Goal: Task Accomplishment & Management: Complete application form

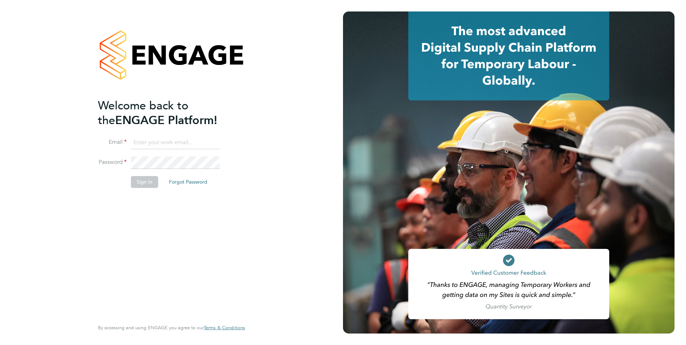
click at [179, 144] on input at bounding box center [175, 142] width 89 height 13
type input "[PERSON_NAME][EMAIL_ADDRESS][DOMAIN_NAME]"
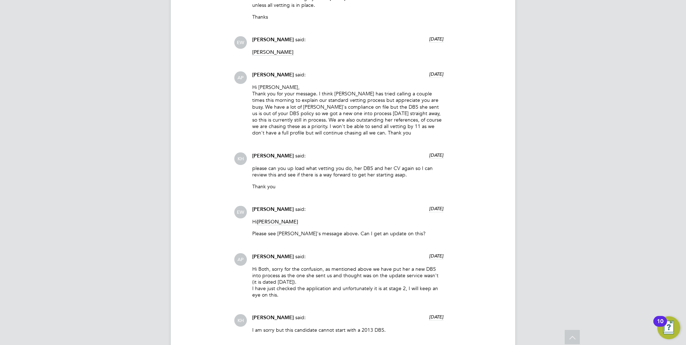
scroll to position [861, 0]
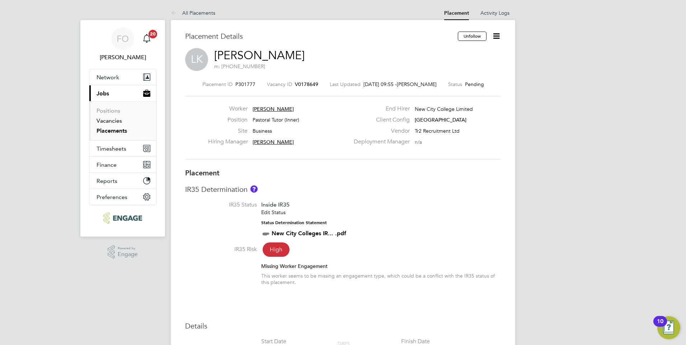
drag, startPoint x: 118, startPoint y: 120, endPoint x: 133, endPoint y: 119, distance: 14.4
click at [118, 120] on link "Vacancies" at bounding box center [108, 120] width 25 height 7
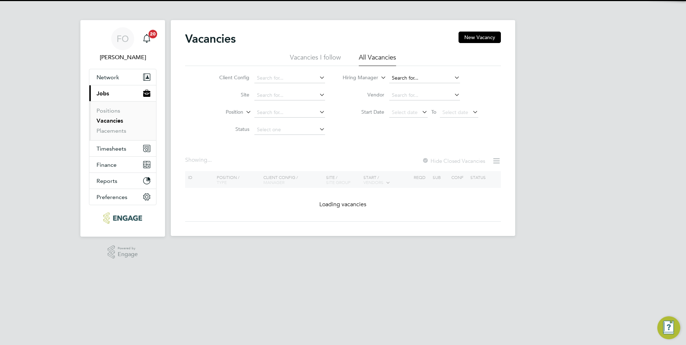
click at [399, 75] on input at bounding box center [424, 78] width 71 height 10
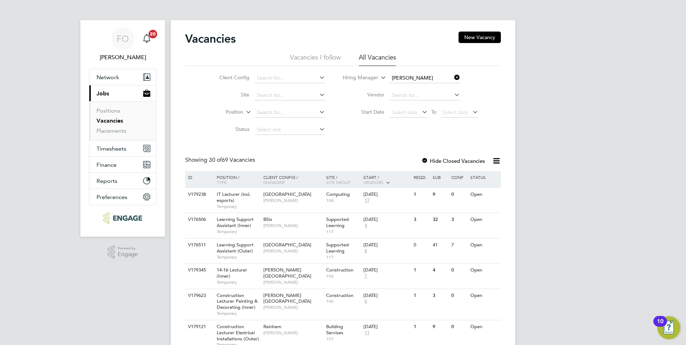
click at [424, 89] on li "Ian Rist" at bounding box center [433, 88] width 90 height 10
type input "[PERSON_NAME]"
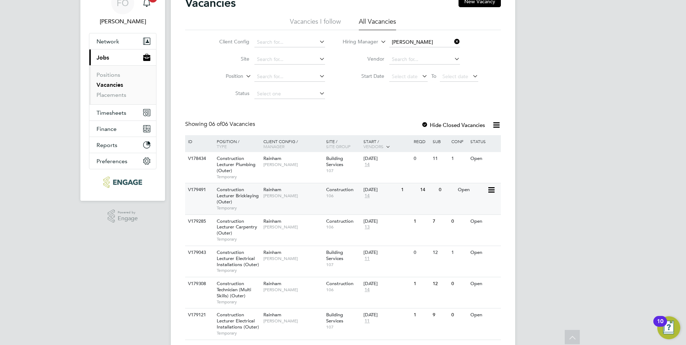
scroll to position [57, 0]
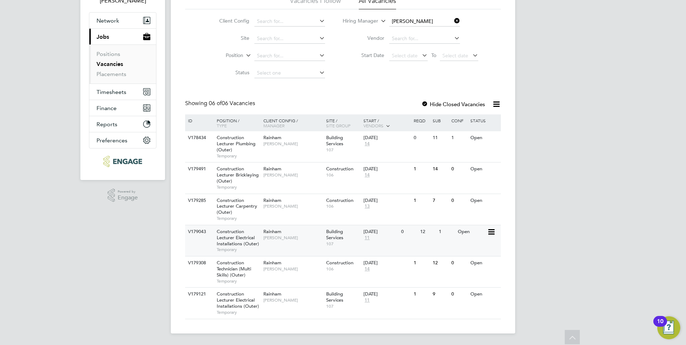
click at [304, 242] on div "Rainham Ian Rist" at bounding box center [292, 234] width 63 height 19
click at [297, 307] on div "V179121 Construction Lecturer Electrical Installations (Outer) Temporary Rainha…" at bounding box center [343, 302] width 316 height 31
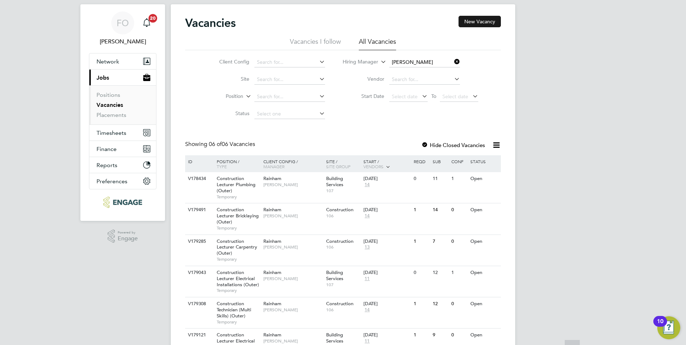
scroll to position [0, 0]
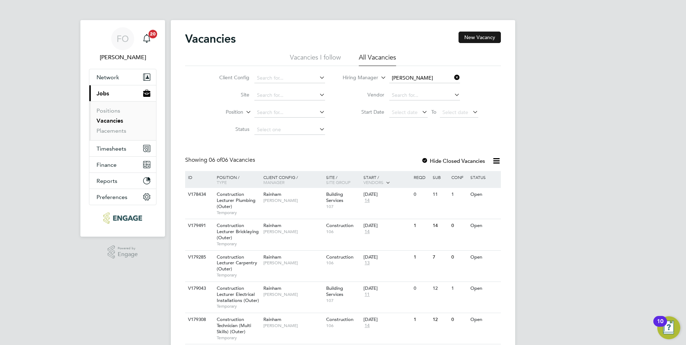
click at [478, 37] on button "New Vacancy" at bounding box center [479, 37] width 42 height 11
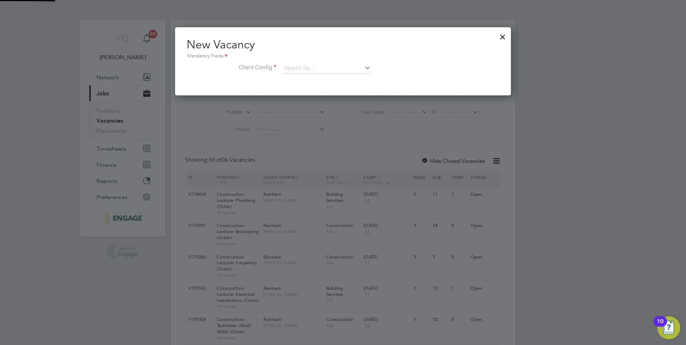
scroll to position [68, 336]
click at [317, 69] on input at bounding box center [326, 68] width 89 height 11
click at [320, 86] on li "Ra inham" at bounding box center [326, 89] width 89 height 10
type input "Rainham"
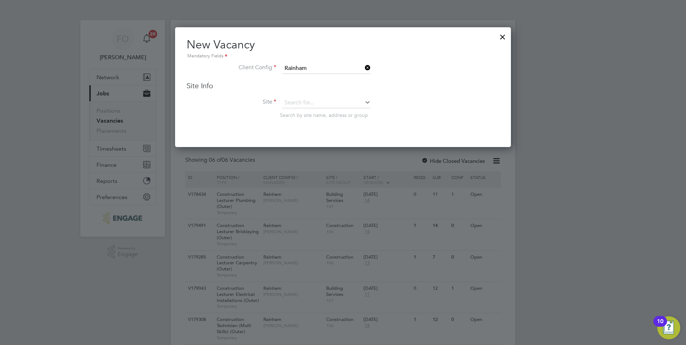
scroll to position [120, 336]
click at [319, 101] on input at bounding box center [326, 103] width 89 height 11
click at [321, 113] on li "Buil ding Services" at bounding box center [326, 113] width 89 height 10
type input "Building Services"
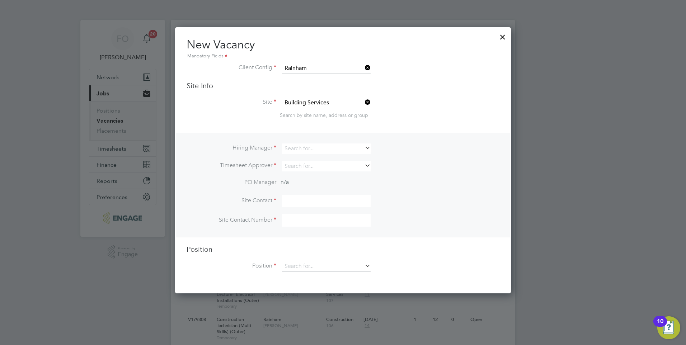
scroll to position [267, 336]
click at [341, 103] on input at bounding box center [326, 103] width 89 height 11
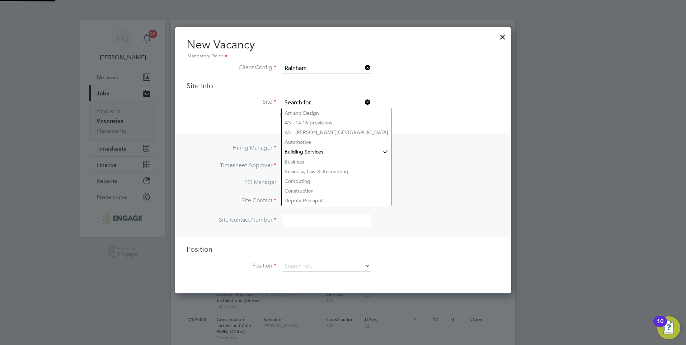
scroll to position [120, 336]
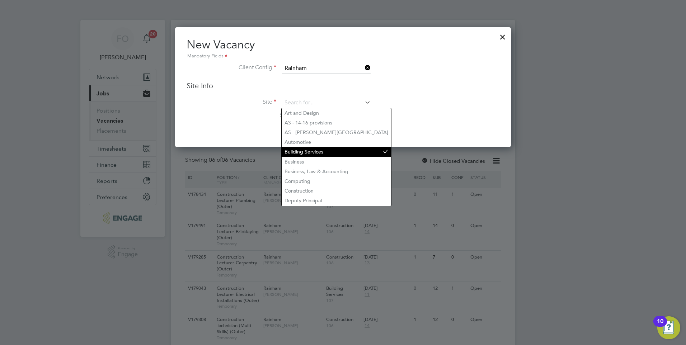
click at [340, 151] on li "Building Services" at bounding box center [336, 152] width 109 height 10
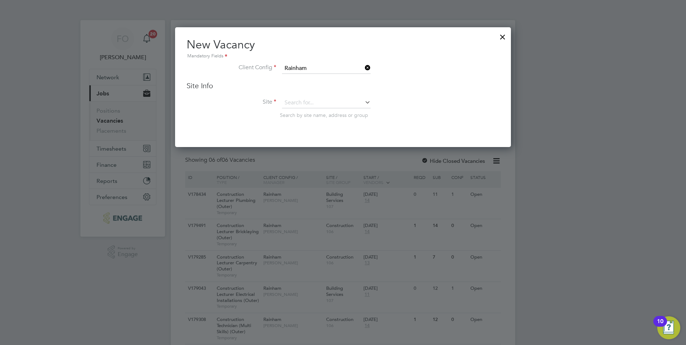
type input "Building Services"
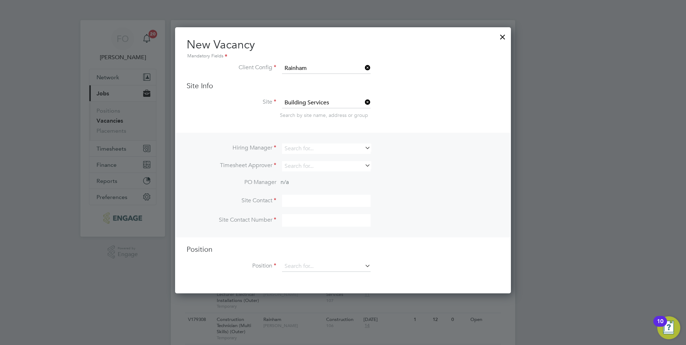
scroll to position [267, 336]
click at [325, 146] on input at bounding box center [326, 148] width 89 height 10
click at [325, 156] on li "Ian Rist" at bounding box center [327, 159] width 90 height 10
type input "[PERSON_NAME]"
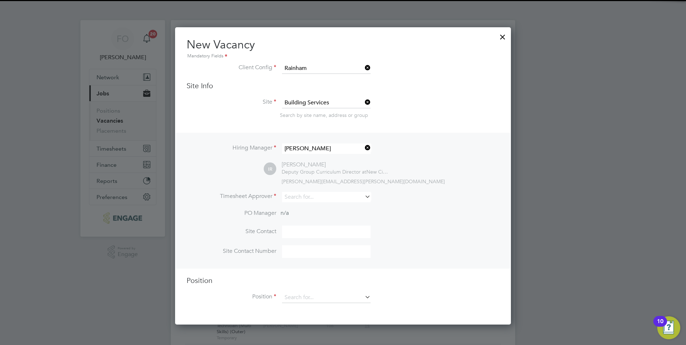
scroll to position [298, 336]
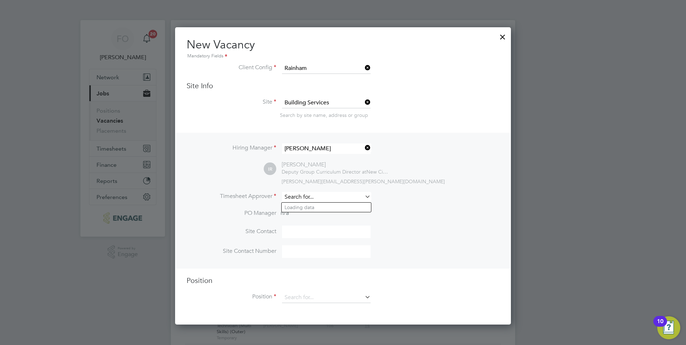
click at [323, 194] on input at bounding box center [326, 197] width 89 height 10
click at [326, 215] on li "Ia n Rist" at bounding box center [326, 217] width 89 height 10
type input "[PERSON_NAME]"
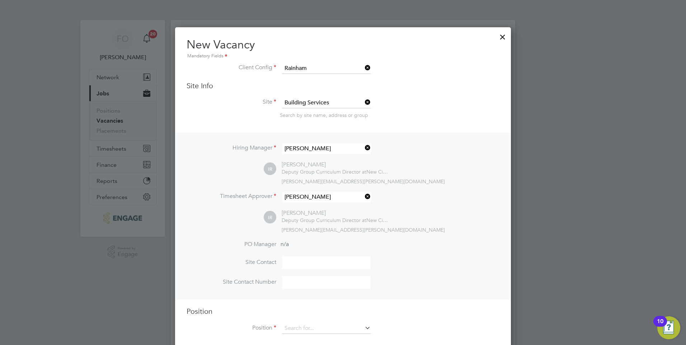
click at [421, 241] on li "PO Manager n/a" at bounding box center [342, 249] width 313 height 16
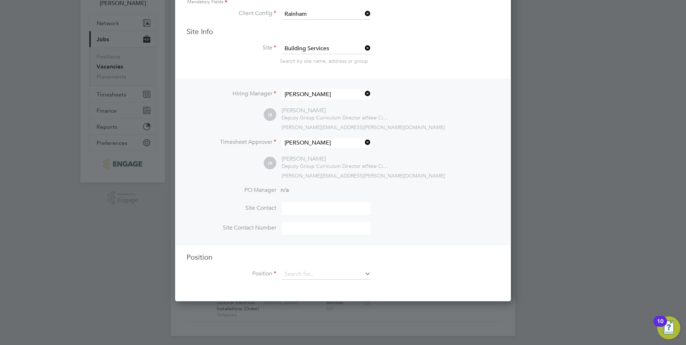
scroll to position [57, 0]
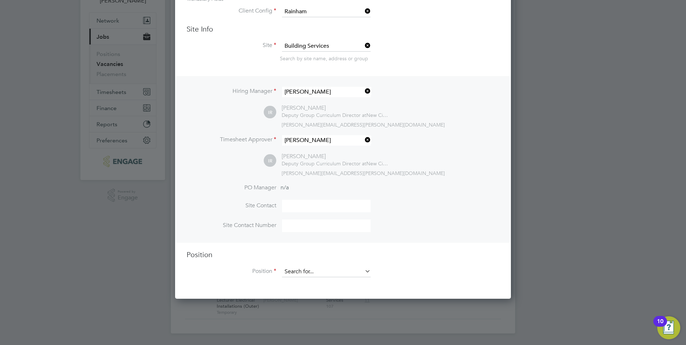
click at [299, 273] on input at bounding box center [326, 271] width 89 height 11
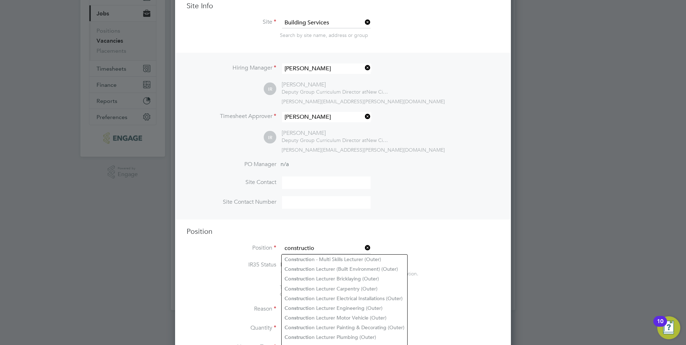
scroll to position [93, 0]
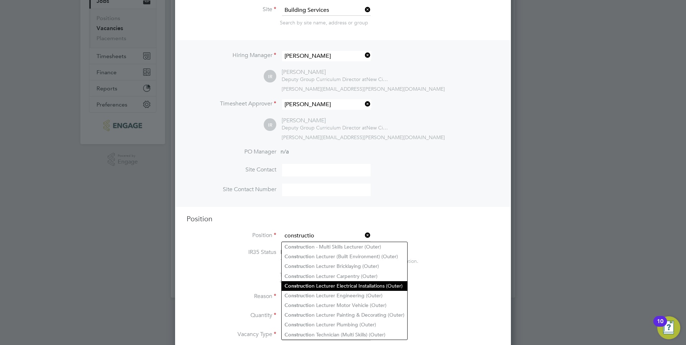
click at [364, 283] on li "Constructio n Lecturer Electrical Installations (Outer)" at bounding box center [345, 286] width 126 height 10
type input "Construction Lecturer Electrical Installations (Outer)"
type textarea "PURPOSE OF JOB: • To teach and assess learning on a range of courses, which inc…"
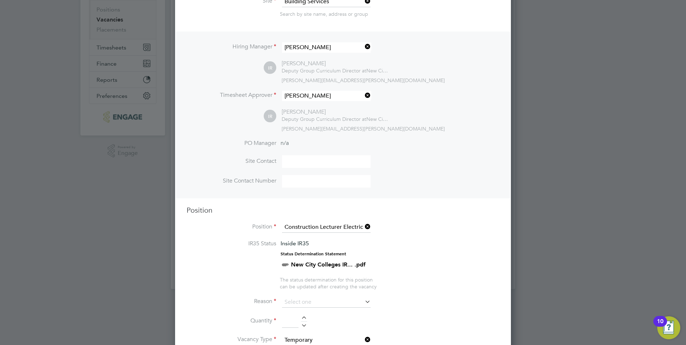
scroll to position [164, 0]
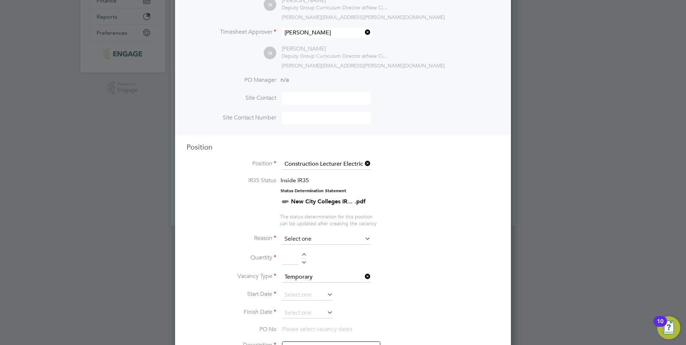
click at [355, 238] on input at bounding box center [326, 239] width 89 height 11
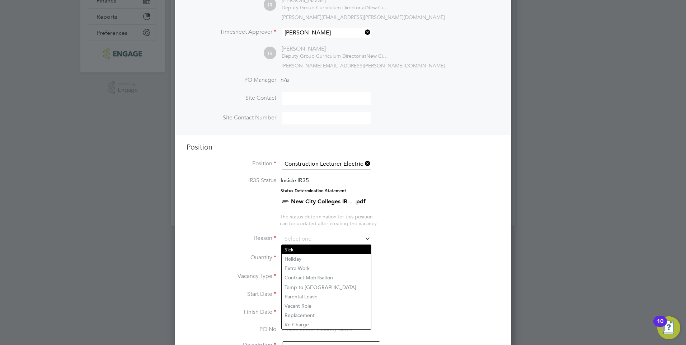
click at [346, 251] on li "Sick" at bounding box center [326, 249] width 89 height 9
type input "Sick"
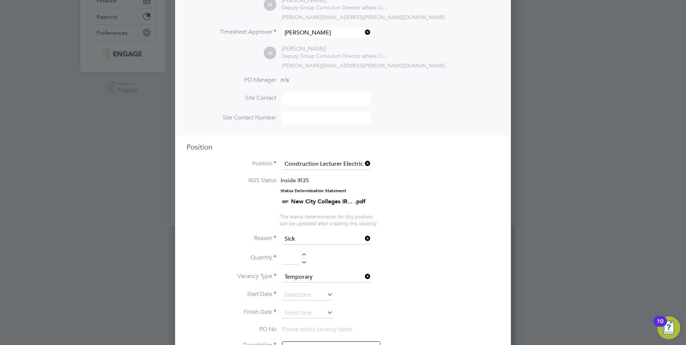
click at [305, 254] on div at bounding box center [304, 255] width 6 height 5
type input "1"
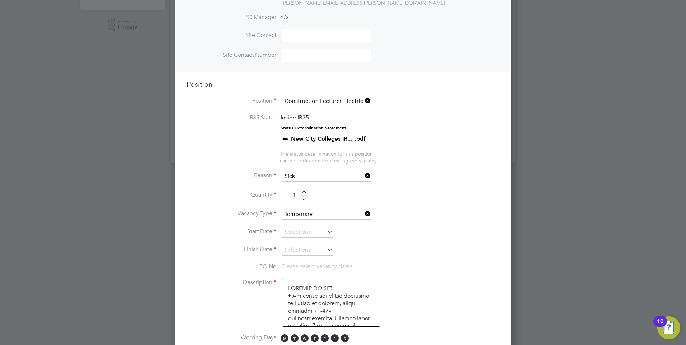
scroll to position [236, 0]
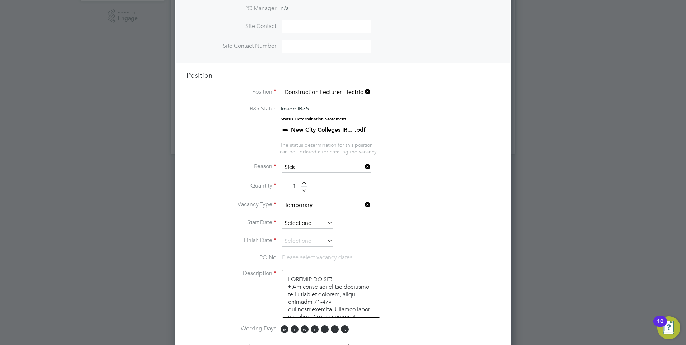
click at [321, 222] on input at bounding box center [307, 223] width 51 height 11
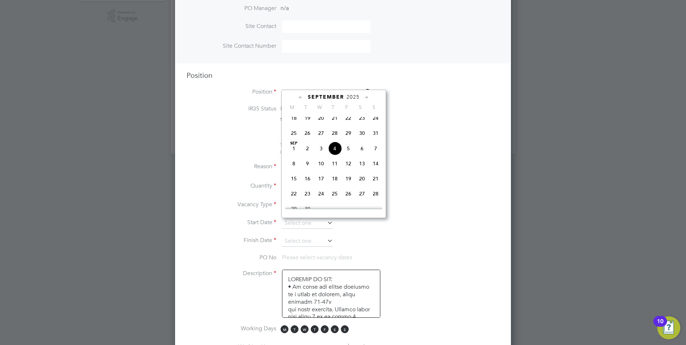
click at [347, 152] on span "5" at bounding box center [348, 149] width 14 height 14
type input "05 Sep 2025"
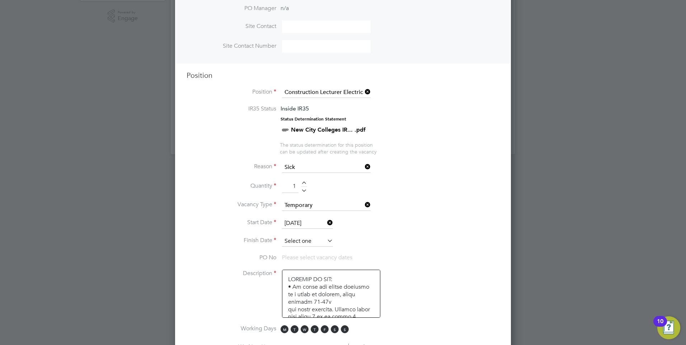
click at [299, 238] on input at bounding box center [307, 241] width 51 height 11
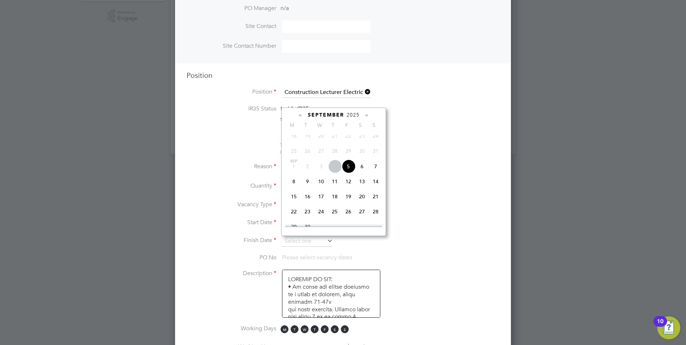
click at [365, 116] on icon at bounding box center [366, 116] width 7 height 8
click at [335, 186] on span "23" at bounding box center [335, 179] width 14 height 14
type input "[DATE]"
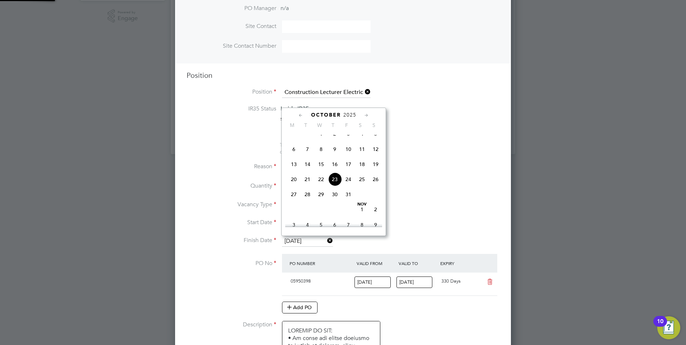
scroll to position [12, 67]
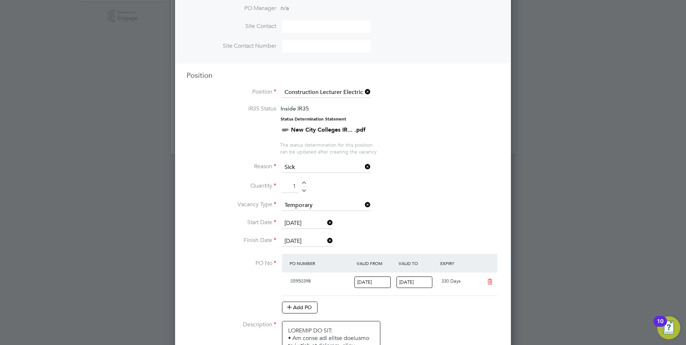
click at [437, 218] on li "Vacancy Type Temporary" at bounding box center [342, 209] width 313 height 18
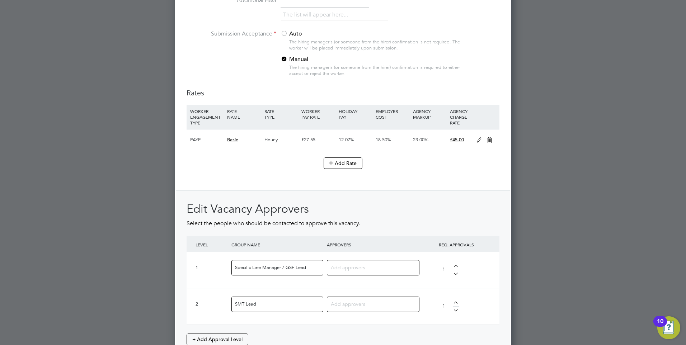
scroll to position [774, 0]
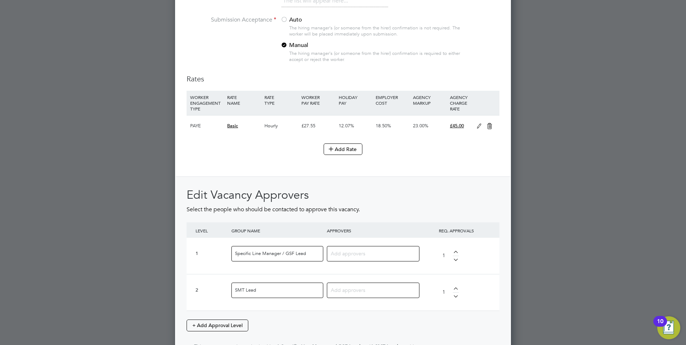
click at [385, 250] on input at bounding box center [370, 253] width 79 height 9
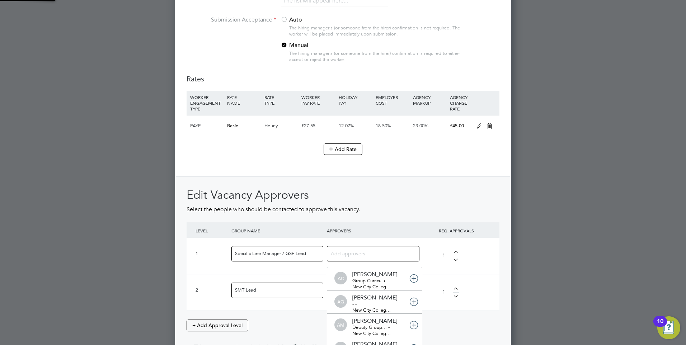
scroll to position [8, 51]
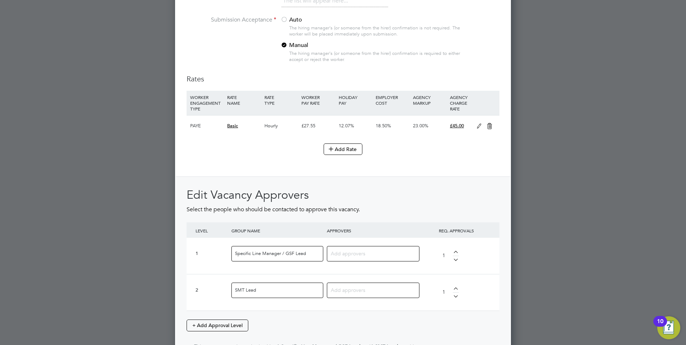
click at [346, 254] on input at bounding box center [370, 253] width 79 height 9
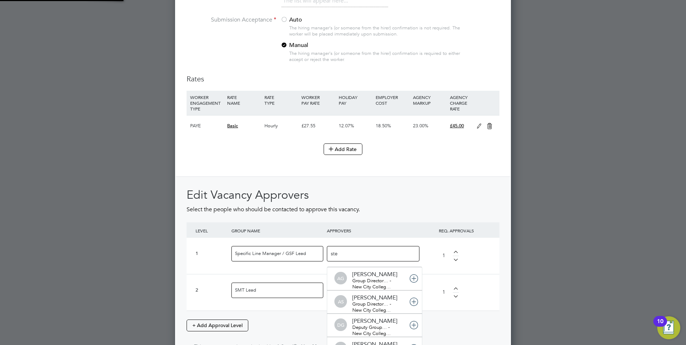
type input "step"
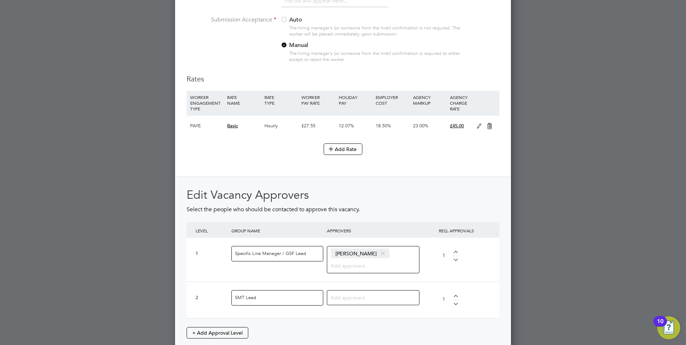
click at [364, 299] on input at bounding box center [370, 297] width 79 height 9
type input "col"
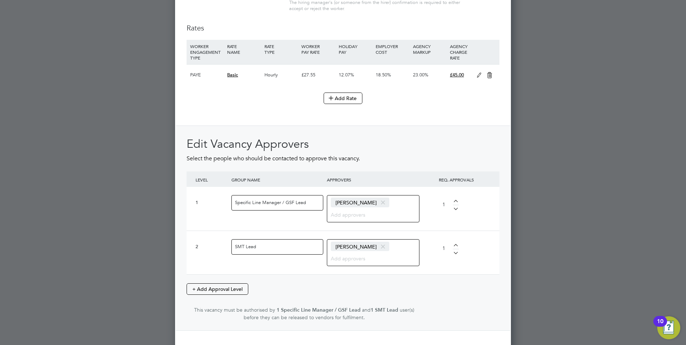
scroll to position [851, 0]
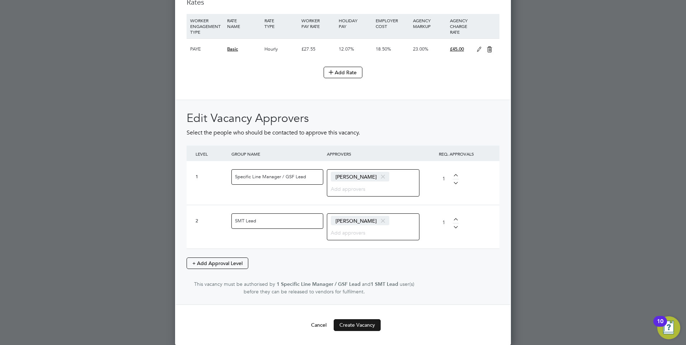
click at [365, 323] on button "Create Vacancy" at bounding box center [357, 324] width 47 height 11
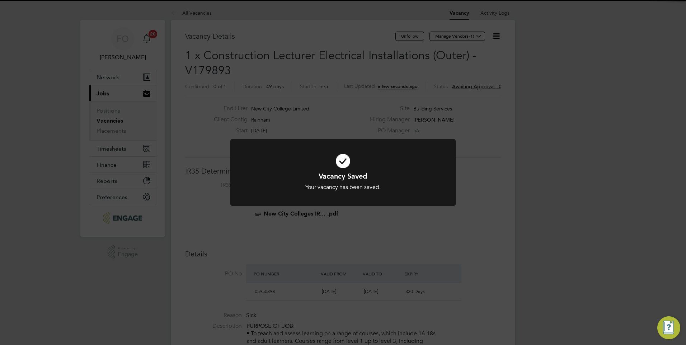
scroll to position [4, 4]
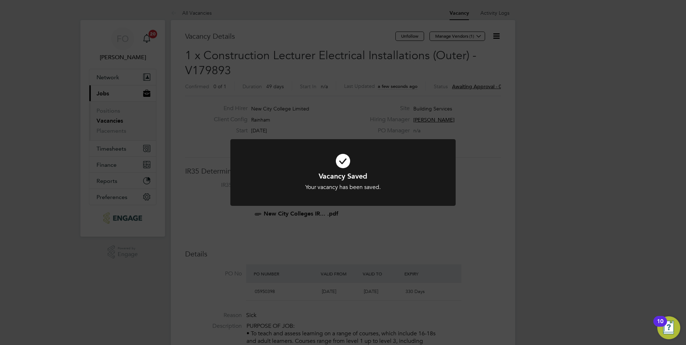
drag, startPoint x: 482, startPoint y: 118, endPoint x: 483, endPoint y: 109, distance: 8.7
click at [482, 116] on div "Vacancy Saved Your vacancy has been saved. Cancel Okay" at bounding box center [343, 172] width 686 height 345
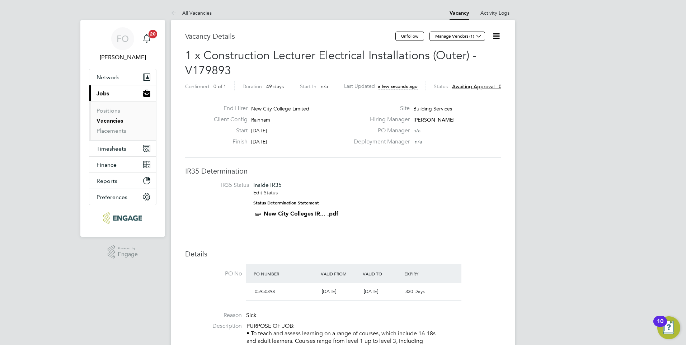
click at [492, 85] on span "Awaiting approval - 0/2" at bounding box center [479, 86] width 54 height 6
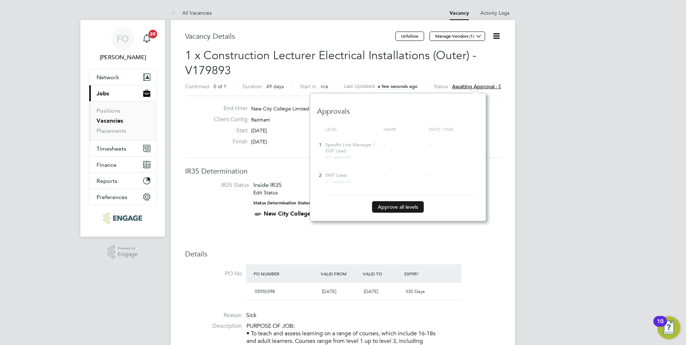
click at [417, 204] on button "Approve all levels" at bounding box center [398, 206] width 52 height 11
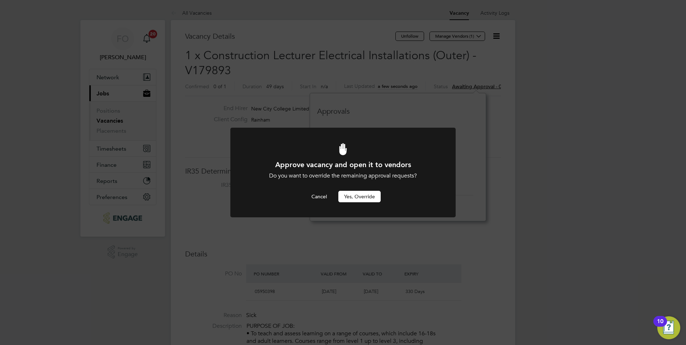
click at [372, 198] on button "Yes, Override" at bounding box center [359, 196] width 42 height 11
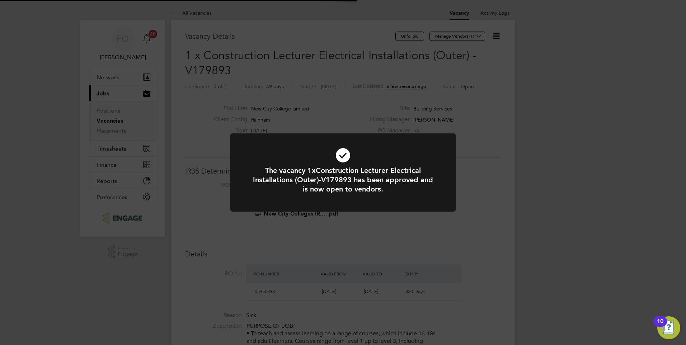
scroll to position [21, 50]
click at [423, 231] on div "The vacancy 1xConstruction Lecturer Electrical Installations (Outer)-V179893 ha…" at bounding box center [343, 172] width 686 height 345
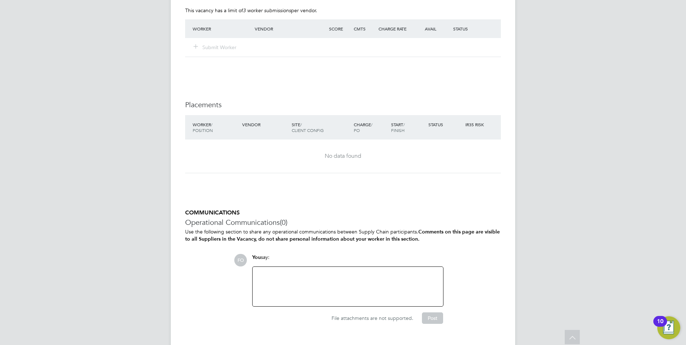
scroll to position [1370, 0]
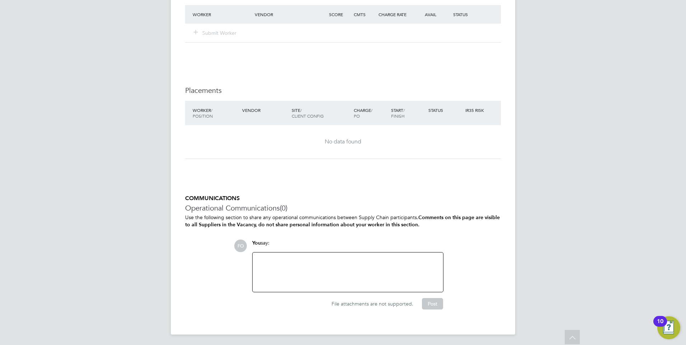
drag, startPoint x: 319, startPoint y: 266, endPoint x: 325, endPoint y: 257, distance: 10.6
click at [320, 265] on div at bounding box center [348, 272] width 182 height 31
click at [354, 258] on div "Continuation of vacancy V179121 which has already been approved." at bounding box center [348, 272] width 182 height 31
click at [413, 259] on div "Continuation of vacancy V179121 which has already been approved." at bounding box center [348, 272] width 182 height 31
click at [434, 301] on button "Post" at bounding box center [432, 303] width 21 height 11
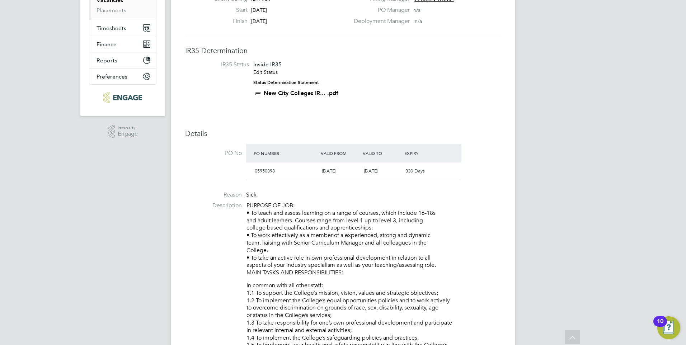
scroll to position [0, 0]
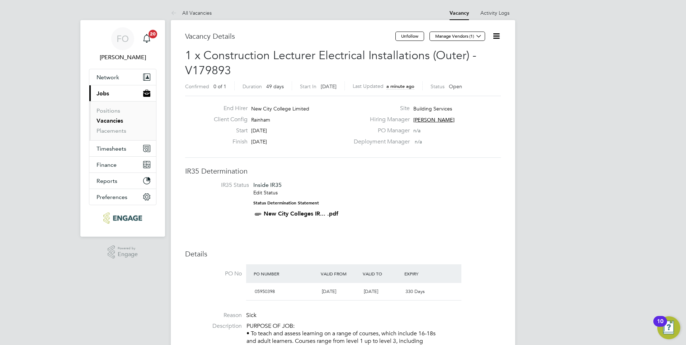
click at [497, 36] on icon at bounding box center [496, 36] width 9 height 9
click at [482, 74] on li "Followers" at bounding box center [479, 77] width 42 height 10
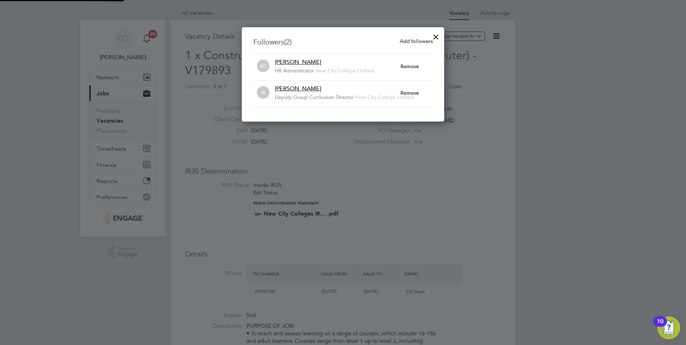
scroll to position [95, 203]
click at [423, 41] on span "Add followers" at bounding box center [415, 41] width 33 height 7
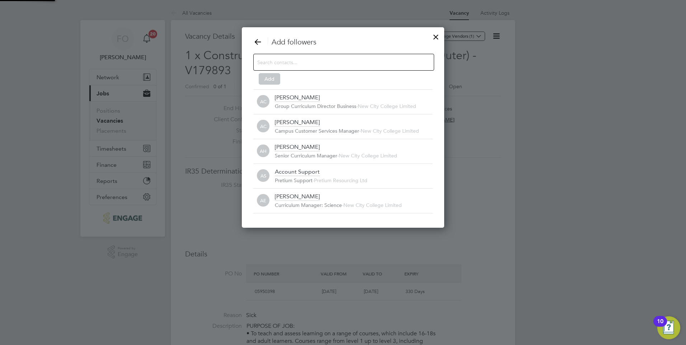
scroll to position [8, 158]
click at [435, 36] on div at bounding box center [435, 35] width 13 height 13
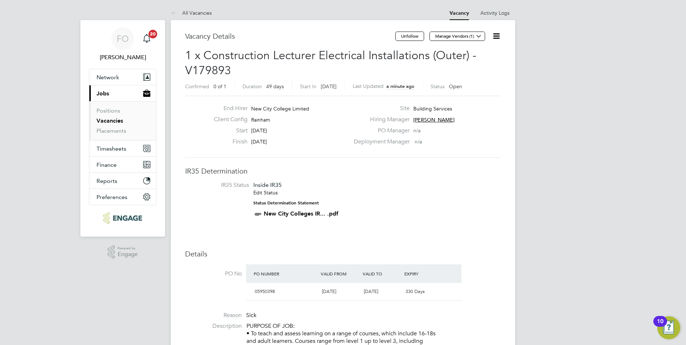
click at [494, 35] on icon at bounding box center [496, 36] width 9 height 9
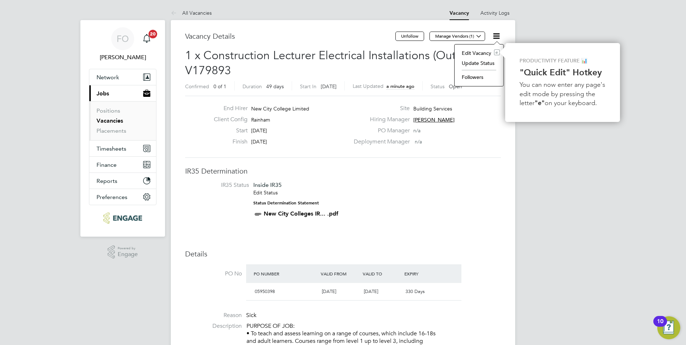
click at [431, 51] on span "1 x Construction Lecturer Electrical Installations (Outer) - V179893" at bounding box center [330, 62] width 291 height 29
click at [457, 36] on button "Manage Vendors (1)" at bounding box center [457, 36] width 56 height 9
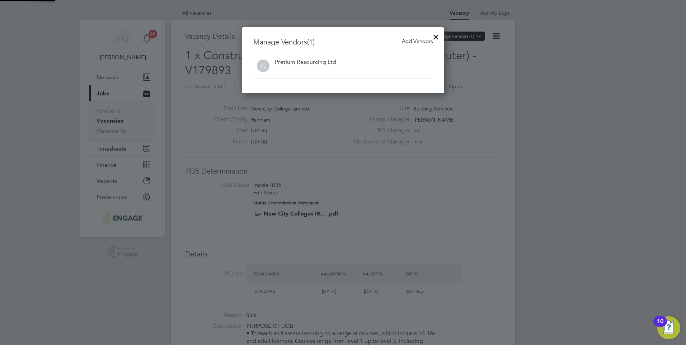
scroll to position [66, 203]
click at [418, 42] on span "Add Vendors" at bounding box center [417, 41] width 31 height 7
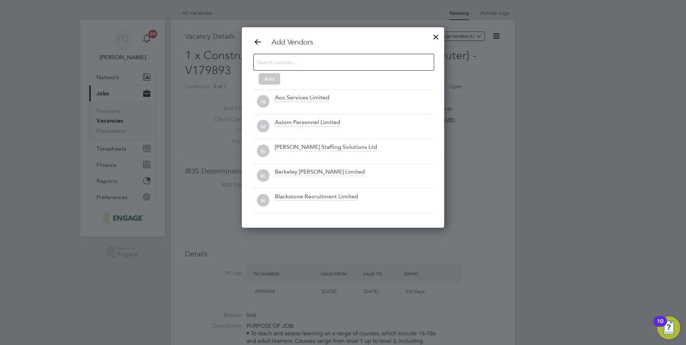
click at [308, 68] on div at bounding box center [343, 62] width 181 height 17
click at [308, 65] on input at bounding box center [337, 61] width 161 height 9
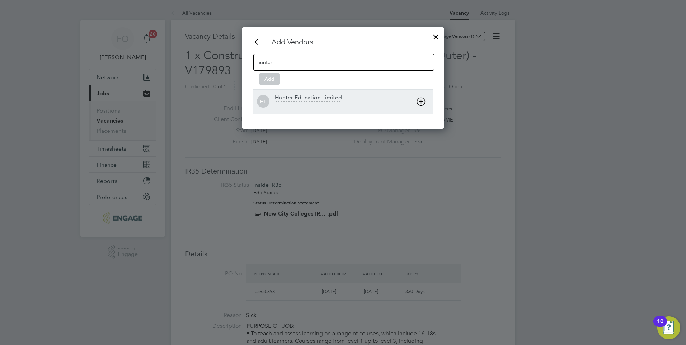
type input "hunter"
click at [321, 102] on div "Hunter Education Limited" at bounding box center [308, 98] width 67 height 8
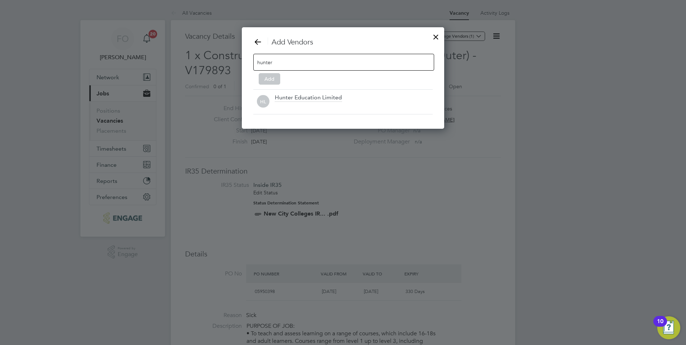
scroll to position [77, 203]
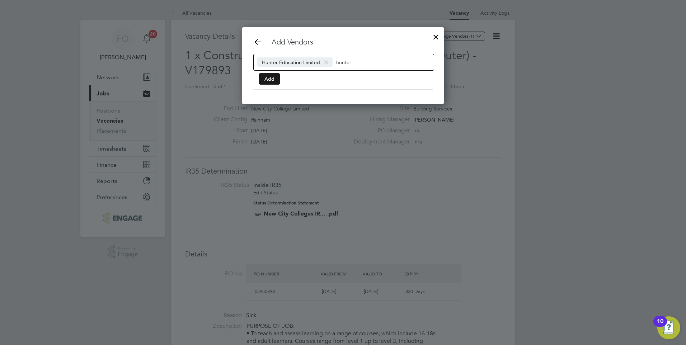
click at [273, 78] on button "Add" at bounding box center [270, 78] width 22 height 11
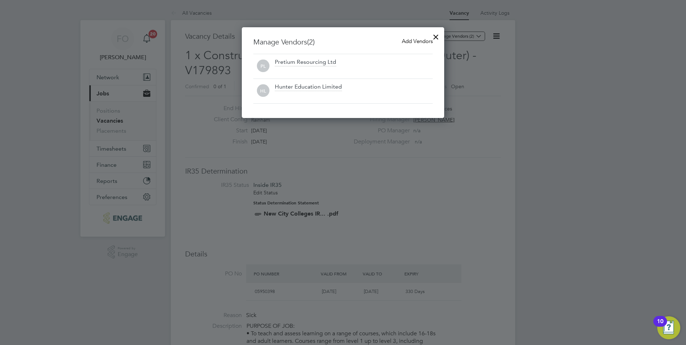
click at [436, 36] on div at bounding box center [435, 35] width 13 height 13
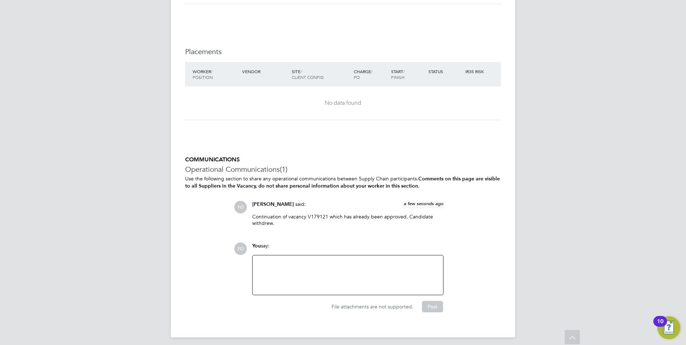
scroll to position [1412, 0]
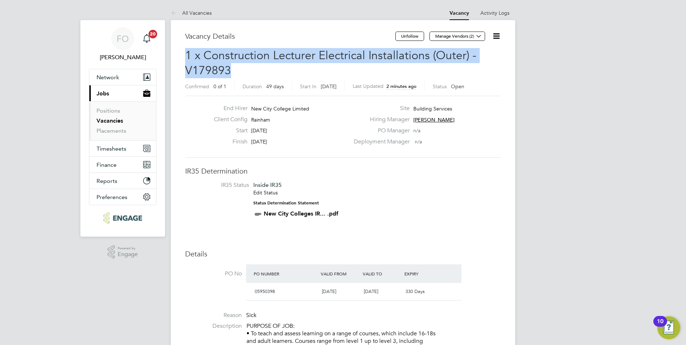
drag, startPoint x: 236, startPoint y: 68, endPoint x: 186, endPoint y: 57, distance: 51.1
click at [186, 57] on h2 "1 x Construction Lecturer Electrical Installations (Outer) - V179893 Confirmed …" at bounding box center [343, 70] width 316 height 45
copy span "1 x Construction Lecturer Electrical Installations (Outer) - V179893"
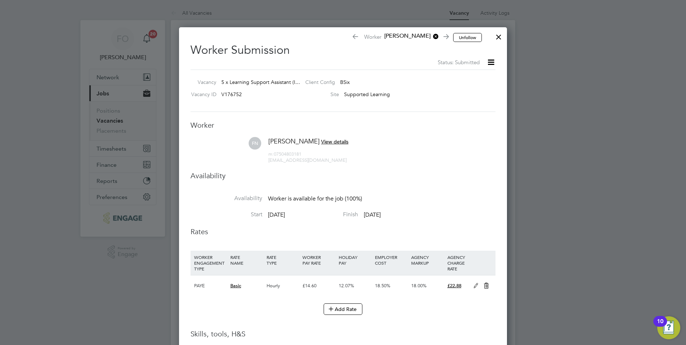
drag, startPoint x: 26, startPoint y: 68, endPoint x: 33, endPoint y: 68, distance: 6.8
click at [26, 68] on div at bounding box center [343, 172] width 686 height 345
click at [498, 36] on div at bounding box center [498, 35] width 13 height 13
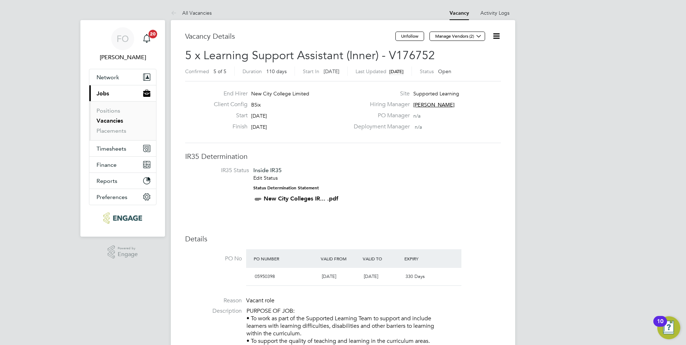
drag, startPoint x: 109, startPoint y: 120, endPoint x: 167, endPoint y: 114, distance: 59.1
click at [109, 120] on link "Vacancies" at bounding box center [109, 120] width 27 height 7
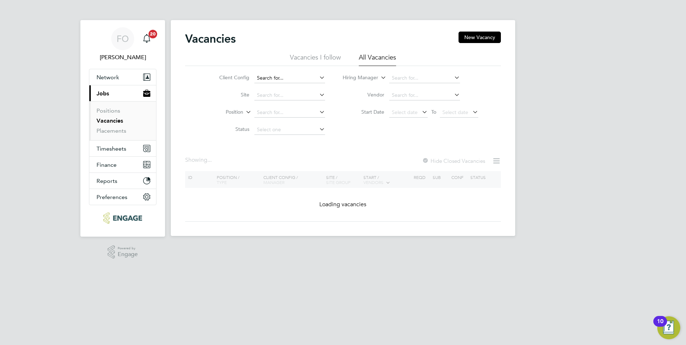
click at [282, 79] on input at bounding box center [289, 78] width 71 height 10
click at [410, 76] on input at bounding box center [424, 78] width 71 height 10
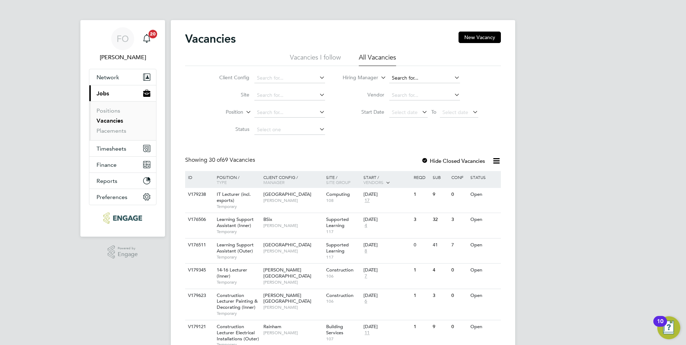
click at [404, 80] on input at bounding box center [424, 78] width 71 height 10
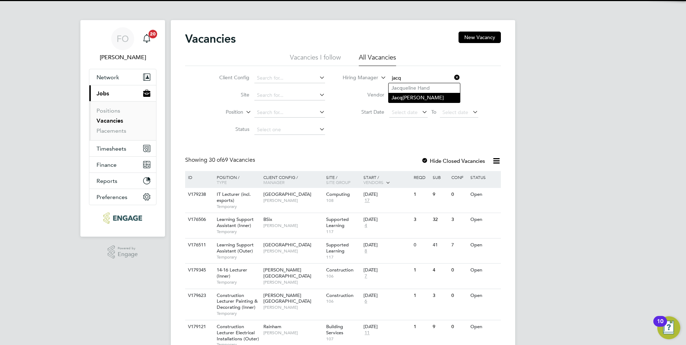
click at [429, 97] on li "Jacq ueline Mitchell" at bounding box center [423, 98] width 71 height 10
type input "[PERSON_NAME]"
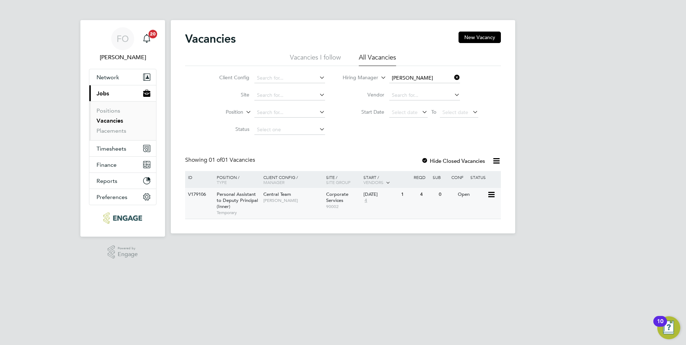
click at [440, 205] on div "V179106 Personal Assistant to Deputy Principal (Inner) Temporary Central Team J…" at bounding box center [343, 203] width 316 height 31
click at [115, 128] on link "Placements" at bounding box center [111, 130] width 30 height 7
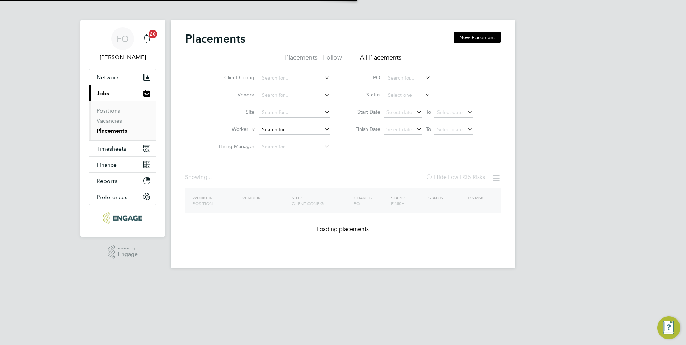
click at [276, 128] on input at bounding box center [294, 130] width 71 height 10
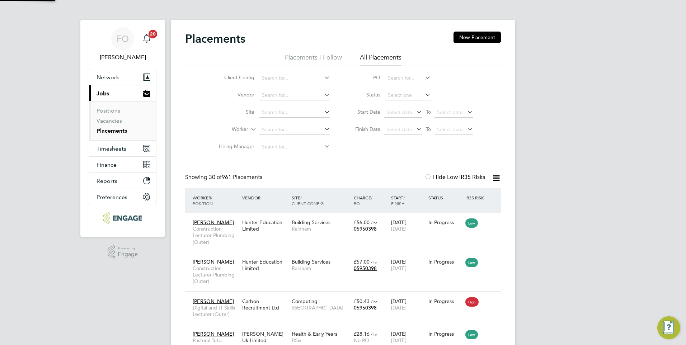
scroll to position [21, 62]
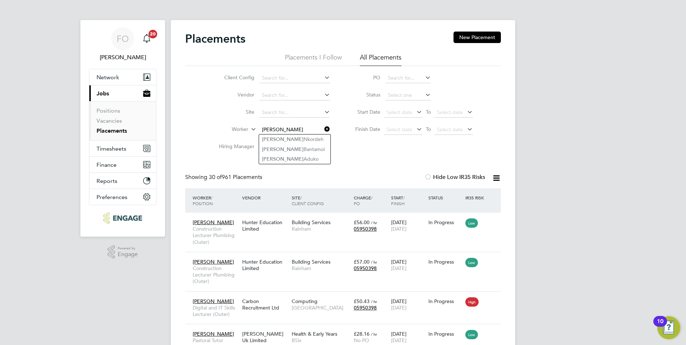
type input "martin"
click at [124, 130] on link "Placements" at bounding box center [111, 130] width 30 height 7
drag, startPoint x: 5, startPoint y: 47, endPoint x: 3, endPoint y: 51, distance: 4.3
click at [119, 128] on link "Placements" at bounding box center [111, 130] width 30 height 7
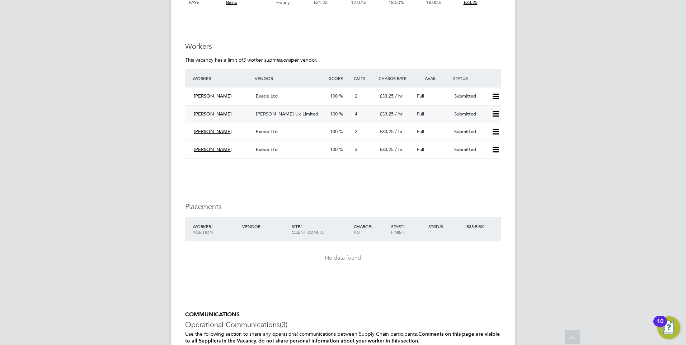
click at [307, 108] on div "[PERSON_NAME] Uk Limited" at bounding box center [290, 114] width 74 height 12
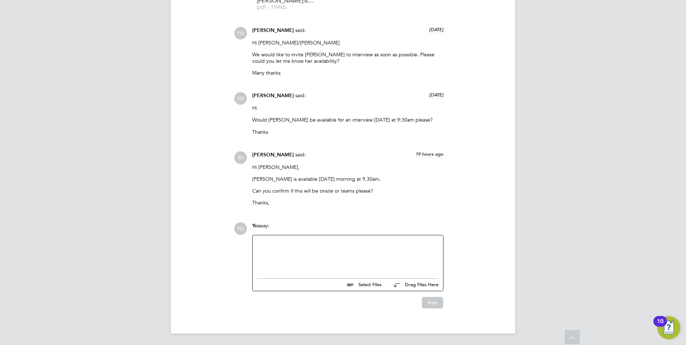
click at [328, 247] on div at bounding box center [348, 255] width 182 height 31
click at [432, 302] on button "Post" at bounding box center [432, 303] width 21 height 11
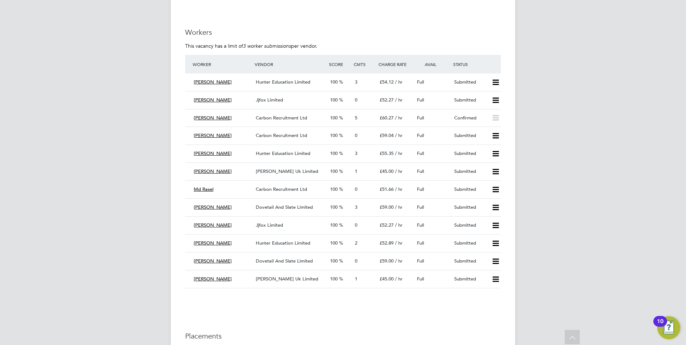
scroll to position [1255, 0]
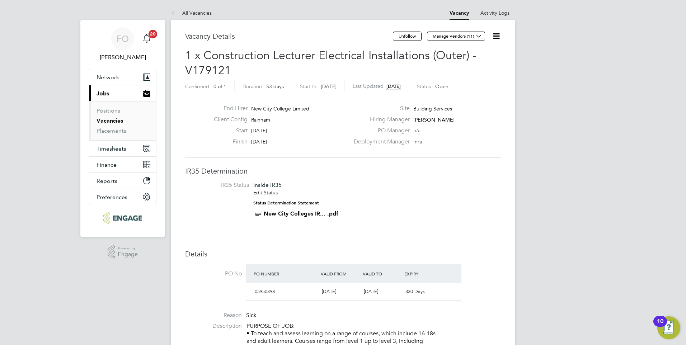
click at [496, 38] on icon at bounding box center [496, 36] width 9 height 9
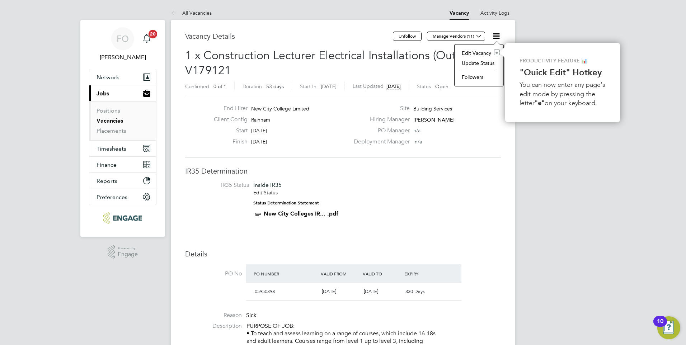
click at [448, 89] on div "Status Open" at bounding box center [433, 86] width 32 height 6
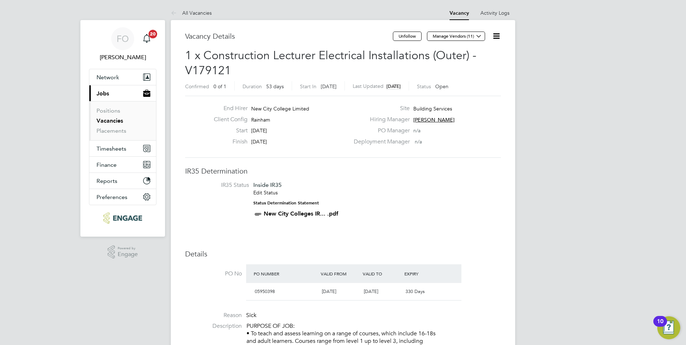
click at [497, 35] on icon at bounding box center [496, 36] width 9 height 9
click at [481, 52] on li "Edit Vacancy e" at bounding box center [479, 53] width 42 height 10
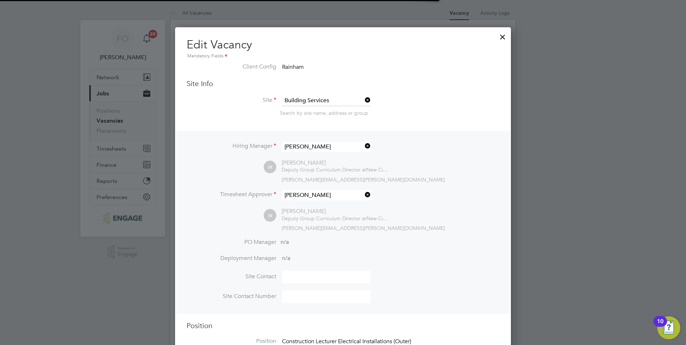
scroll to position [21, 38]
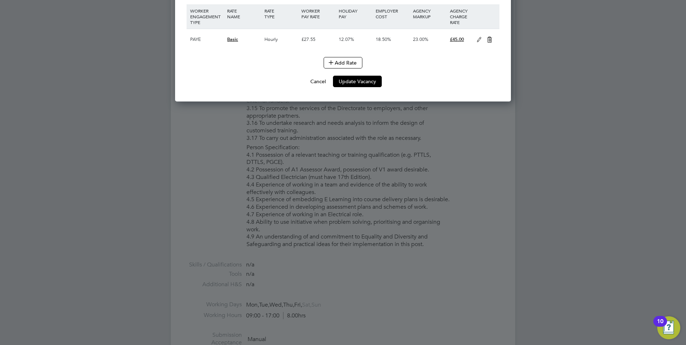
click at [317, 84] on button "Cancel" at bounding box center [317, 81] width 27 height 11
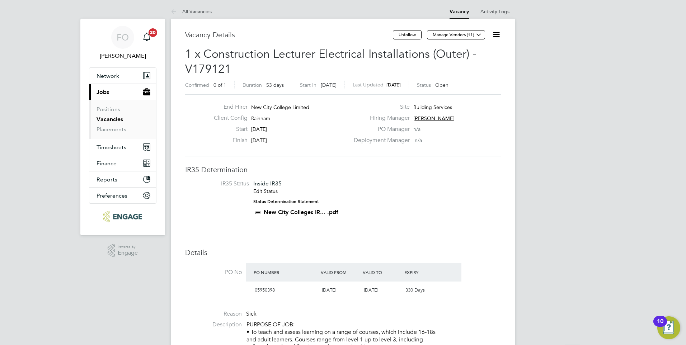
scroll to position [0, 0]
click at [496, 36] on icon at bounding box center [496, 36] width 9 height 9
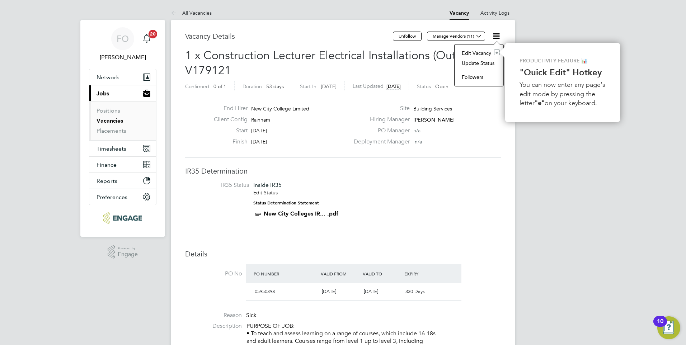
click at [487, 76] on li "Followers" at bounding box center [479, 77] width 42 height 10
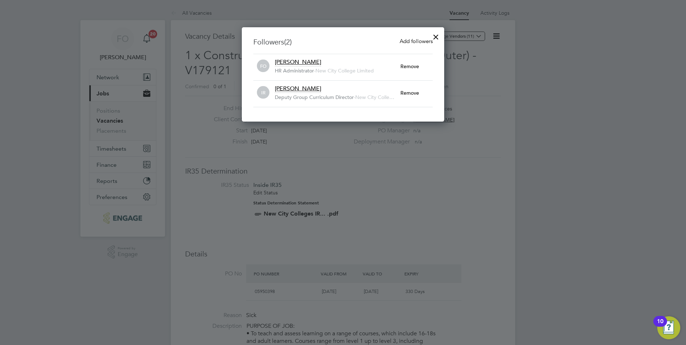
click at [434, 34] on div at bounding box center [435, 35] width 13 height 13
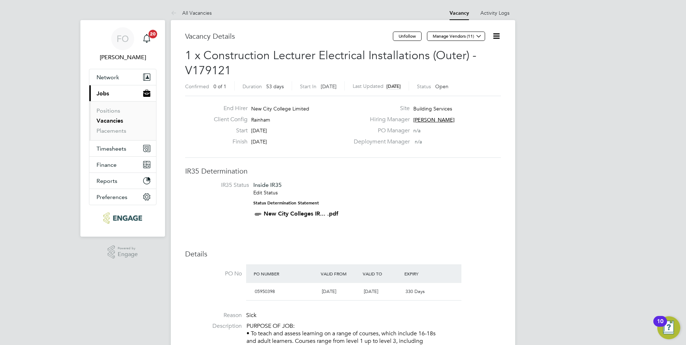
click at [494, 33] on icon at bounding box center [496, 36] width 9 height 9
click at [497, 14] on link "Activity Logs" at bounding box center [494, 13] width 29 height 6
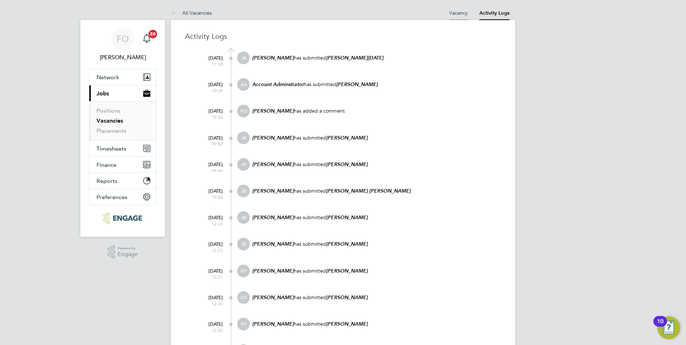
click at [461, 11] on link "Vacancy" at bounding box center [458, 13] width 19 height 6
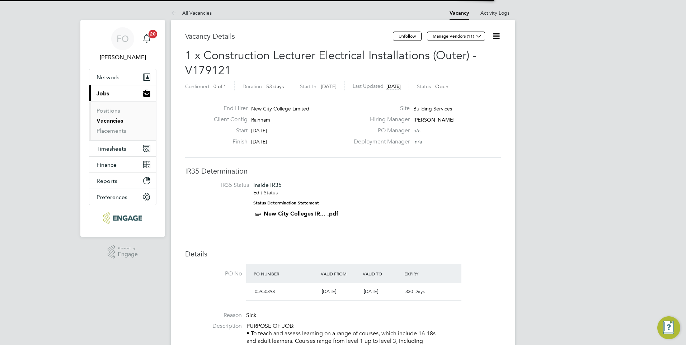
scroll to position [4, 4]
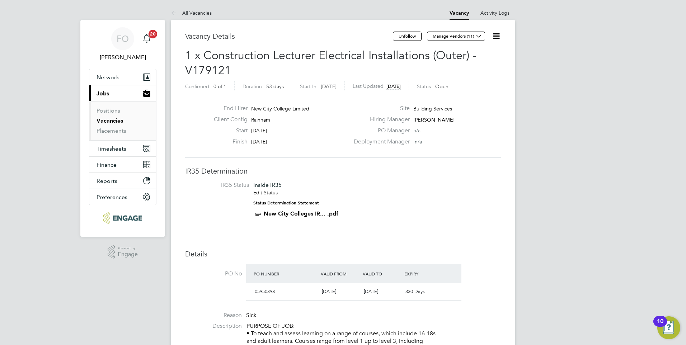
click at [495, 32] on icon at bounding box center [496, 36] width 9 height 9
click at [474, 77] on li "Followers" at bounding box center [479, 77] width 42 height 10
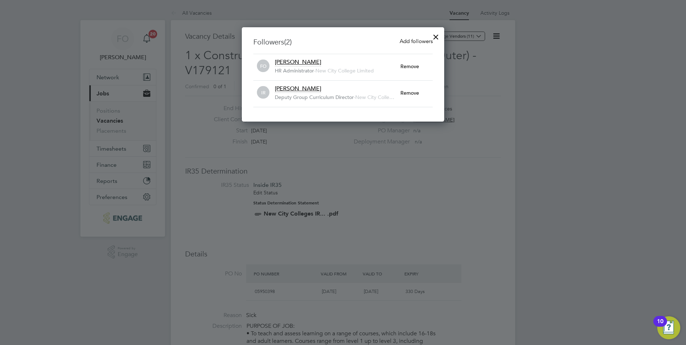
click at [436, 37] on div at bounding box center [435, 35] width 13 height 13
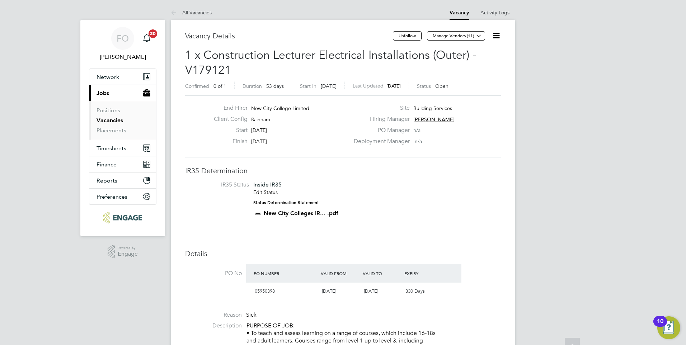
scroll to position [0, 0]
click at [495, 34] on icon at bounding box center [496, 36] width 9 height 9
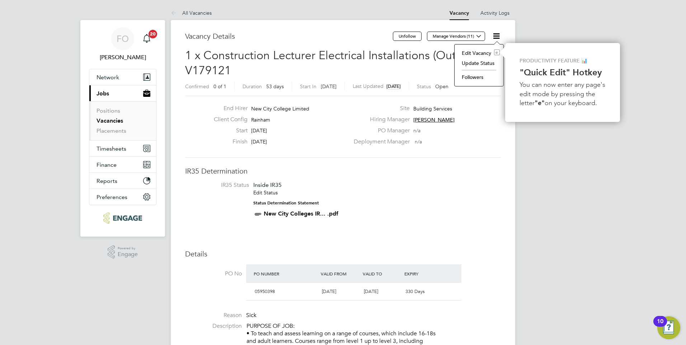
click at [487, 63] on li "Update Status" at bounding box center [479, 63] width 42 height 10
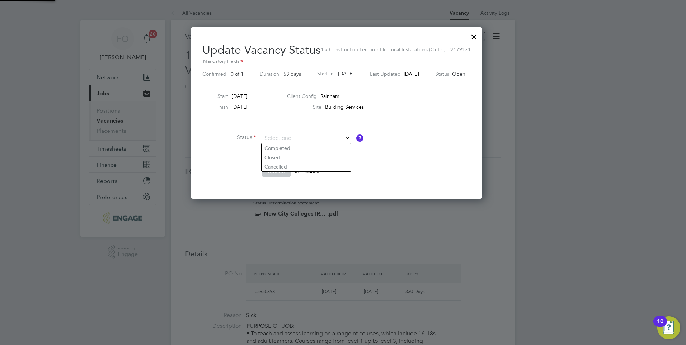
scroll to position [171, 304]
click at [401, 153] on li at bounding box center [309, 155] width 215 height 8
click at [480, 37] on div at bounding box center [473, 35] width 13 height 13
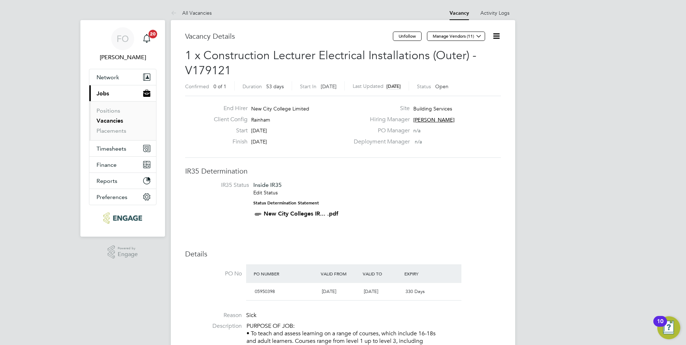
click at [120, 118] on link "Vacancies" at bounding box center [109, 120] width 27 height 7
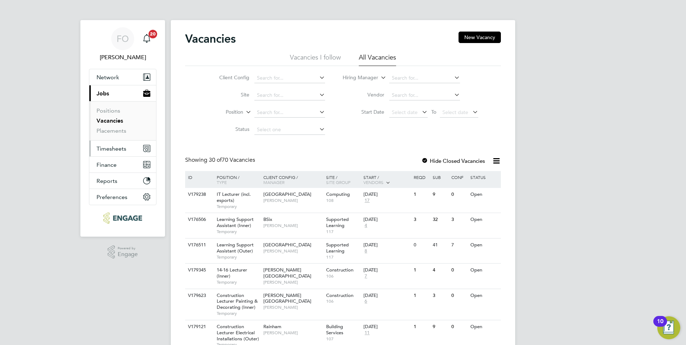
click at [117, 145] on span "Timesheets" at bounding box center [111, 148] width 30 height 7
click at [115, 150] on span "Timesheets" at bounding box center [111, 148] width 30 height 7
click at [132, 148] on button "Timesheets" at bounding box center [122, 149] width 67 height 16
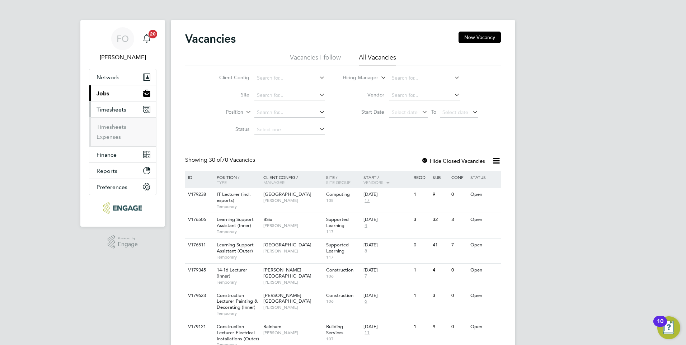
click at [109, 123] on ul "Timesheets Expenses" at bounding box center [122, 131] width 67 height 29
click at [110, 125] on link "Timesheets" at bounding box center [111, 126] width 30 height 7
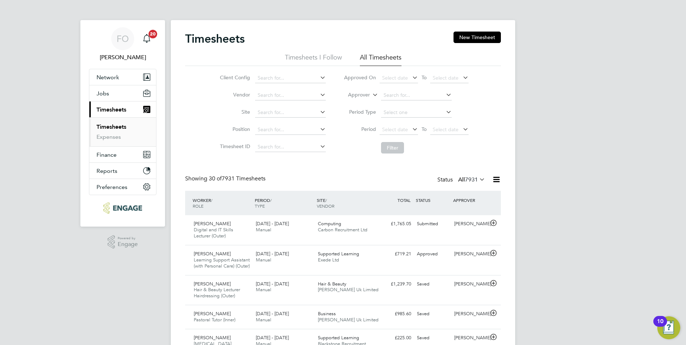
scroll to position [24, 62]
click at [401, 95] on input at bounding box center [416, 95] width 71 height 10
click at [413, 103] on li "Shabn am Shaheen" at bounding box center [415, 105] width 71 height 10
type input "Shabnam Shaheen"
drag, startPoint x: 396, startPoint y: 148, endPoint x: 439, endPoint y: 151, distance: 43.2
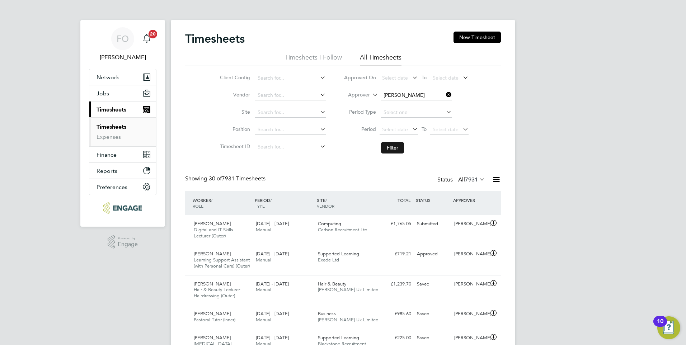
click at [396, 148] on button "Filter" at bounding box center [392, 147] width 23 height 11
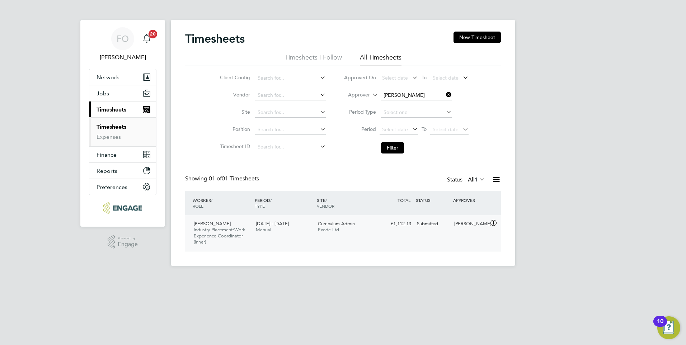
click at [446, 235] on div "Lola Olokunola Industry Placement/Work Experience Coordinator (Inner) 25 - 31 A…" at bounding box center [343, 233] width 316 height 36
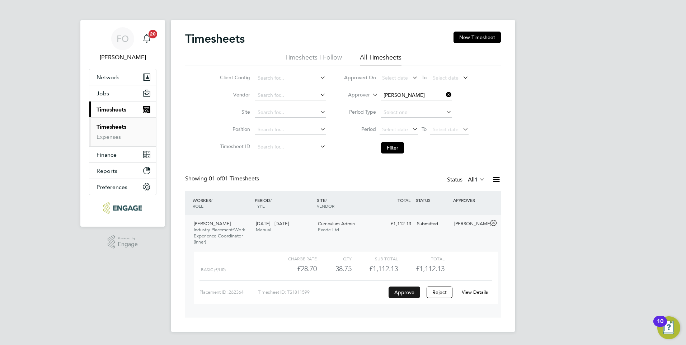
click at [406, 289] on button "Approve" at bounding box center [404, 292] width 32 height 11
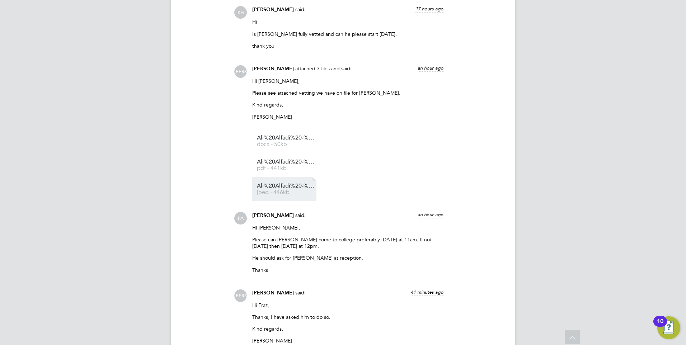
scroll to position [774, 0]
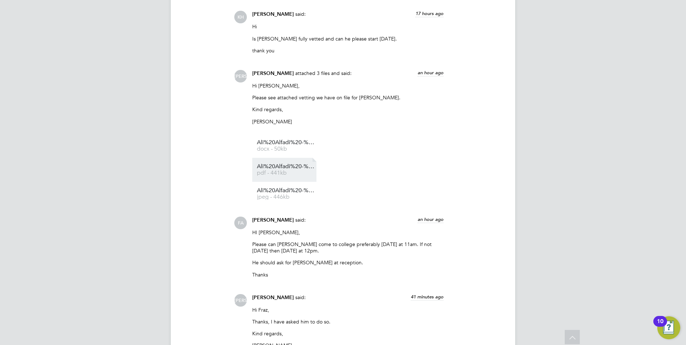
click at [297, 170] on link "Ali%20Alfadi%20-%20RTW pdf - 441kb" at bounding box center [285, 170] width 57 height 12
click at [305, 195] on link "Ali%20Alfadi%20-%20DBS jpeg - 446kb" at bounding box center [285, 194] width 57 height 12
click at [298, 145] on span "Ali%20Alfadi%20-%20NCC%20Vetting" at bounding box center [285, 142] width 57 height 5
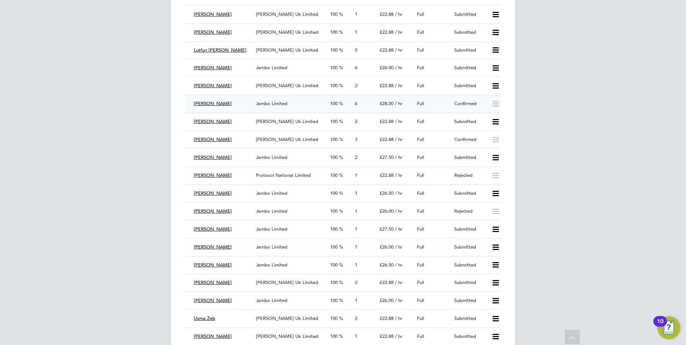
click at [456, 104] on div "Confirmed" at bounding box center [469, 104] width 37 height 12
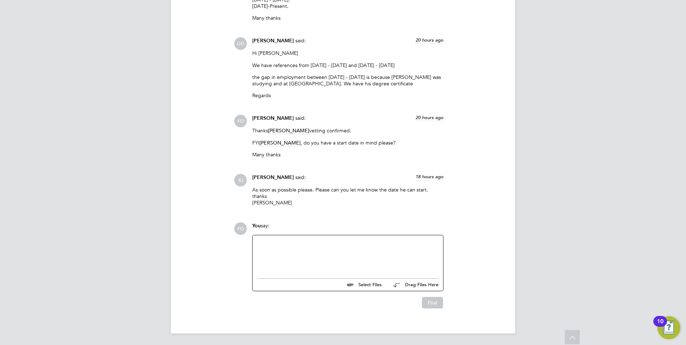
click at [379, 251] on div at bounding box center [348, 255] width 182 height 31
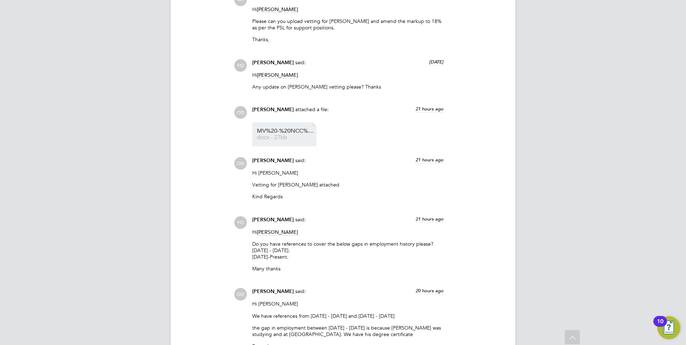
click at [283, 133] on span "MV%20-%20NCC%20Form" at bounding box center [285, 130] width 57 height 5
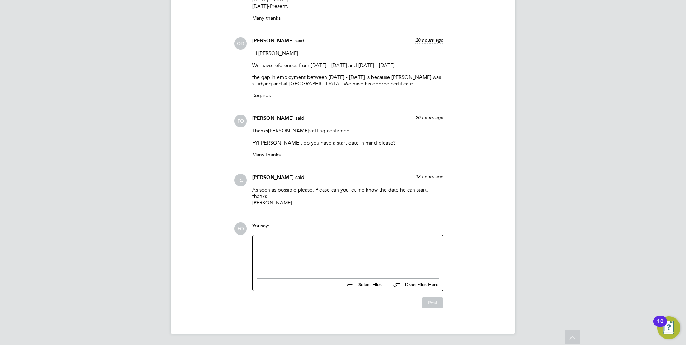
click at [295, 242] on div at bounding box center [348, 255] width 182 height 31
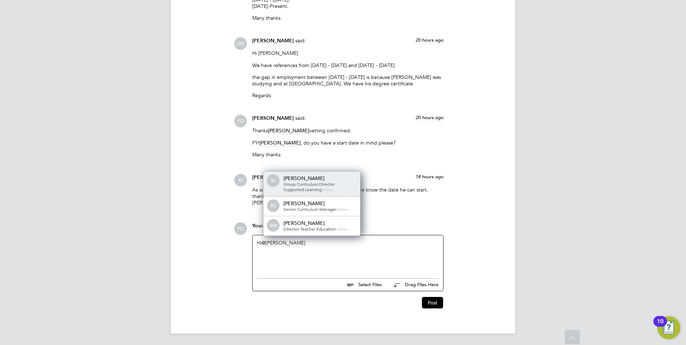
click at [322, 182] on span "Group Curriculum Director Supported Learning" at bounding box center [308, 186] width 51 height 11
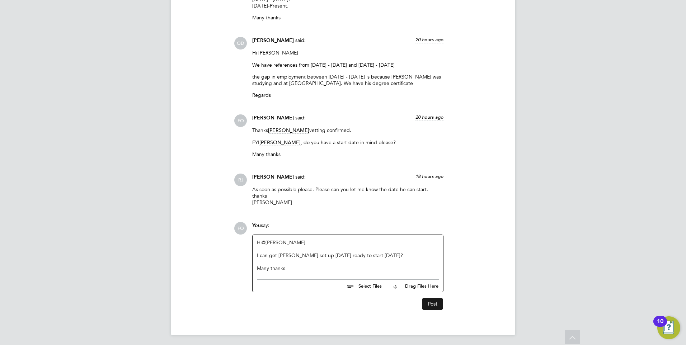
click at [428, 301] on button "Post" at bounding box center [432, 303] width 21 height 11
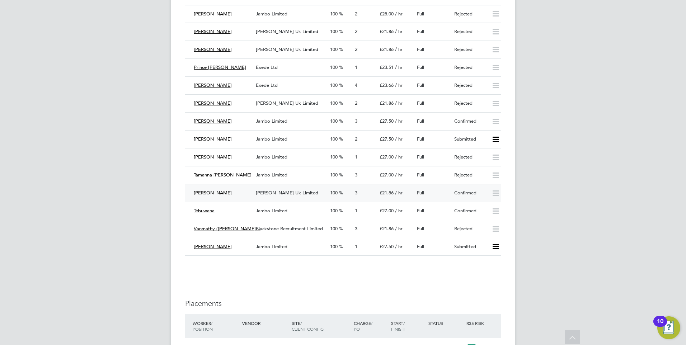
click at [467, 187] on div "Confirmed" at bounding box center [469, 193] width 37 height 12
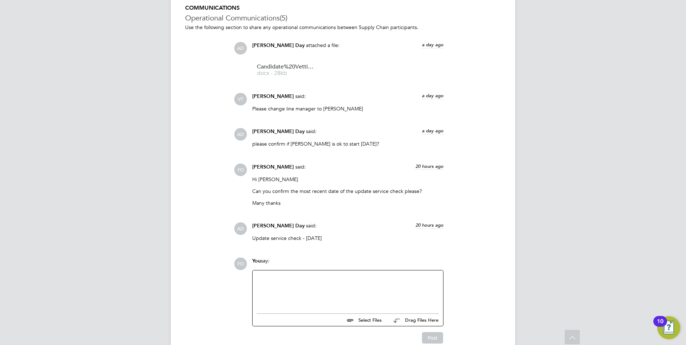
click at [320, 279] on div at bounding box center [348, 290] width 182 height 31
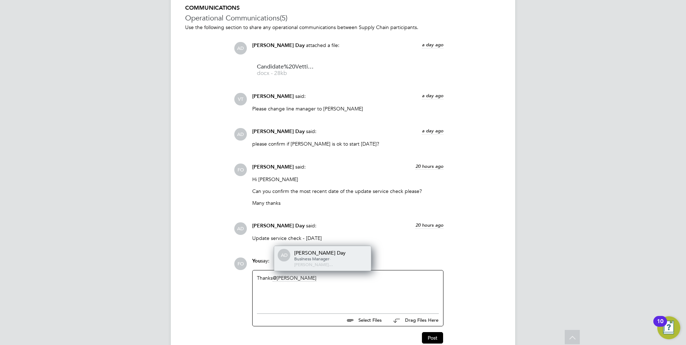
click div "Amie Day"
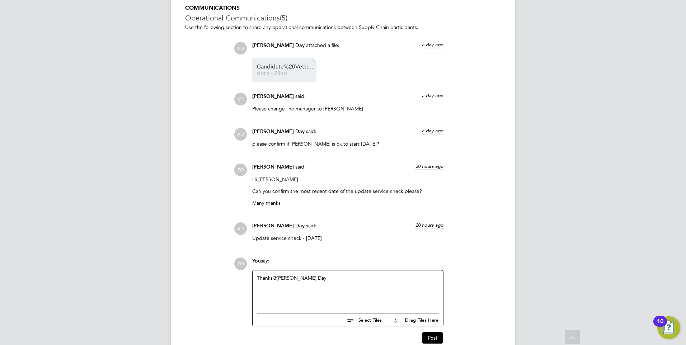
click span "docx - 28kb"
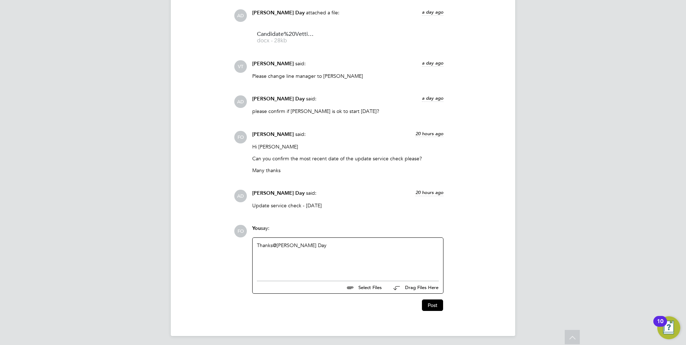
scroll to position [645, 0]
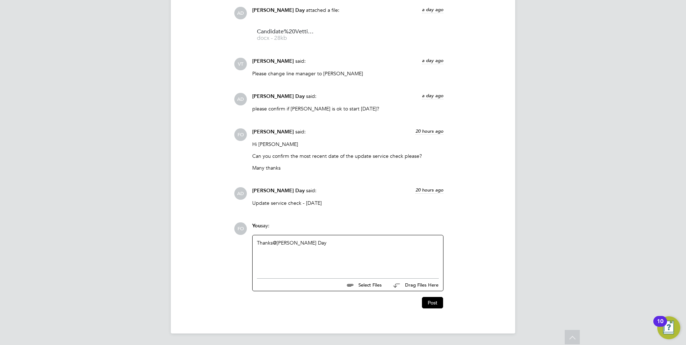
click div "Thanks @Amie Day ​"
click button "Post"
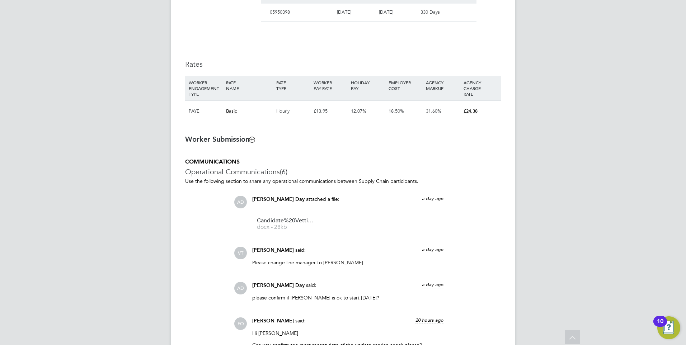
scroll to position [430, 0]
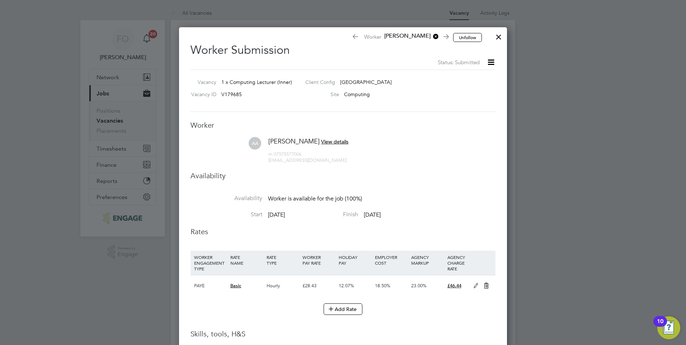
click at [500, 37] on div at bounding box center [498, 35] width 13 height 13
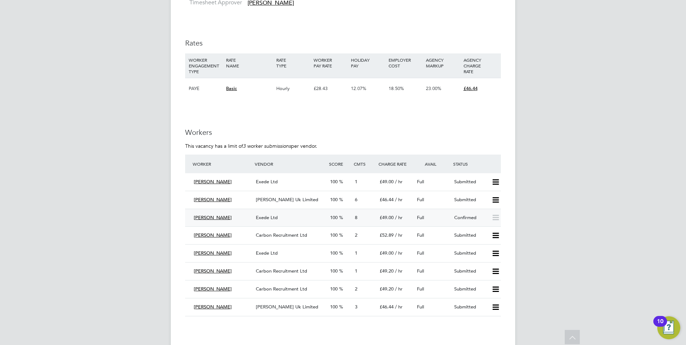
click at [296, 218] on div "Exede Ltd" at bounding box center [290, 218] width 74 height 12
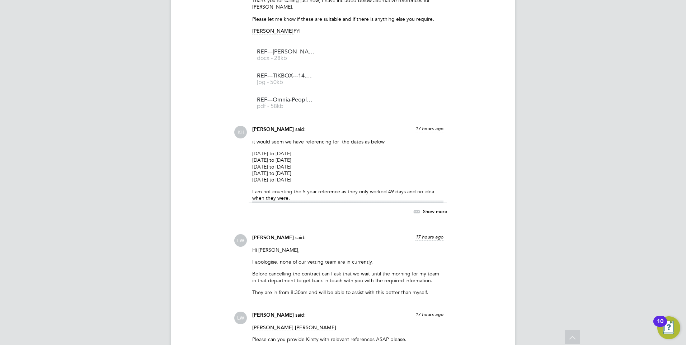
click at [429, 214] on span "Show more" at bounding box center [435, 211] width 24 height 6
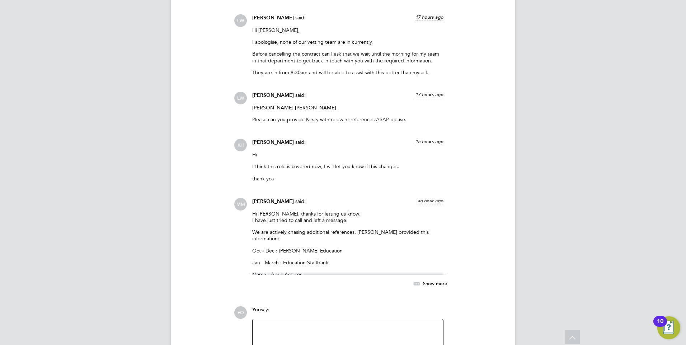
click at [432, 284] on span "Show more" at bounding box center [435, 283] width 24 height 6
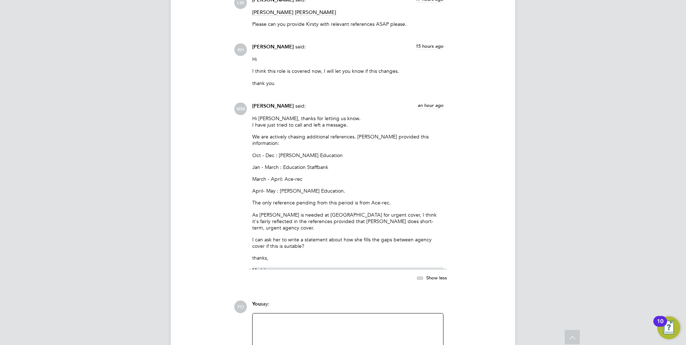
scroll to position [2546, 0]
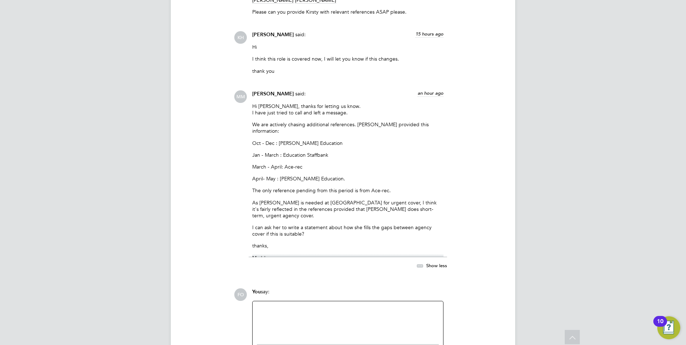
click at [328, 301] on div "You say:" at bounding box center [347, 294] width 191 height 13
click at [323, 312] on div at bounding box center [348, 321] width 182 height 31
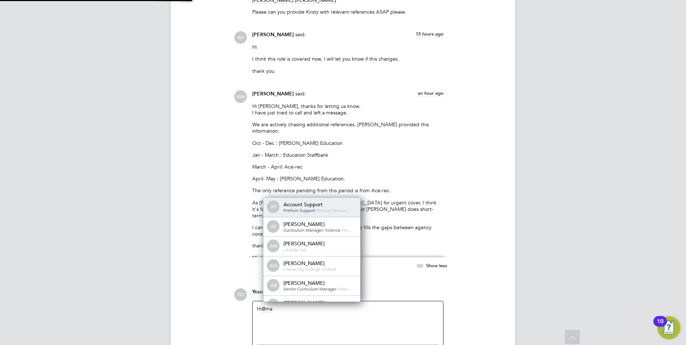
scroll to position [4, 4]
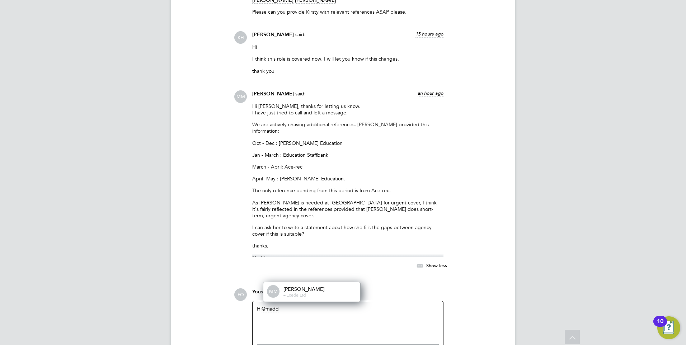
click at [321, 295] on div "- - Exede Ltd" at bounding box center [319, 295] width 72 height 6
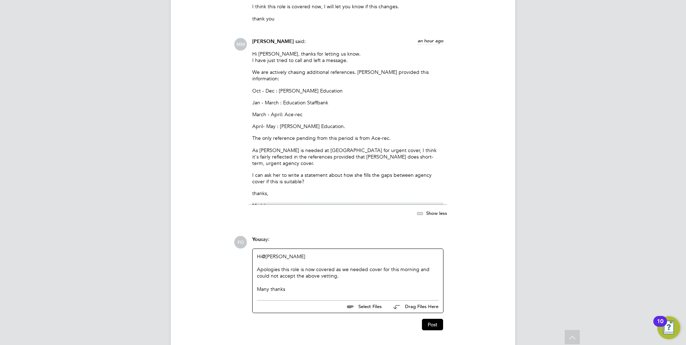
scroll to position [2621, 0]
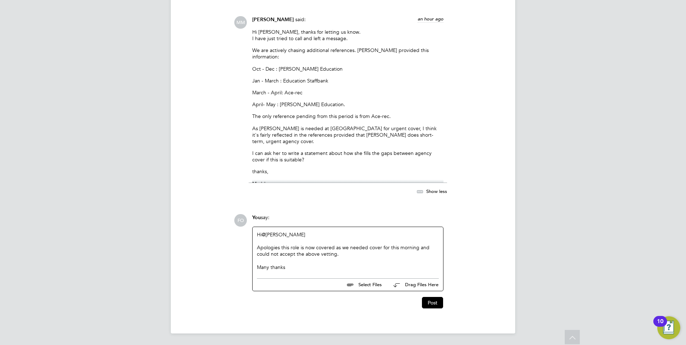
click at [337, 254] on div "Apologies this role is now covered as we needed cover for this morning and coul…" at bounding box center [348, 250] width 182 height 13
click at [433, 299] on button "Post" at bounding box center [432, 302] width 21 height 11
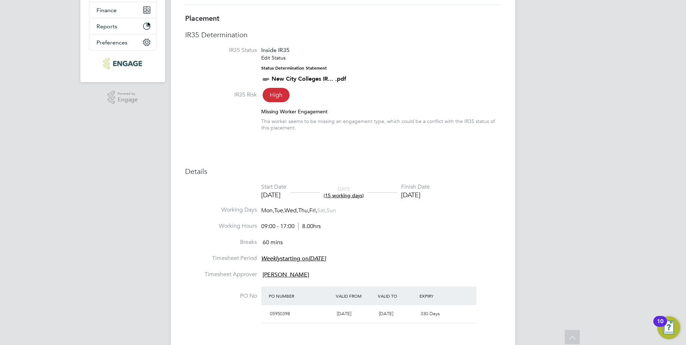
scroll to position [0, 0]
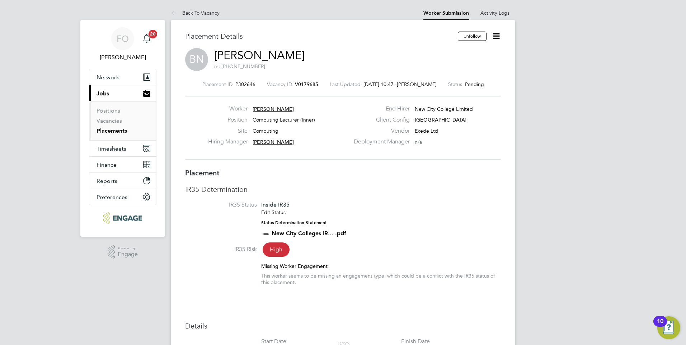
click at [308, 87] on span "V0179685" at bounding box center [306, 84] width 23 height 6
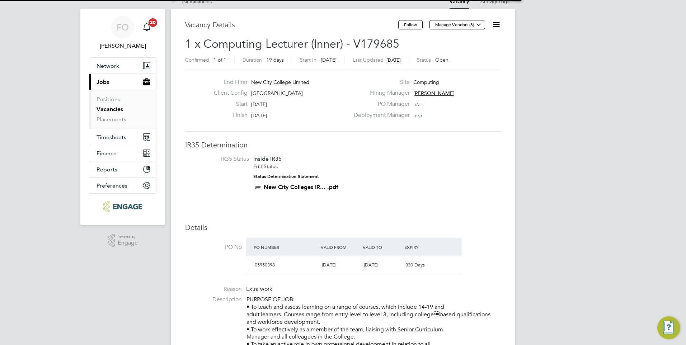
scroll to position [4, 4]
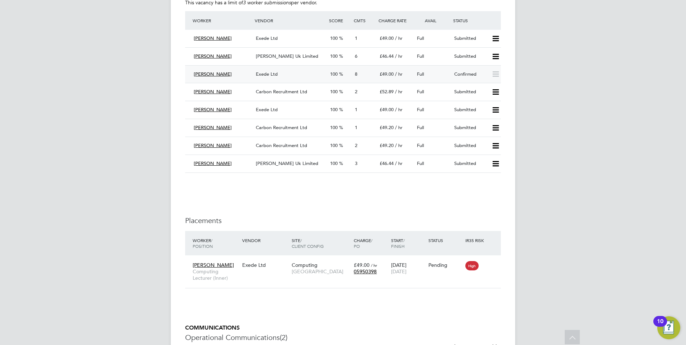
click at [495, 75] on icon at bounding box center [495, 74] width 9 height 6
click at [300, 76] on div "Exede Ltd" at bounding box center [290, 74] width 74 height 12
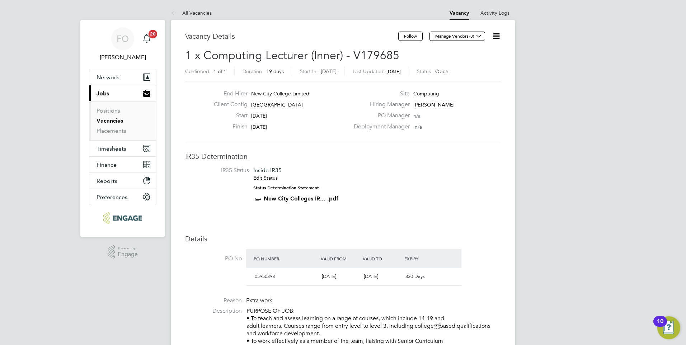
click at [274, 71] on span "19 days" at bounding box center [275, 71] width 18 height 6
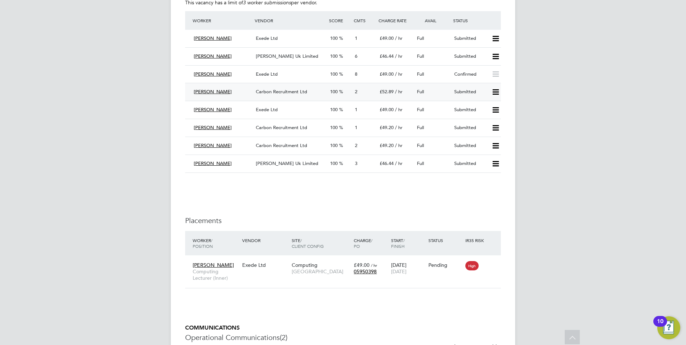
click at [313, 89] on div "Carbon Recruitment Ltd" at bounding box center [290, 92] width 74 height 12
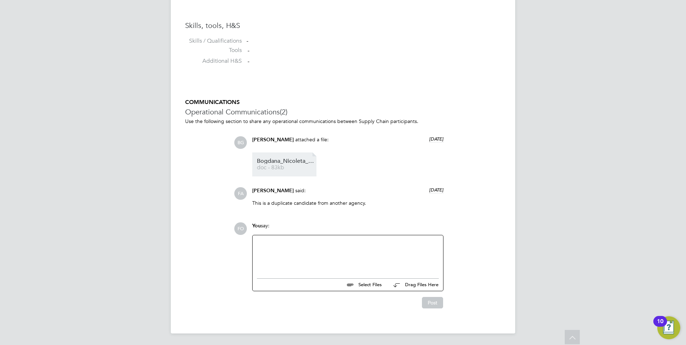
click at [287, 164] on span "Bogdana_Nicoleta_Rus_CV" at bounding box center [285, 161] width 57 height 5
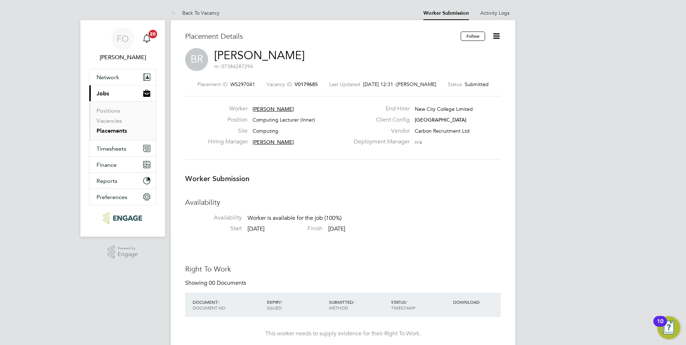
click at [311, 83] on span "V0179685" at bounding box center [305, 84] width 23 height 6
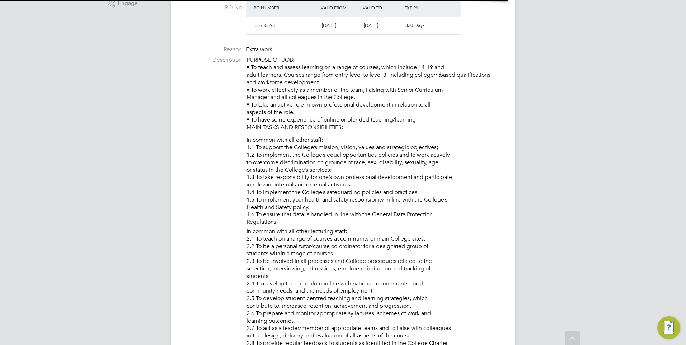
scroll to position [4, 4]
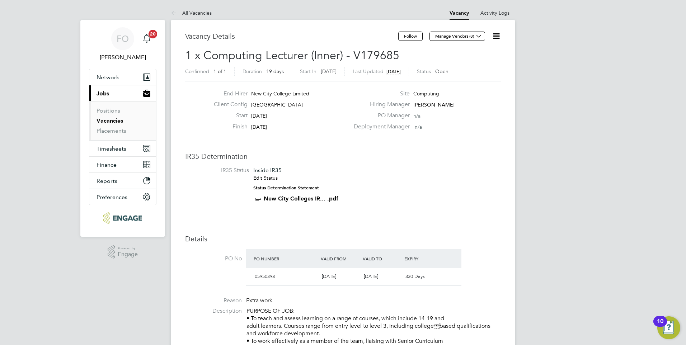
click at [112, 132] on link "Placements" at bounding box center [111, 130] width 30 height 7
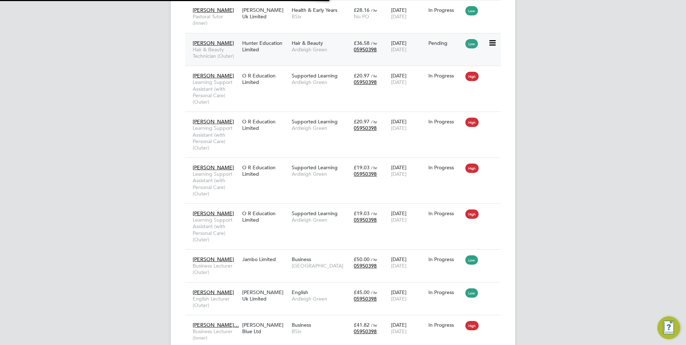
scroll to position [4, 4]
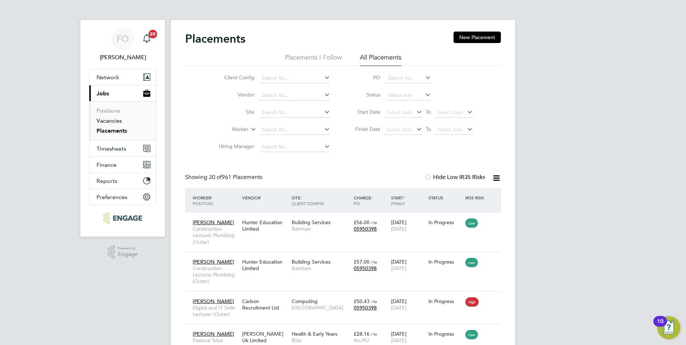
click at [115, 121] on link "Vacancies" at bounding box center [108, 120] width 25 height 7
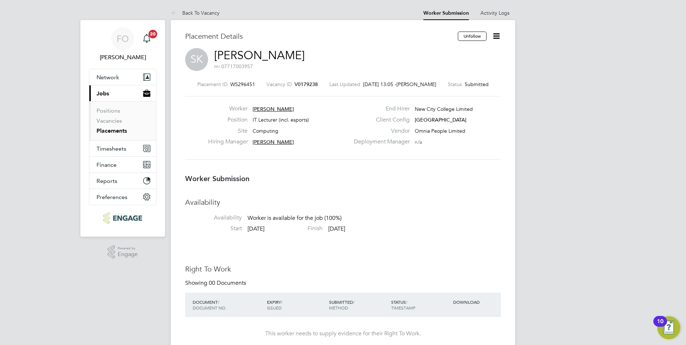
click at [302, 85] on span "V0179238" at bounding box center [305, 84] width 23 height 6
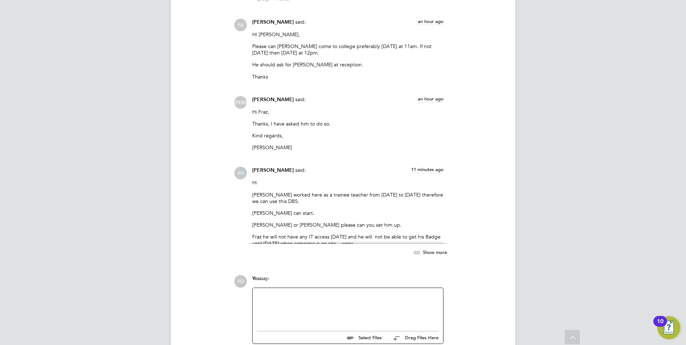
scroll to position [1026, 0]
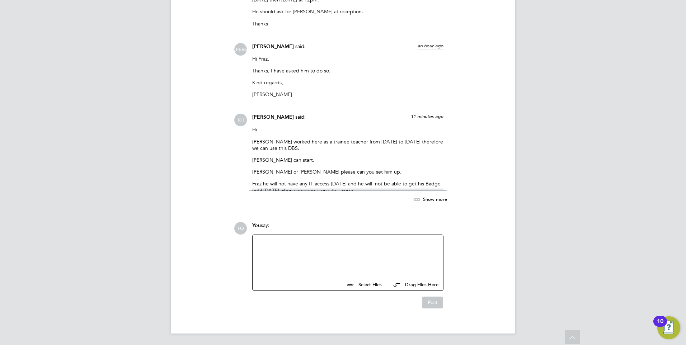
click at [440, 198] on span "Show more" at bounding box center [435, 199] width 24 height 6
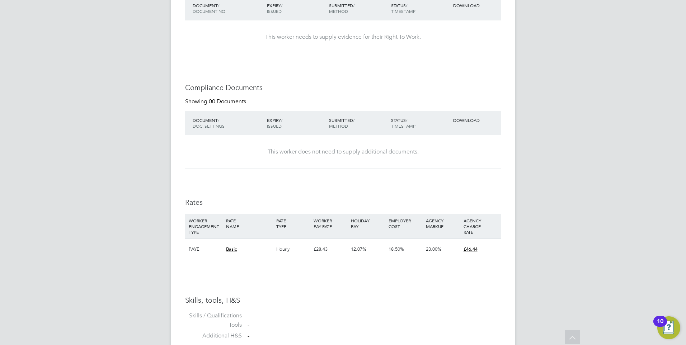
scroll to position [165, 0]
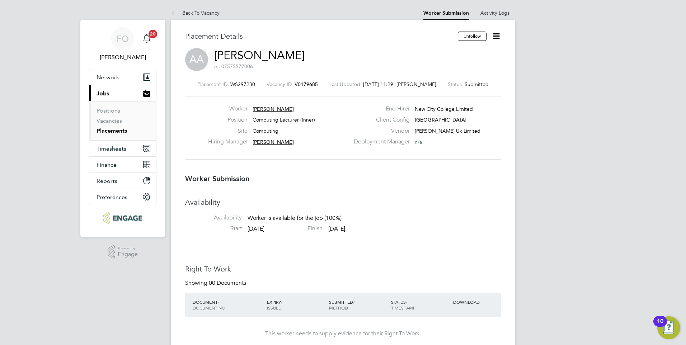
click at [493, 34] on icon at bounding box center [496, 36] width 9 height 9
click at [476, 92] on li "Followers" at bounding box center [466, 91] width 66 height 10
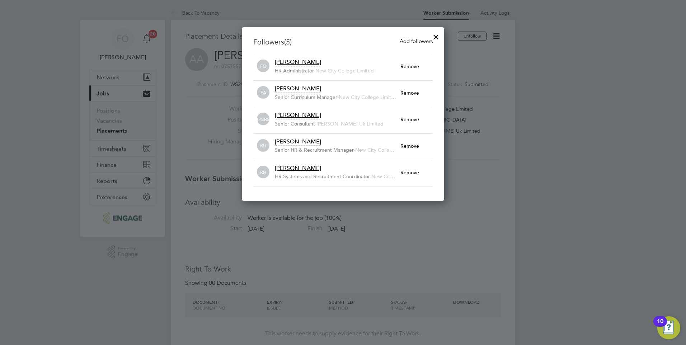
click at [437, 34] on div at bounding box center [435, 35] width 13 height 13
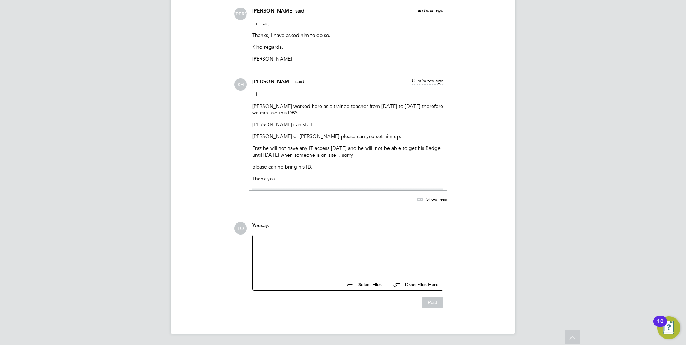
click at [331, 257] on div at bounding box center [348, 254] width 182 height 31
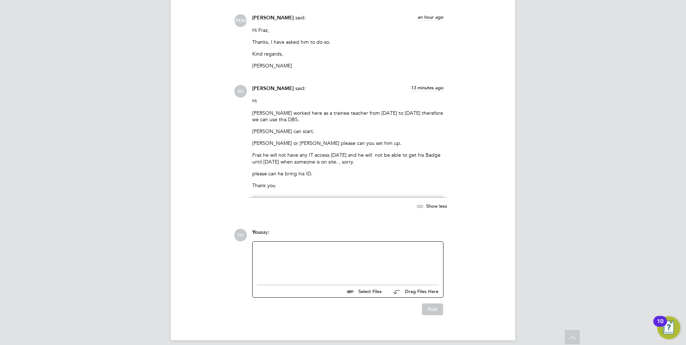
scroll to position [1061, 0]
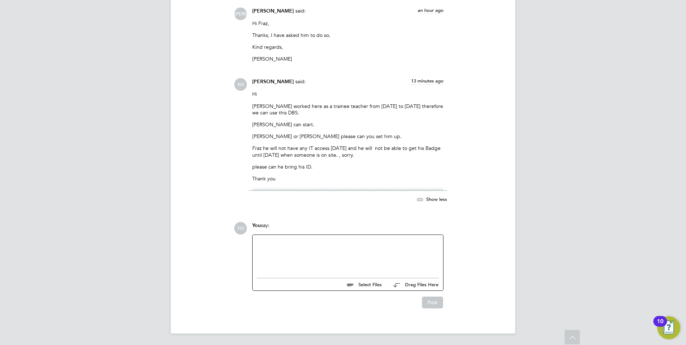
click at [306, 256] on div at bounding box center [348, 254] width 182 height 31
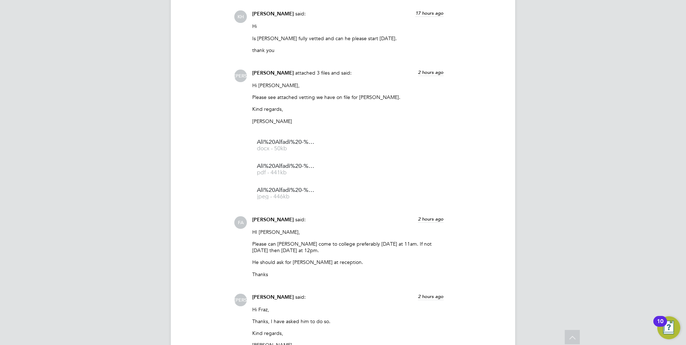
scroll to position [631, 0]
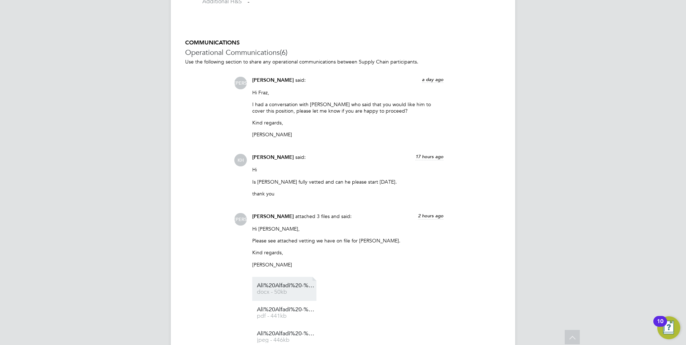
click at [290, 292] on span "docx - 50kb" at bounding box center [285, 291] width 57 height 5
drag, startPoint x: 331, startPoint y: 16, endPoint x: 340, endPoint y: 20, distance: 9.8
click at [331, 16] on ng-form "Worker Submission Availability Availability Worker is available for the job (10…" at bounding box center [343, 140] width 316 height 1195
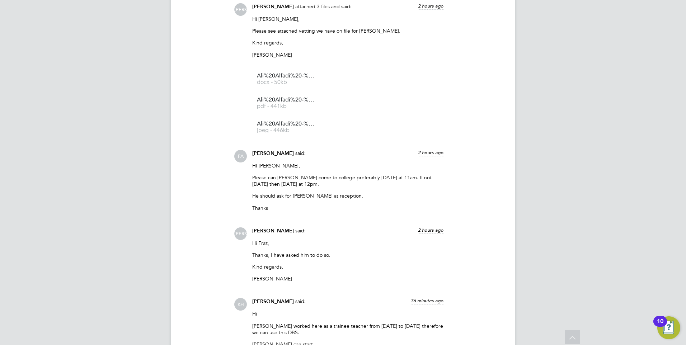
scroll to position [882, 0]
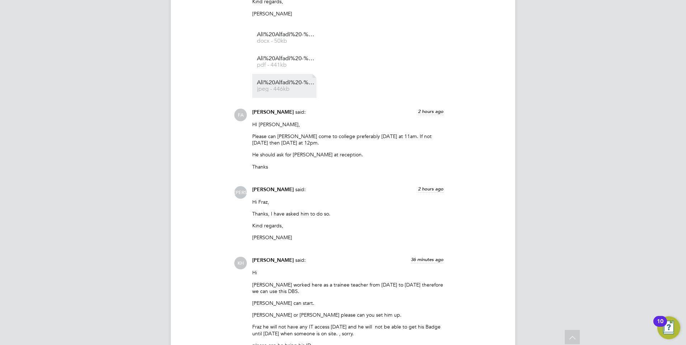
click at [287, 79] on li "Ali%20Alfadi%20-%20DBS jpeg - 446kb" at bounding box center [284, 86] width 64 height 24
click at [306, 79] on li "Ali%20Alfadi%20-%20DBS jpeg - 446kb" at bounding box center [284, 86] width 64 height 24
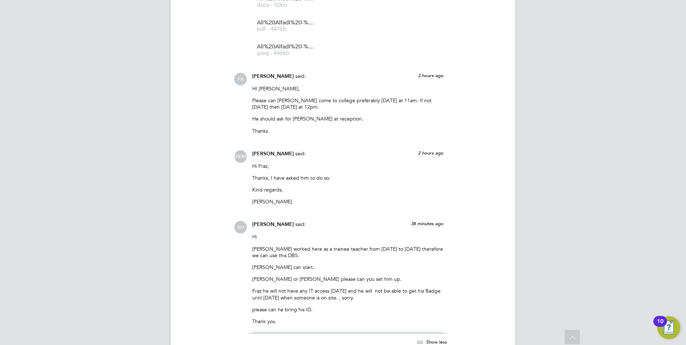
scroll to position [703, 0]
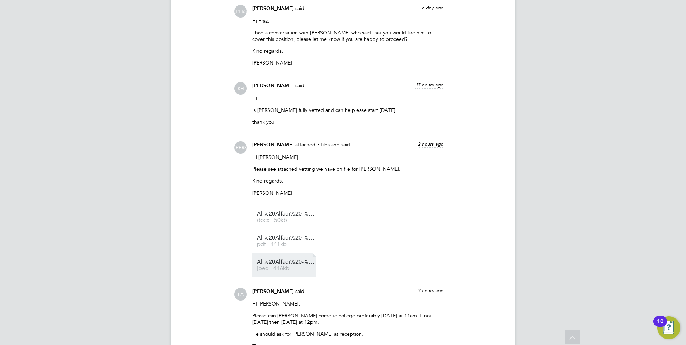
click at [285, 262] on span "Ali%20Alfadi%20-%20DBS" at bounding box center [285, 261] width 57 height 5
click at [292, 232] on li "Ali%20Alfadi%20-%20RTW pdf - 441kb" at bounding box center [284, 241] width 64 height 24
click at [280, 238] on span "Ali%20Alfadi%20-%20RTW" at bounding box center [285, 237] width 57 height 5
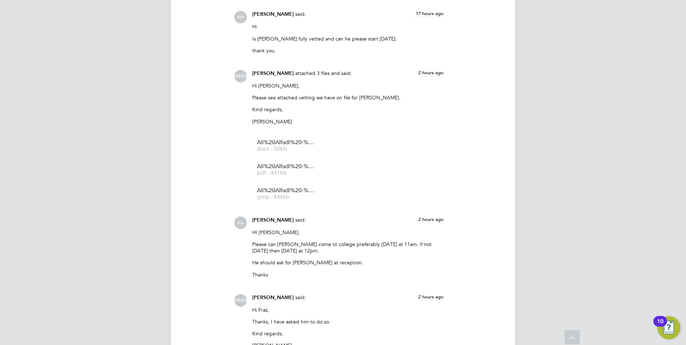
scroll to position [825, 0]
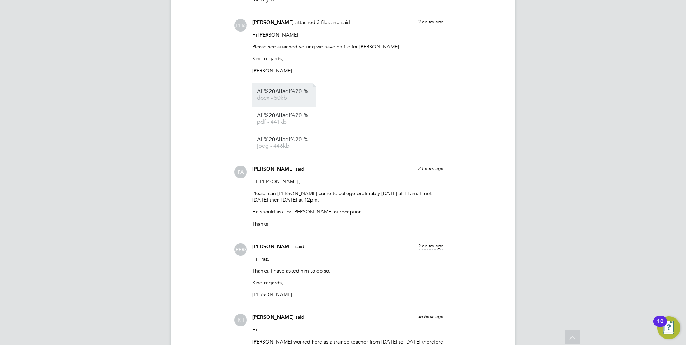
click at [294, 86] on li "Ali%20Alfadi%20-%20NCC%20Vetting docx - 50kb" at bounding box center [284, 95] width 64 height 24
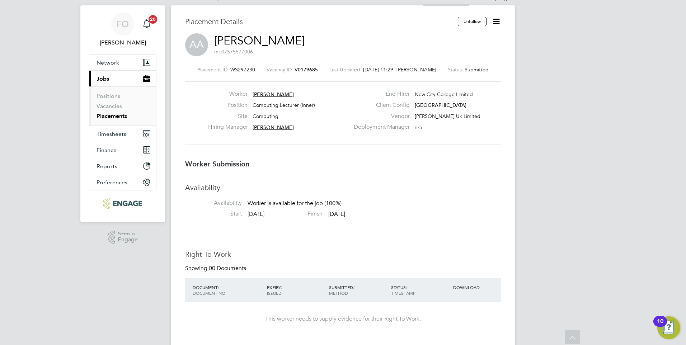
scroll to position [0, 0]
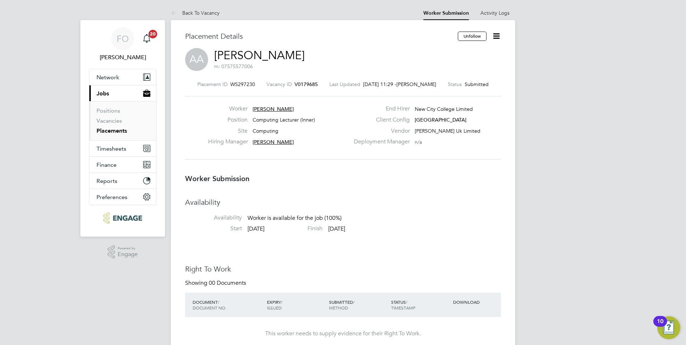
click at [303, 81] on span "V0179685" at bounding box center [305, 84] width 23 height 6
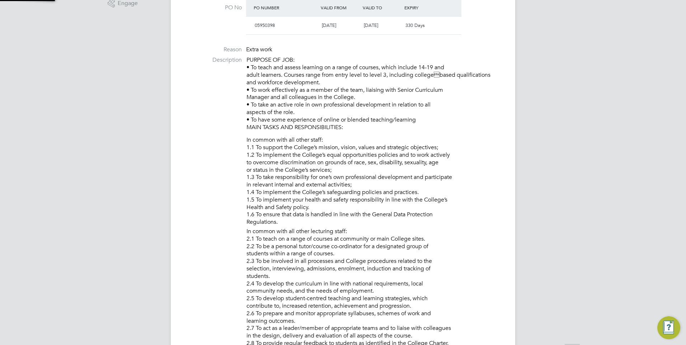
scroll to position [4, 4]
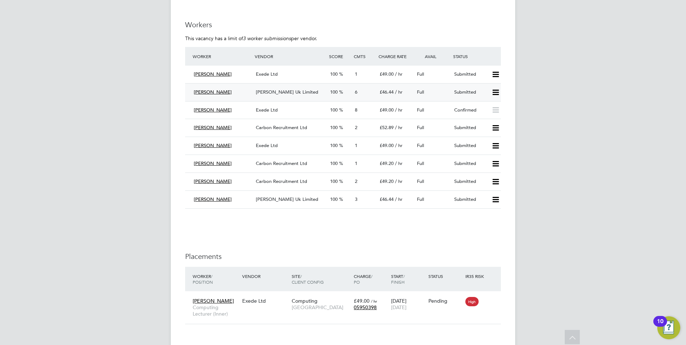
click at [454, 94] on div "Submitted" at bounding box center [469, 92] width 37 height 12
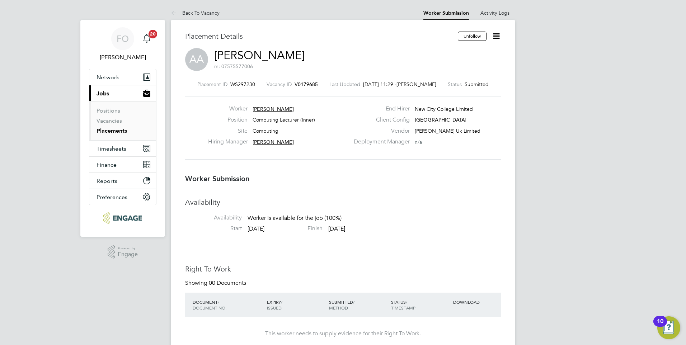
click at [307, 82] on span "V0179685" at bounding box center [305, 84] width 23 height 6
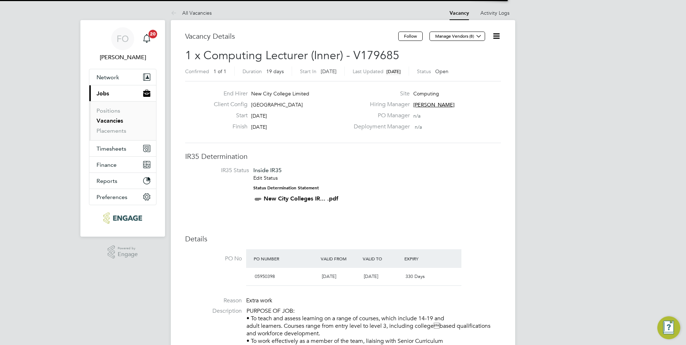
scroll to position [12, 67]
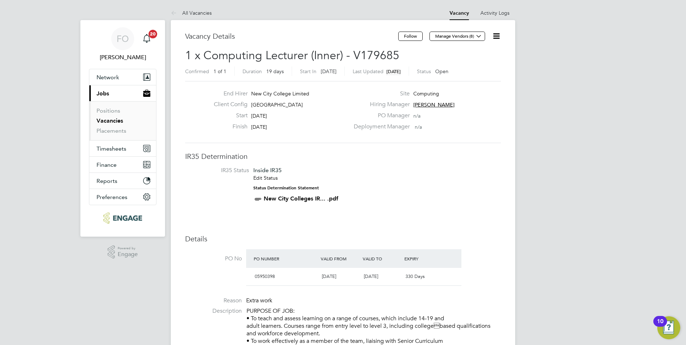
drag, startPoint x: 381, startPoint y: 146, endPoint x: 394, endPoint y: 175, distance: 31.9
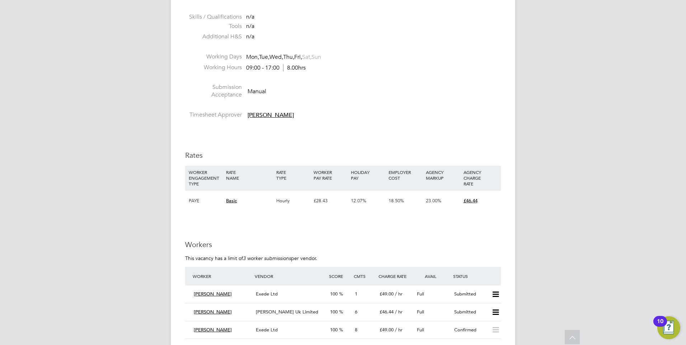
scroll to position [1112, 0]
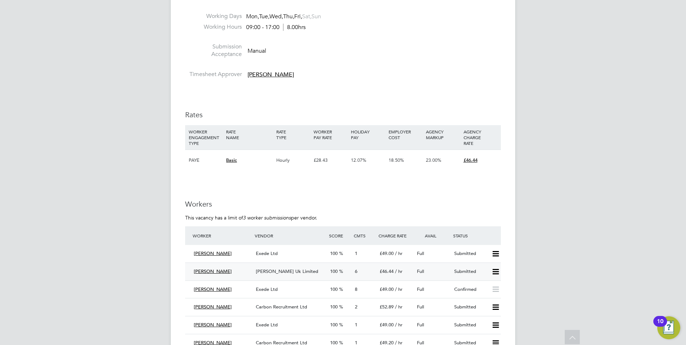
click at [307, 270] on span "[PERSON_NAME] Uk Limited" at bounding box center [287, 271] width 62 height 6
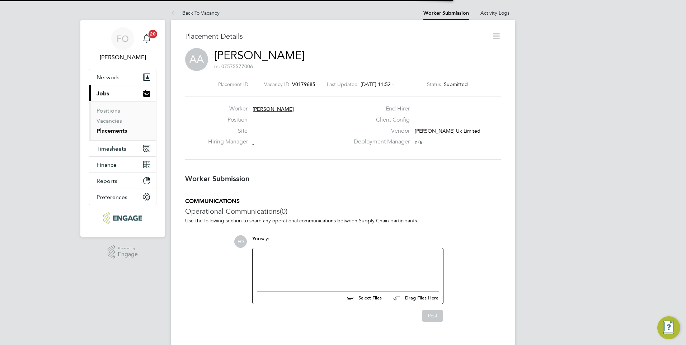
scroll to position [4, 4]
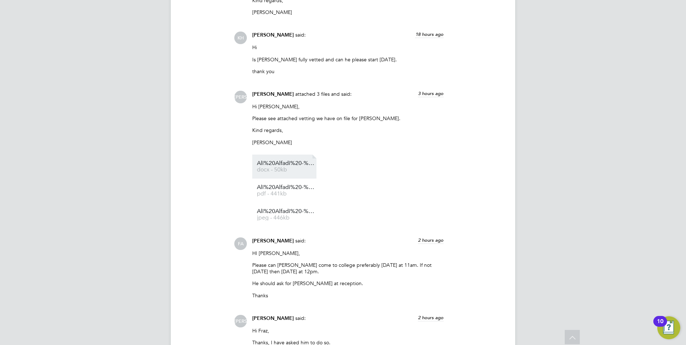
click at [299, 164] on span "Ali%20Alfadi%20-%20NCC%20Vetting" at bounding box center [285, 163] width 57 height 5
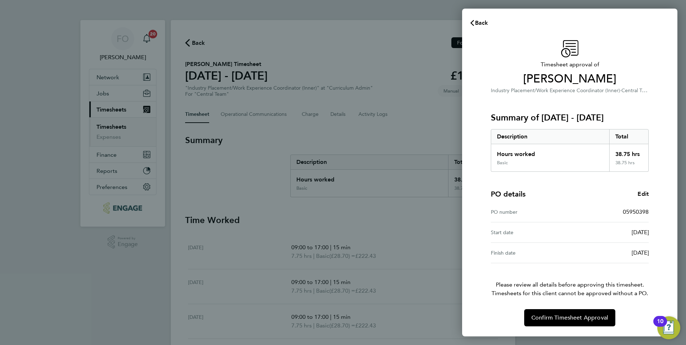
click at [561, 309] on div "Timesheet approval of [PERSON_NAME] Industry Placement/Work Experience Coordina…" at bounding box center [569, 183] width 175 height 286
click at [562, 316] on span "Confirm Timesheet Approval" at bounding box center [569, 317] width 77 height 7
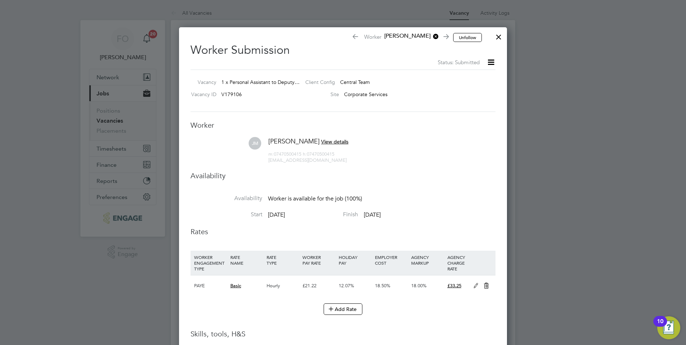
click at [496, 35] on div at bounding box center [498, 35] width 13 height 13
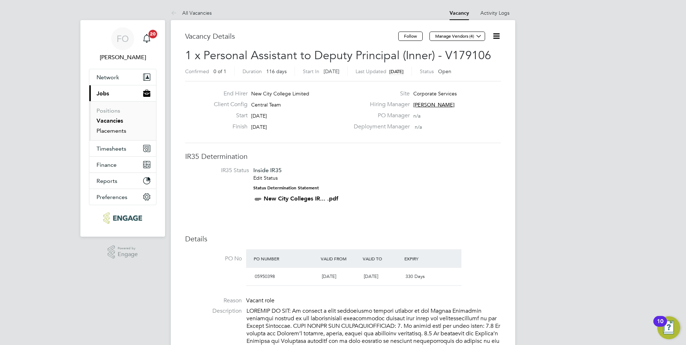
click at [107, 129] on link "Placements" at bounding box center [111, 130] width 30 height 7
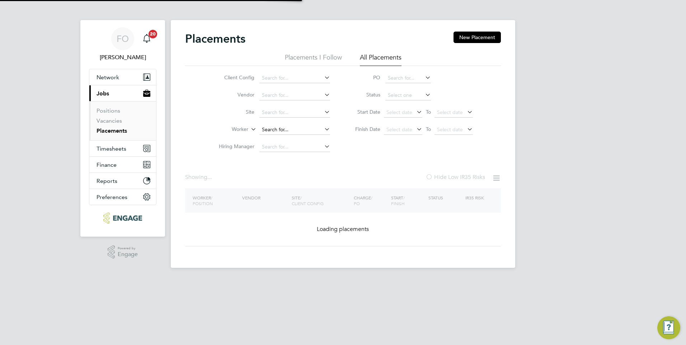
click at [287, 130] on input at bounding box center [294, 130] width 71 height 10
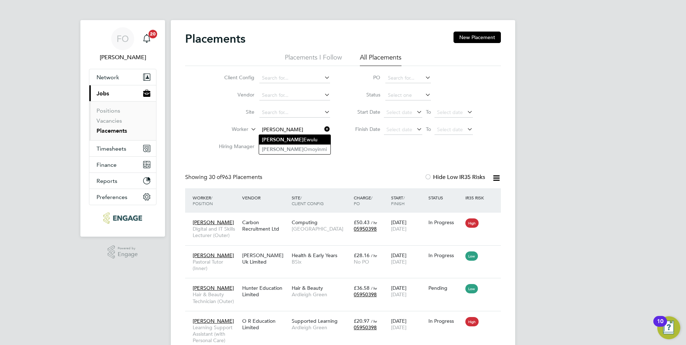
click at [314, 139] on li "Victor Ewulu" at bounding box center [294, 140] width 71 height 10
type input "[PERSON_NAME]"
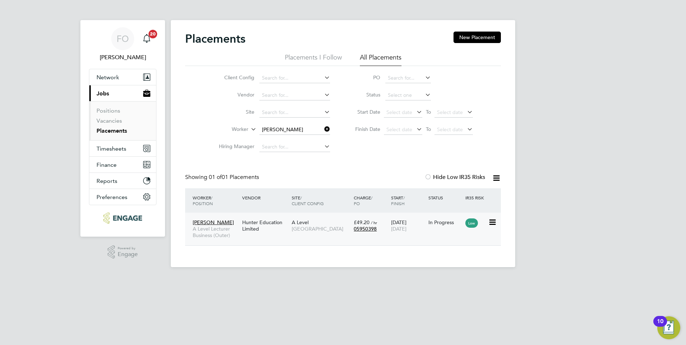
click at [417, 238] on div "Victor Ewulu A Level Lecturer Business (Outer) Hunter Education Limited A Level…" at bounding box center [343, 229] width 316 height 33
click at [452, 221] on div "In Progress" at bounding box center [445, 222] width 34 height 6
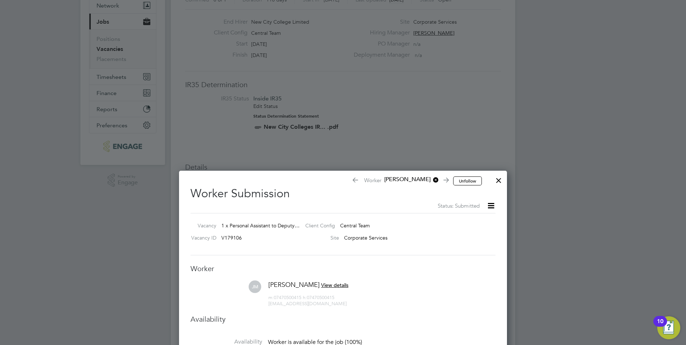
click at [496, 184] on div at bounding box center [498, 178] width 13 height 13
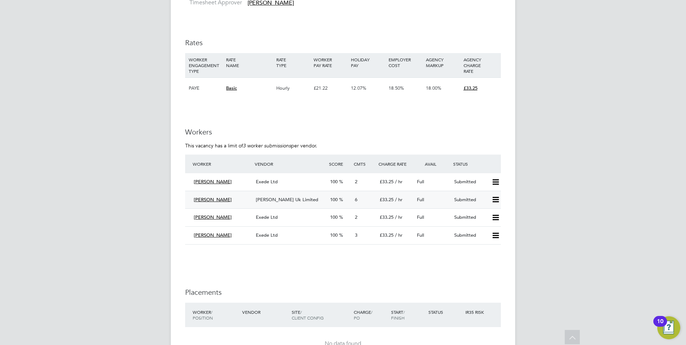
click at [314, 194] on div "[PERSON_NAME] Uk Limited" at bounding box center [290, 200] width 74 height 12
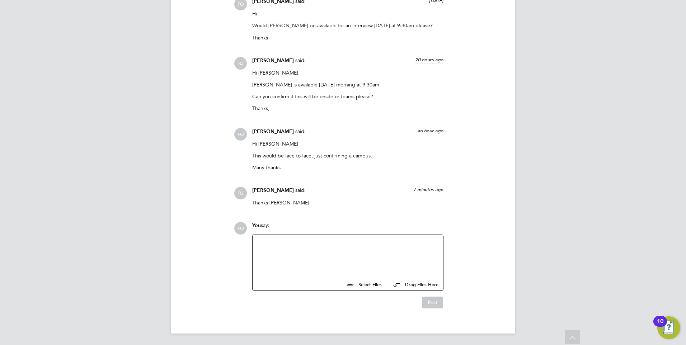
click at [328, 245] on div at bounding box center [348, 254] width 182 height 31
click at [266, 252] on div "MAny thanks!" at bounding box center [348, 255] width 182 height 6
click at [436, 299] on button "Post" at bounding box center [432, 302] width 21 height 11
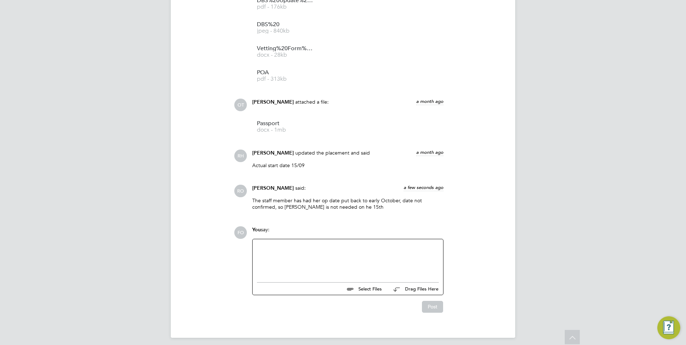
scroll to position [775, 0]
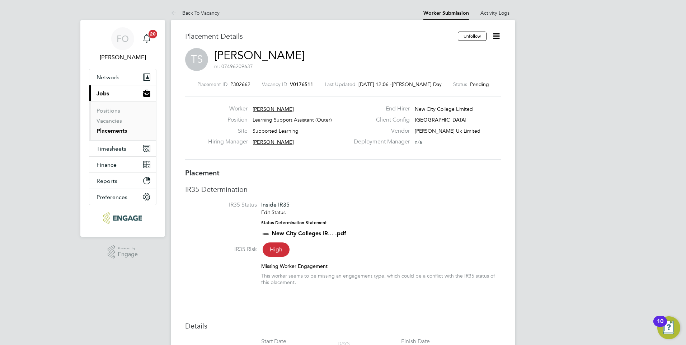
click at [496, 40] on icon at bounding box center [496, 36] width 9 height 9
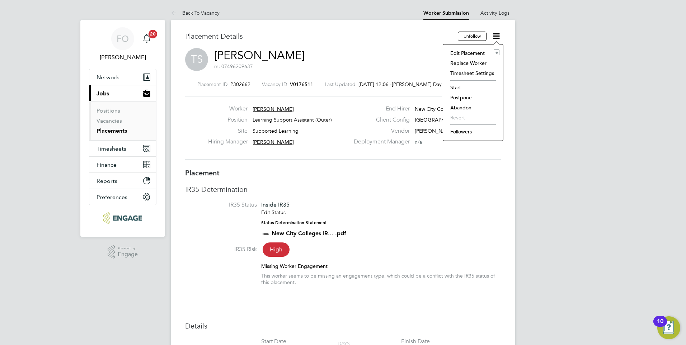
drag, startPoint x: 480, startPoint y: 193, endPoint x: 479, endPoint y: 105, distance: 87.9
click at [479, 193] on h3 "IR35 Determination" at bounding box center [343, 189] width 316 height 9
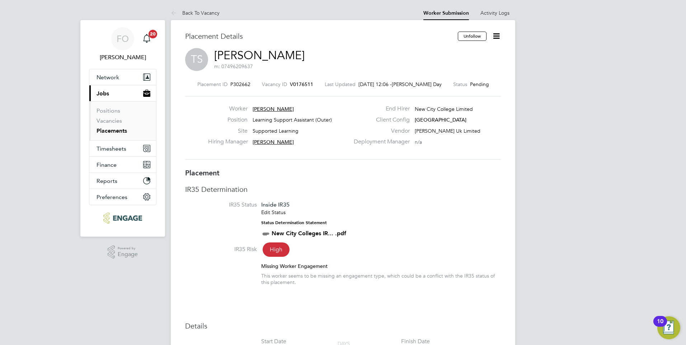
click at [494, 36] on icon at bounding box center [496, 36] width 9 height 9
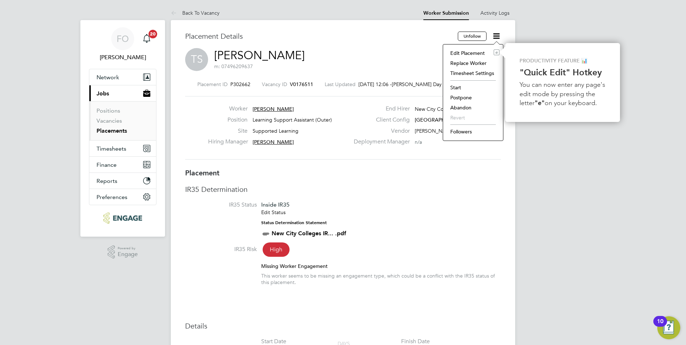
click at [470, 51] on li "Edit Placement e" at bounding box center [472, 53] width 53 height 10
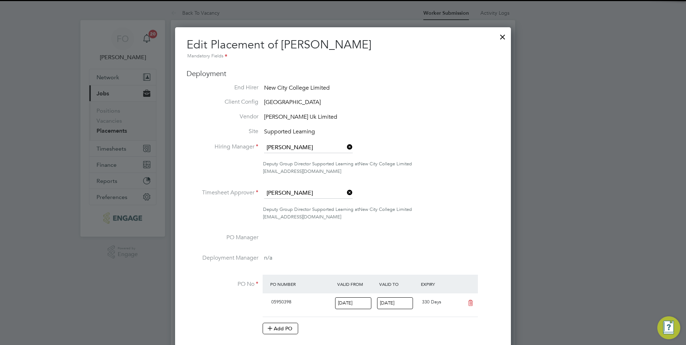
scroll to position [9, 313]
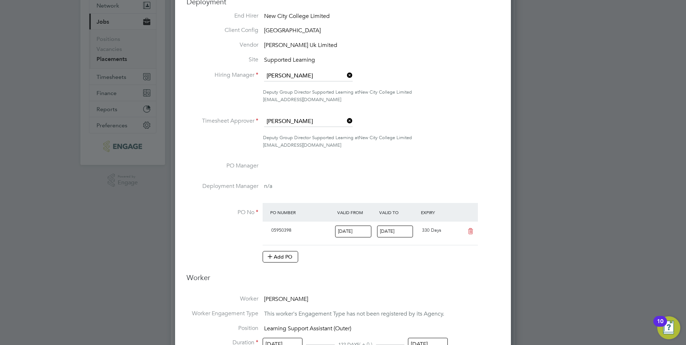
click at [345, 121] on icon at bounding box center [345, 121] width 0 height 10
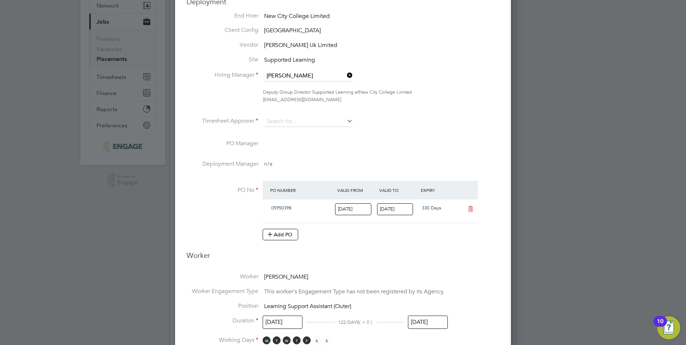
scroll to position [760, 336]
click at [325, 121] on input at bounding box center [308, 121] width 89 height 11
type input "j"
type input "d"
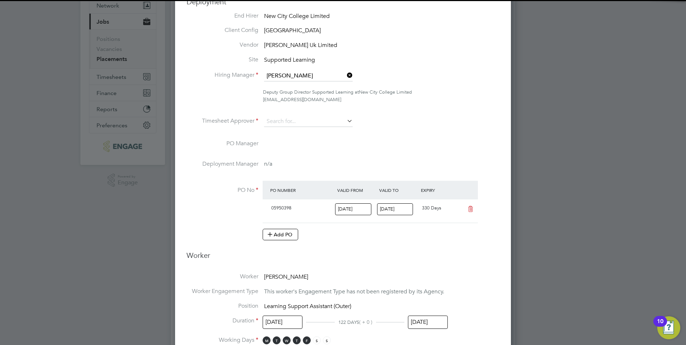
click at [533, 279] on div at bounding box center [343, 172] width 686 height 345
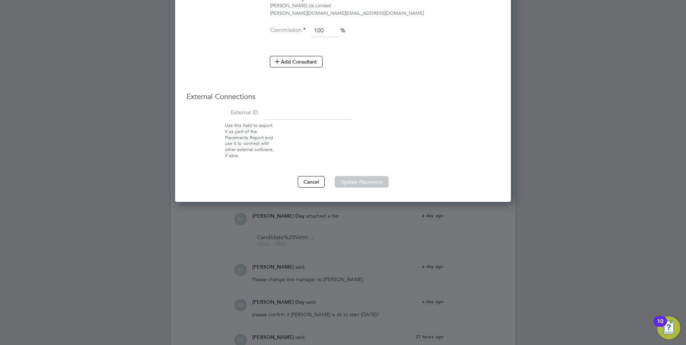
scroll to position [681, 0]
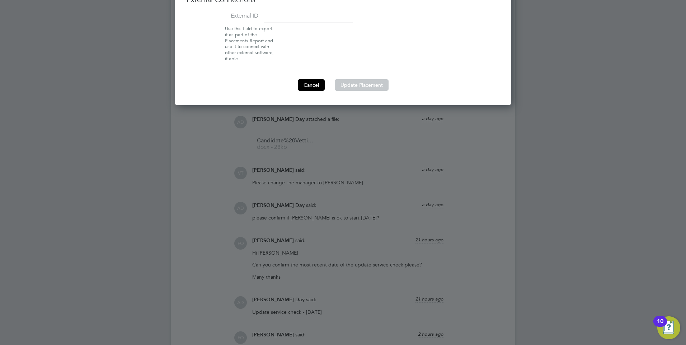
click at [314, 84] on button "Cancel" at bounding box center [311, 84] width 27 height 11
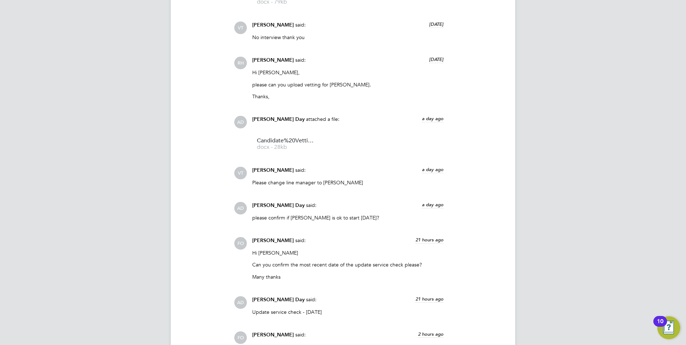
type input "Victoria Ticehurst"
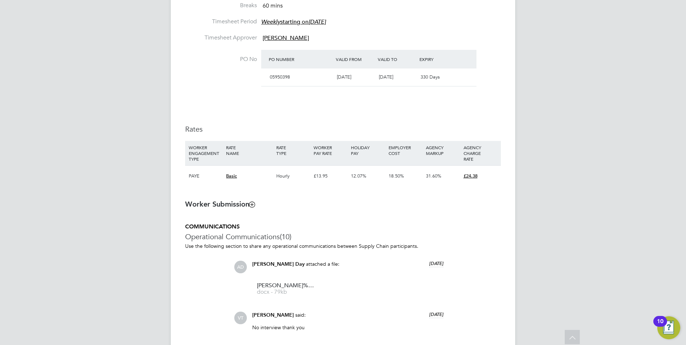
scroll to position [581, 0]
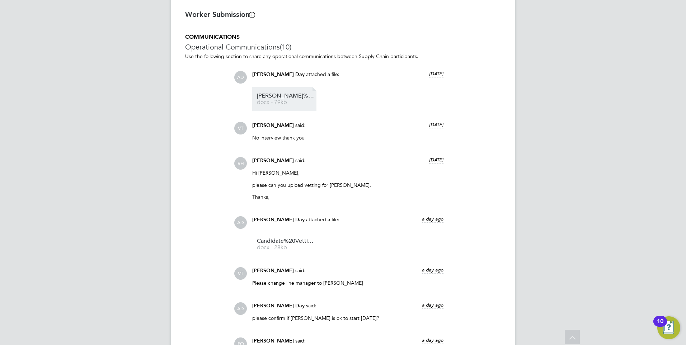
click at [284, 100] on span "docx - 79kb" at bounding box center [285, 102] width 57 height 5
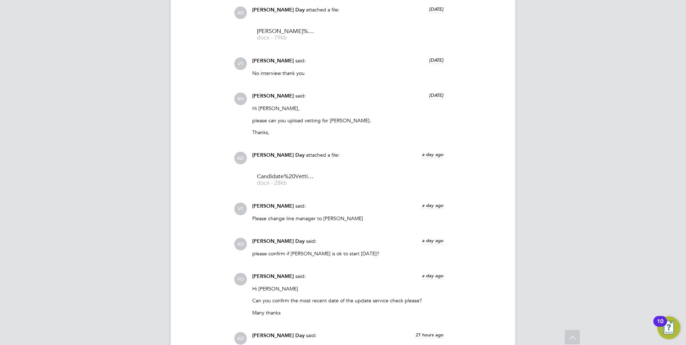
scroll to position [653, 0]
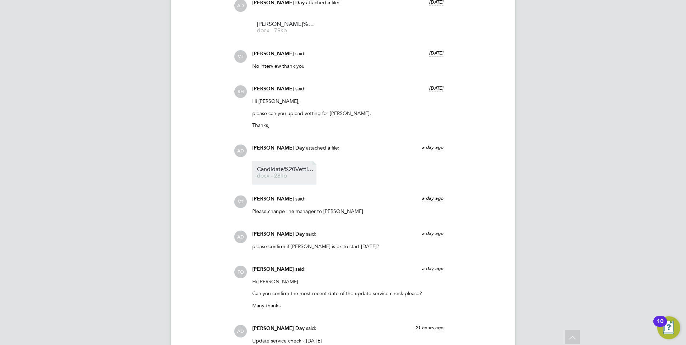
click at [293, 177] on span "docx - 28kb" at bounding box center [285, 175] width 57 height 5
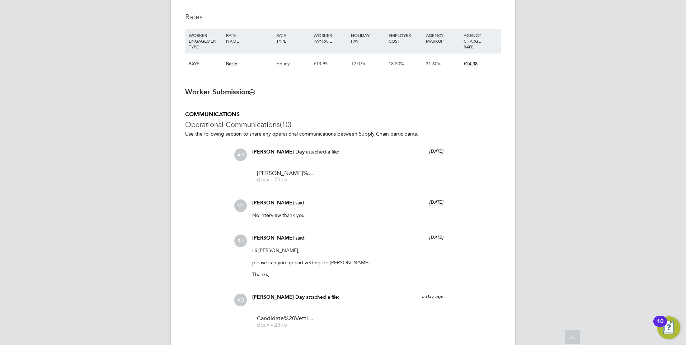
scroll to position [581, 0]
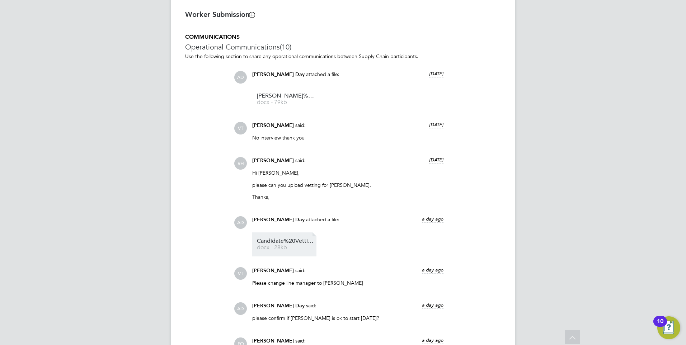
click at [294, 245] on link "Candidate%20Vetting%20Form%20-%20Tanaka%20sekitoleko docx - 28kb" at bounding box center [285, 244] width 57 height 12
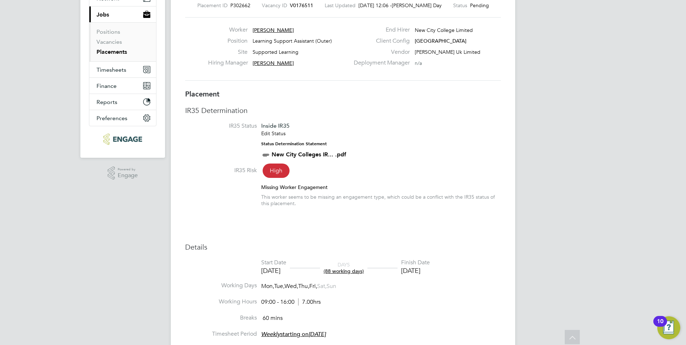
scroll to position [0, 0]
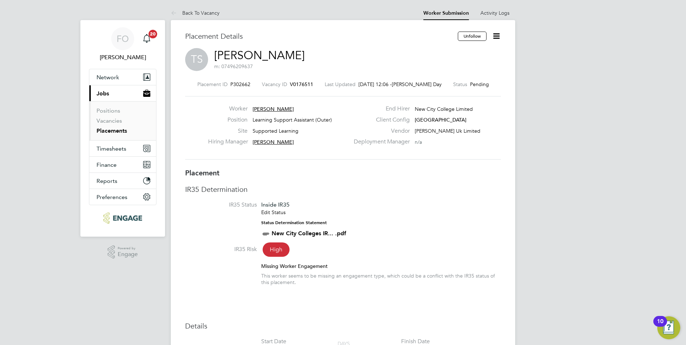
click at [496, 39] on icon at bounding box center [496, 36] width 9 height 9
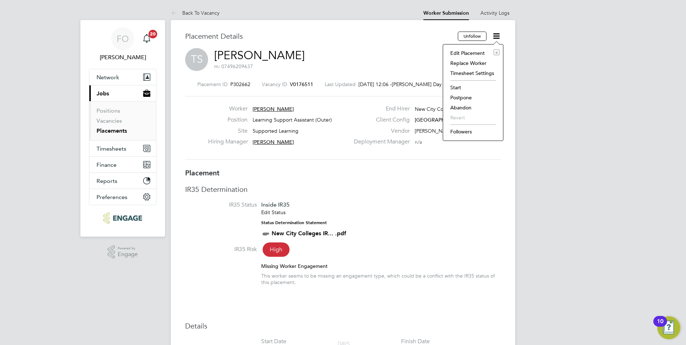
click at [456, 85] on li "Start" at bounding box center [472, 87] width 53 height 10
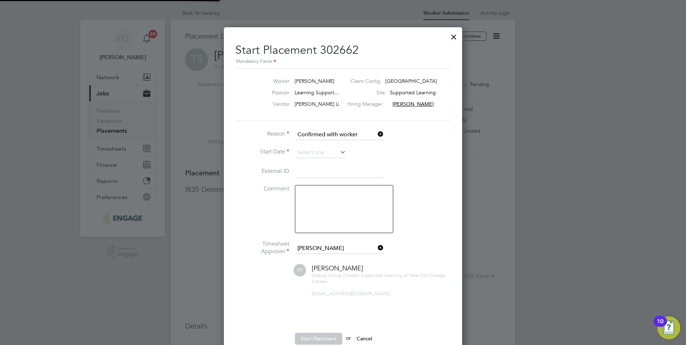
scroll to position [7, 89]
click at [327, 154] on input at bounding box center [320, 152] width 51 height 11
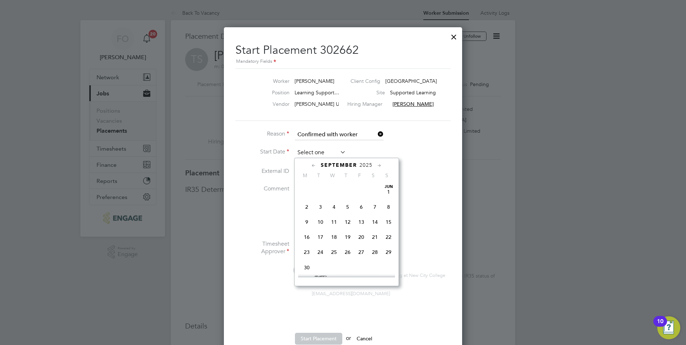
scroll to position [217, 0]
click at [347, 222] on span "4" at bounding box center [348, 217] width 14 height 14
type input "[DATE]"
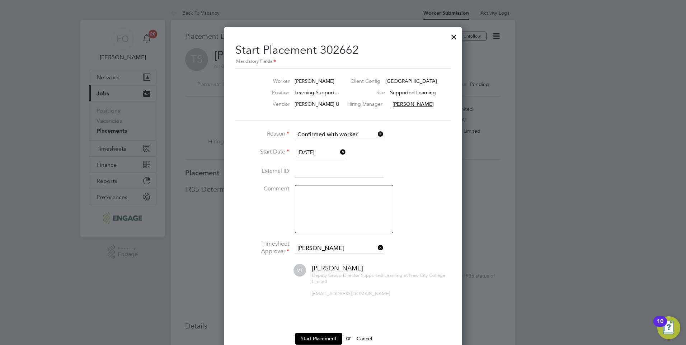
click at [398, 197] on li "Comment" at bounding box center [342, 212] width 215 height 55
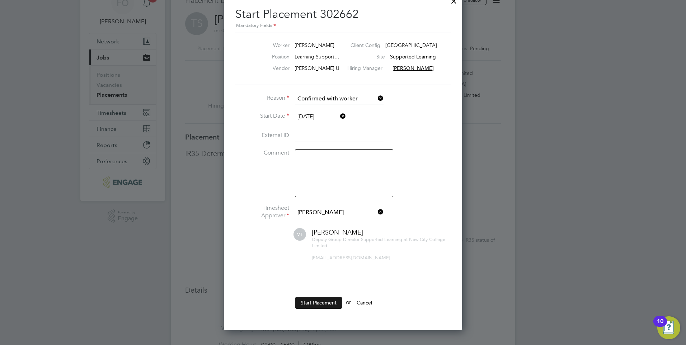
click at [322, 302] on button "Start Placement" at bounding box center [318, 302] width 47 height 11
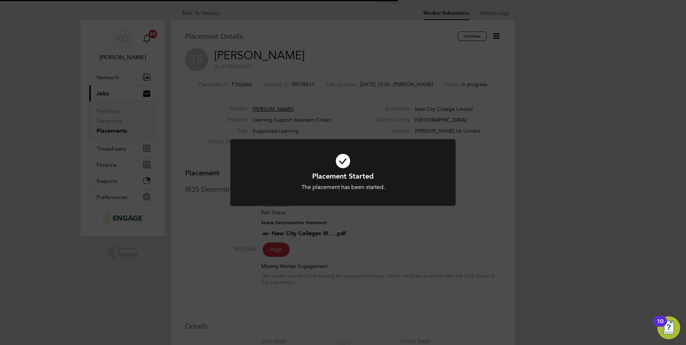
scroll to position [21, 50]
click at [472, 198] on div "Placement Started The placement has been started. Cancel Okay" at bounding box center [343, 172] width 686 height 345
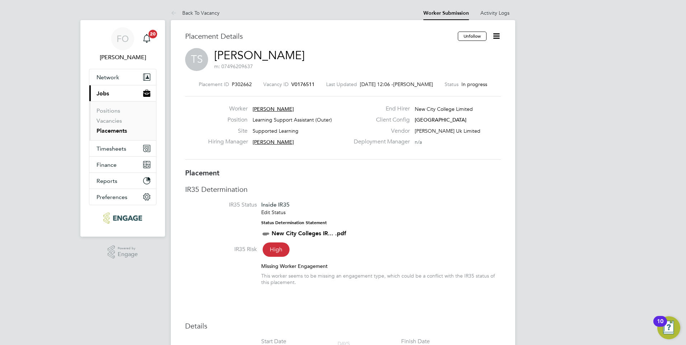
click at [292, 82] on span "V0176511" at bounding box center [302, 84] width 23 height 6
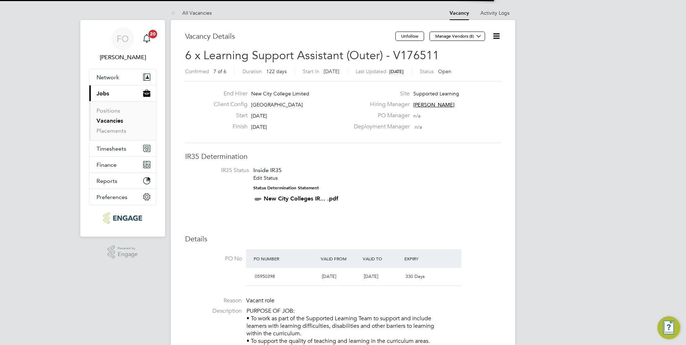
scroll to position [4, 4]
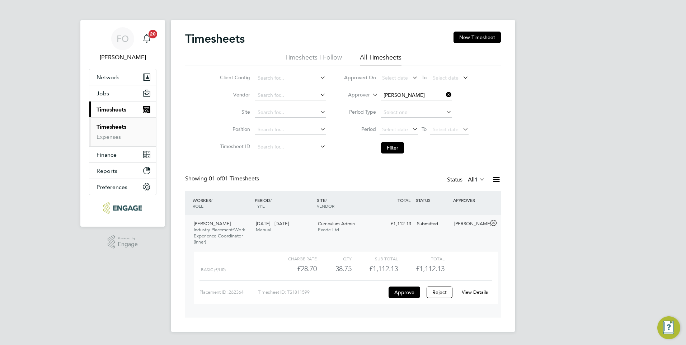
scroll to position [12, 70]
click at [101, 91] on span "Jobs" at bounding box center [102, 93] width 13 height 7
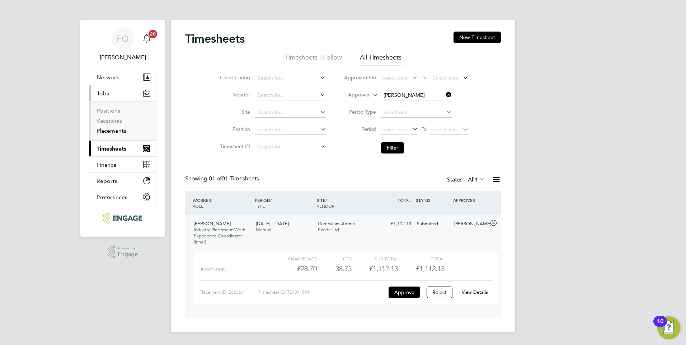
click at [119, 131] on link "Placements" at bounding box center [111, 130] width 30 height 7
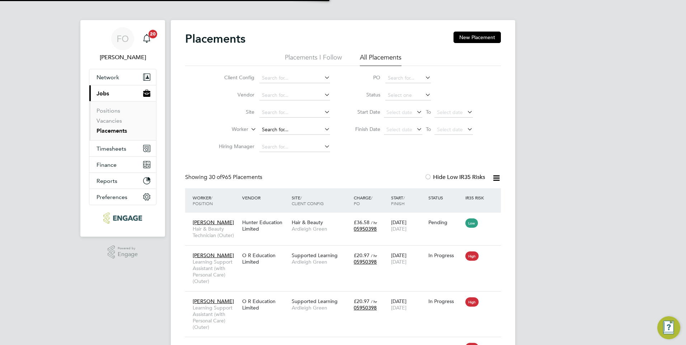
click at [272, 130] on input at bounding box center [294, 130] width 71 height 10
click at [288, 139] on li "[PERSON_NAME] [PERSON_NAME]" at bounding box center [303, 139] width 89 height 10
type input "[PERSON_NAME]"
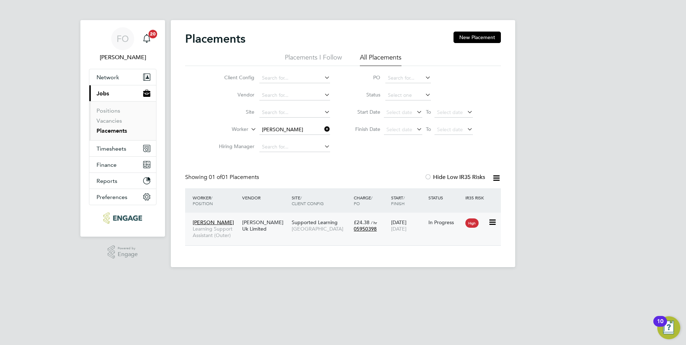
click at [402, 241] on div "[PERSON_NAME] Learning Support Assistant (Outer) [PERSON_NAME] Uk Limited Suppo…" at bounding box center [343, 229] width 316 height 33
click at [366, 215] on div "[PERSON_NAME] Learning Support Assistant (Outer) [PERSON_NAME] Uk Limited Suppo…" at bounding box center [343, 229] width 316 height 33
click at [435, 220] on div "In Progress" at bounding box center [445, 222] width 34 height 6
click at [123, 132] on link "Placements" at bounding box center [111, 130] width 30 height 7
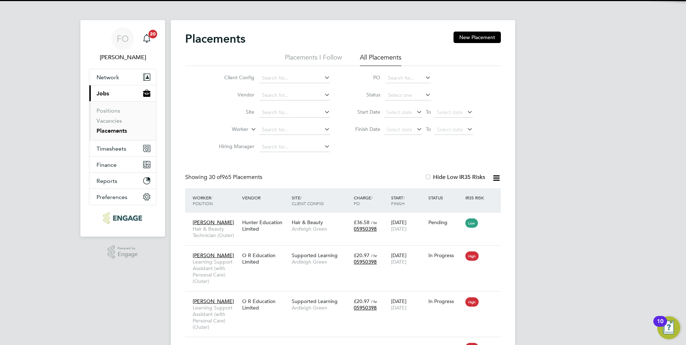
scroll to position [21, 62]
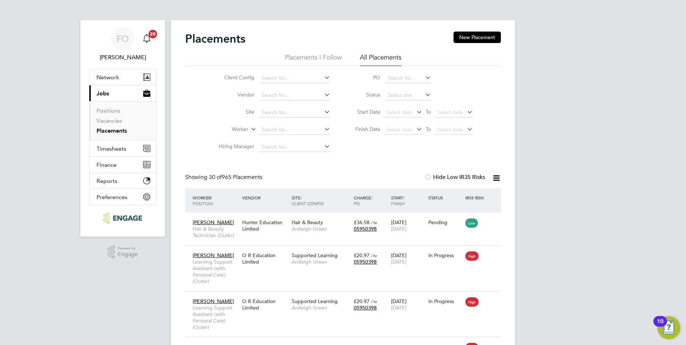
click at [125, 130] on link "Placements" at bounding box center [111, 130] width 30 height 7
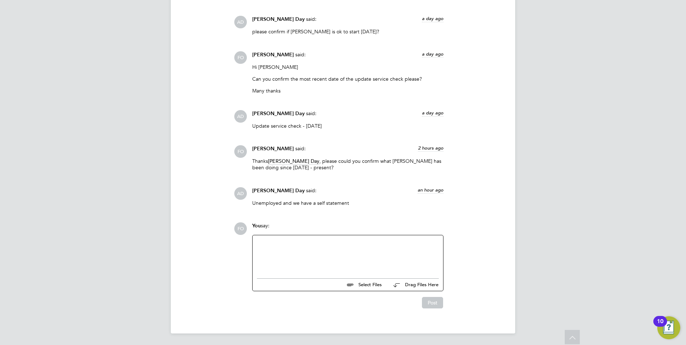
click at [298, 255] on div at bounding box center [348, 255] width 182 height 31
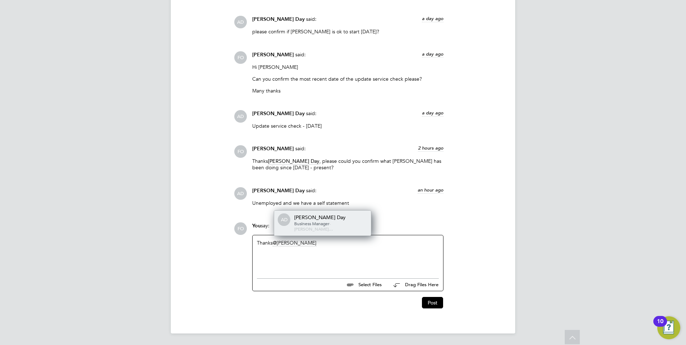
click at [301, 221] on div "[PERSON_NAME] Day" at bounding box center [330, 217] width 72 height 6
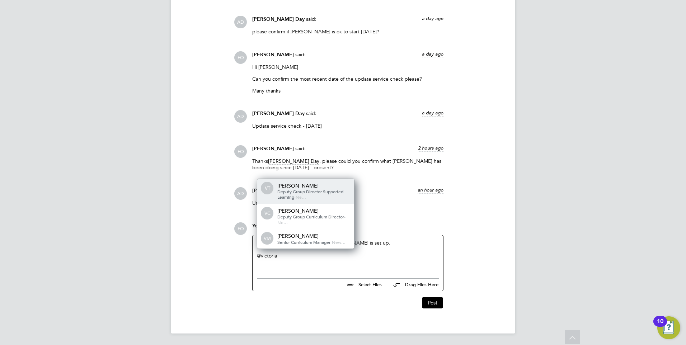
click at [308, 188] on div "Victoria Ticehurst" at bounding box center [313, 186] width 72 height 6
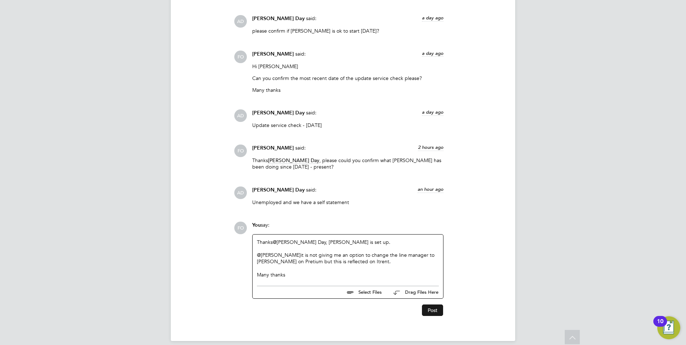
click at [438, 316] on button "Post" at bounding box center [432, 309] width 21 height 11
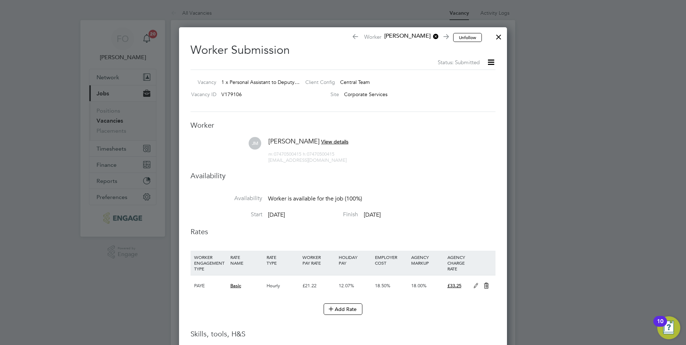
click at [499, 35] on div at bounding box center [498, 35] width 13 height 13
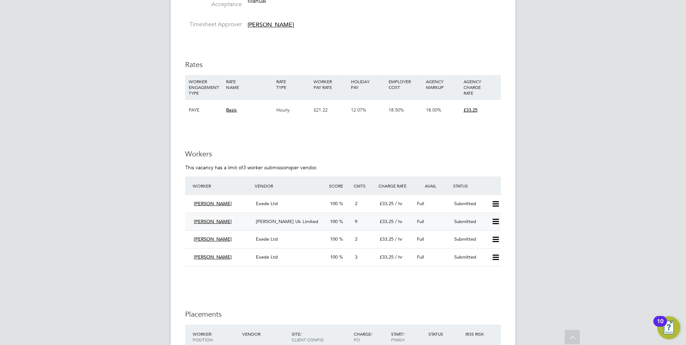
click at [298, 216] on div "[PERSON_NAME] Uk Limited" at bounding box center [290, 222] width 74 height 12
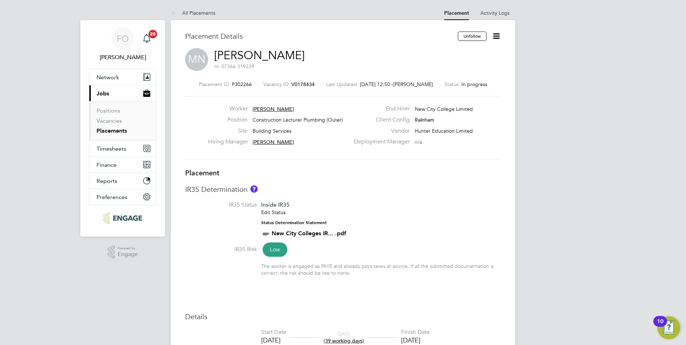
click at [493, 36] on icon at bounding box center [496, 36] width 9 height 9
click at [467, 130] on li "Followers" at bounding box center [472, 132] width 53 height 10
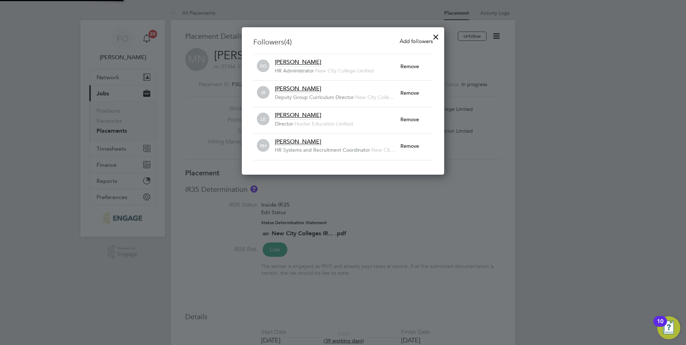
scroll to position [8, 126]
click at [437, 34] on div at bounding box center [435, 35] width 13 height 13
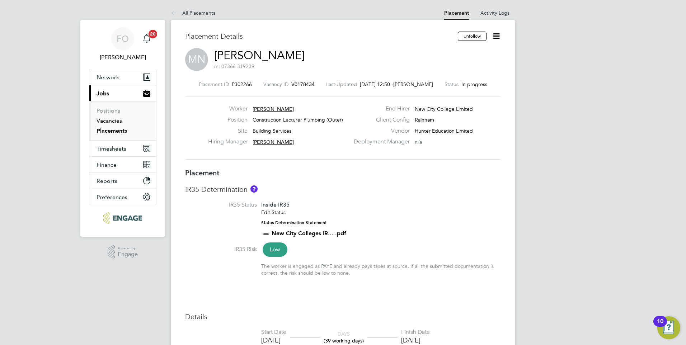
drag, startPoint x: 117, startPoint y: 122, endPoint x: 129, endPoint y: 122, distance: 11.8
click at [117, 122] on link "Vacancies" at bounding box center [108, 120] width 25 height 7
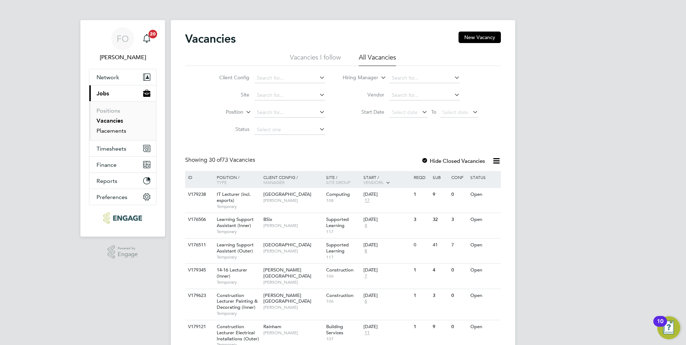
click at [122, 128] on link "Placements" at bounding box center [111, 130] width 30 height 7
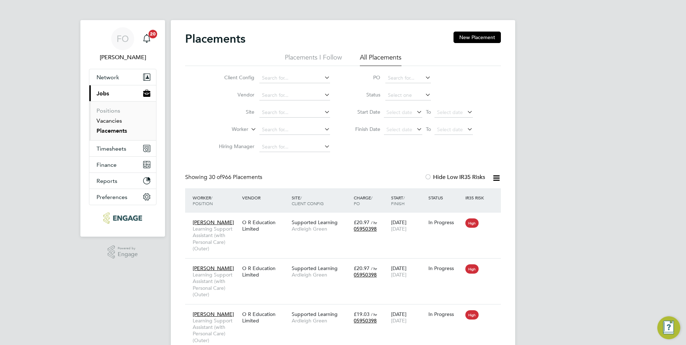
scroll to position [21, 62]
click at [120, 123] on link "Vacancies" at bounding box center [108, 120] width 25 height 7
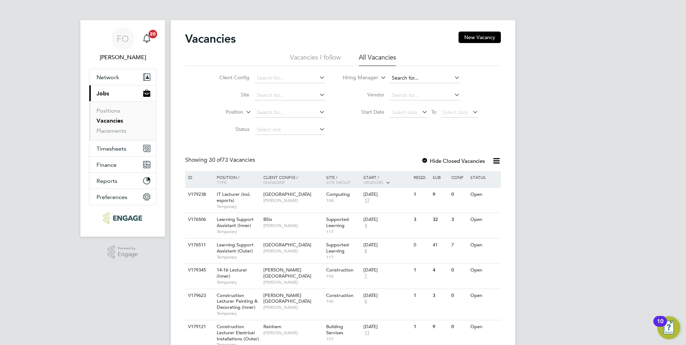
click at [418, 78] on input at bounding box center [424, 78] width 71 height 10
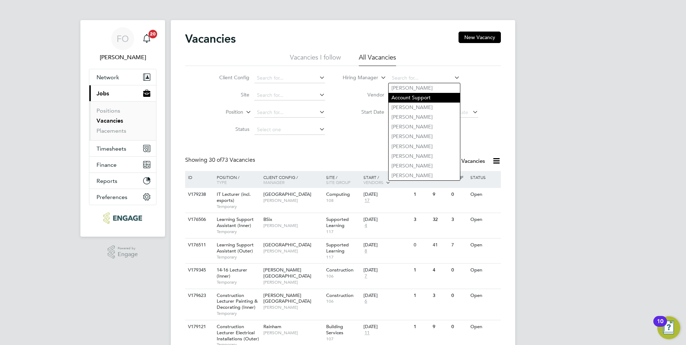
type input "s"
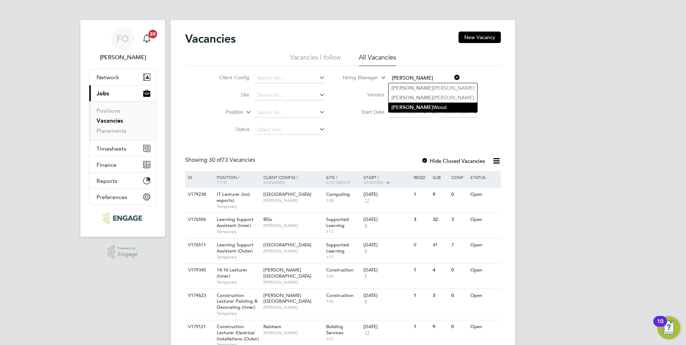
click at [429, 103] on li "Emma Wood" at bounding box center [432, 108] width 89 height 10
type input "[PERSON_NAME]"
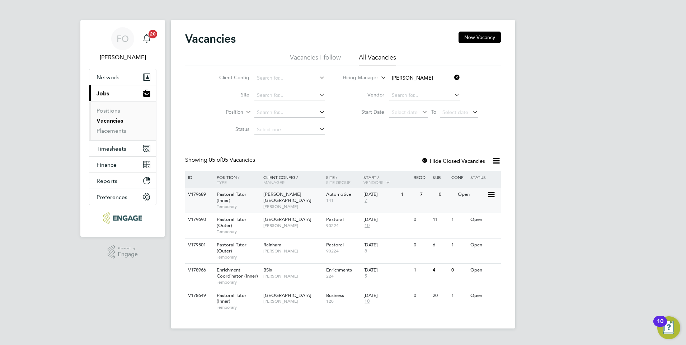
click at [226, 202] on span "Pastoral Tutor (Inner)" at bounding box center [232, 197] width 30 height 12
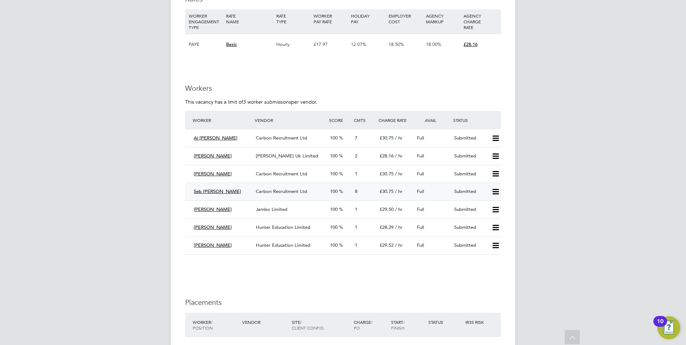
click at [442, 186] on div "Full" at bounding box center [432, 192] width 37 height 12
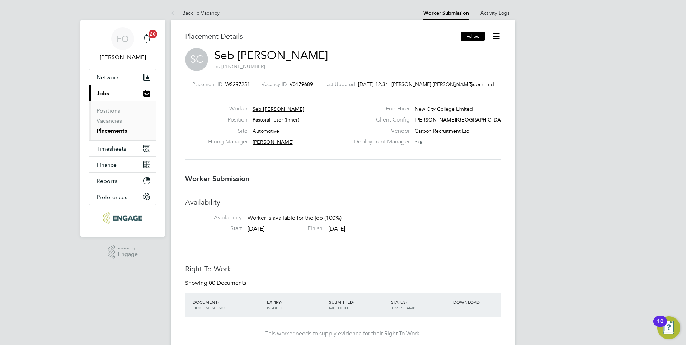
click at [470, 37] on button "Follow" at bounding box center [472, 36] width 24 height 9
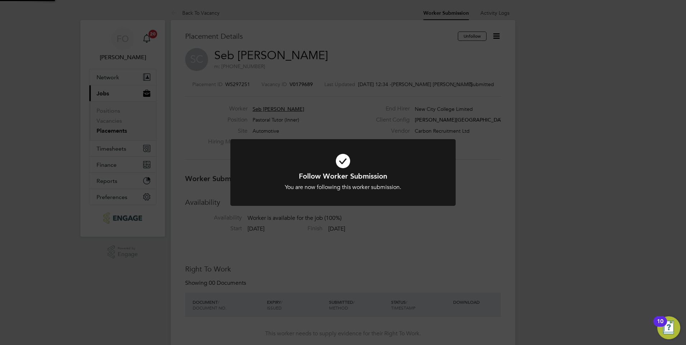
click at [494, 37] on div "Follow Worker Submission You are now following this worker submission. Cancel O…" at bounding box center [343, 172] width 686 height 345
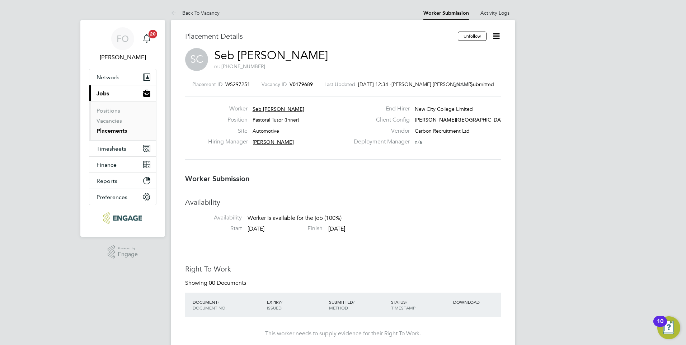
click at [496, 36] on icon at bounding box center [496, 36] width 9 height 9
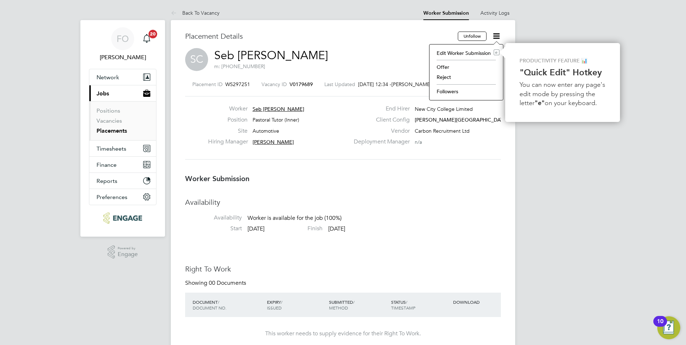
click at [454, 86] on li "Followers" at bounding box center [466, 91] width 66 height 10
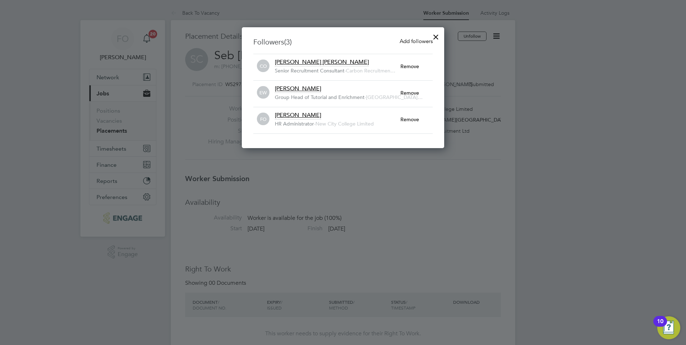
click at [438, 36] on div at bounding box center [435, 35] width 13 height 13
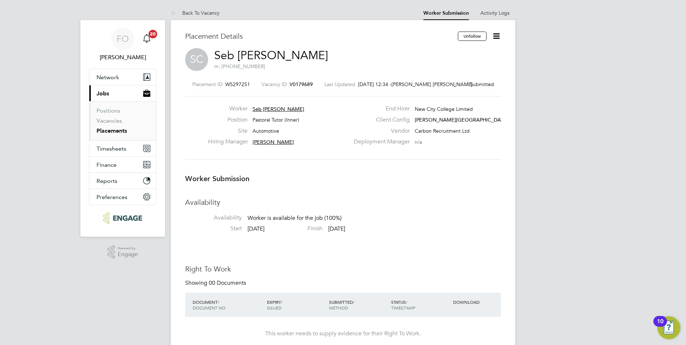
click at [496, 32] on icon at bounding box center [496, 36] width 9 height 9
click at [469, 95] on li "Followers" at bounding box center [466, 91] width 66 height 10
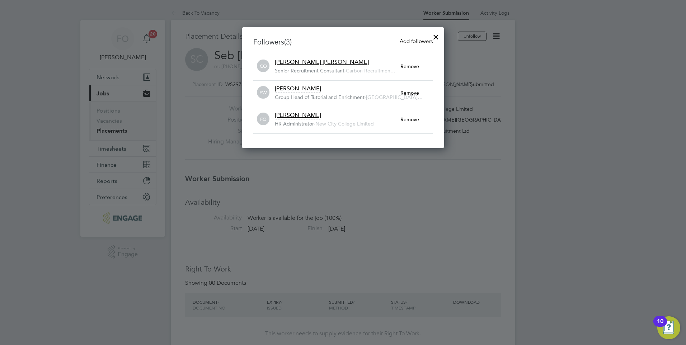
drag, startPoint x: 426, startPoint y: 35, endPoint x: 422, endPoint y: 40, distance: 6.6
click at [425, 36] on div "Followers (3) Add followers CO Connor O'sullivan Senior Recruitment Consultant …" at bounding box center [343, 87] width 202 height 121
click at [421, 41] on span "Add followers" at bounding box center [415, 41] width 33 height 7
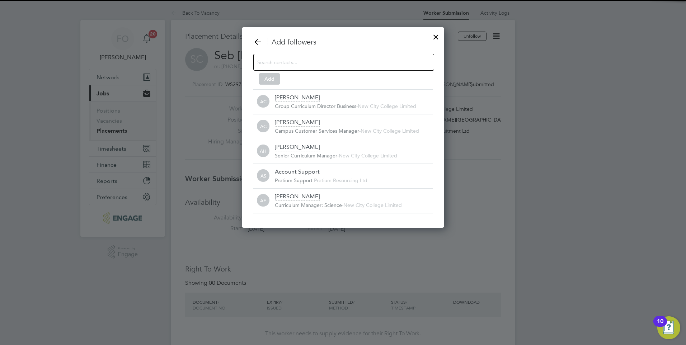
click at [335, 63] on input at bounding box center [337, 61] width 161 height 9
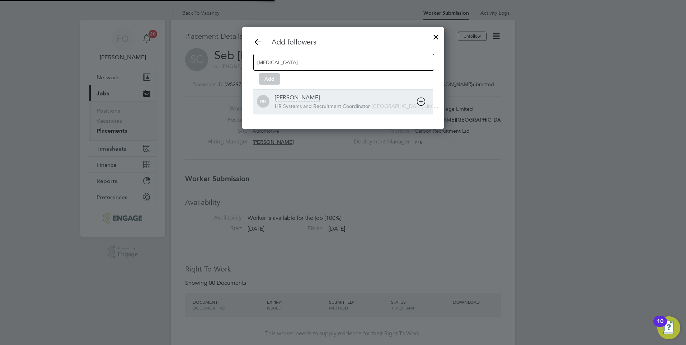
type input "rufen"
click at [303, 97] on div "[PERSON_NAME]" at bounding box center [297, 98] width 45 height 8
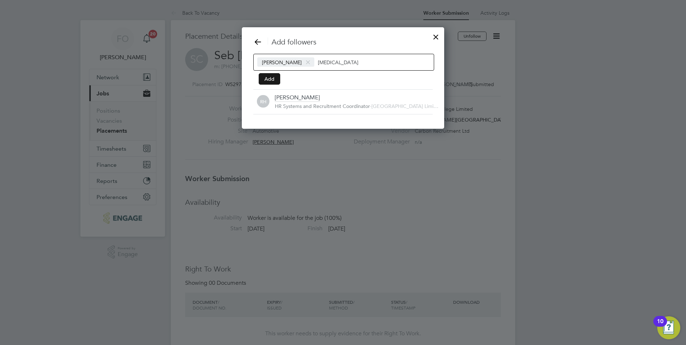
click at [274, 79] on button "Add" at bounding box center [270, 78] width 22 height 11
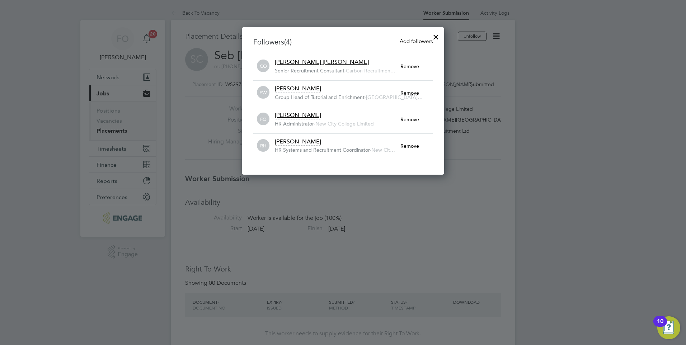
click at [433, 37] on div at bounding box center [435, 35] width 13 height 13
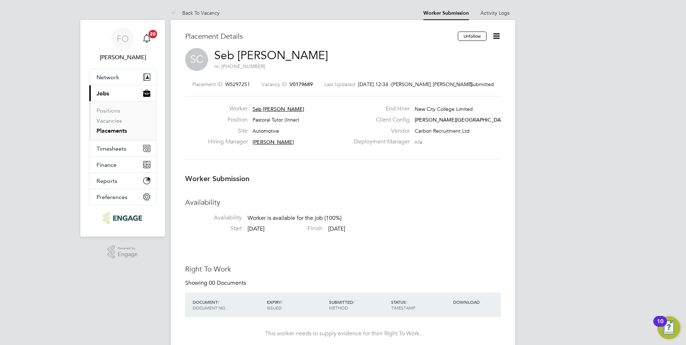
click at [303, 84] on span "V0179689" at bounding box center [300, 84] width 23 height 6
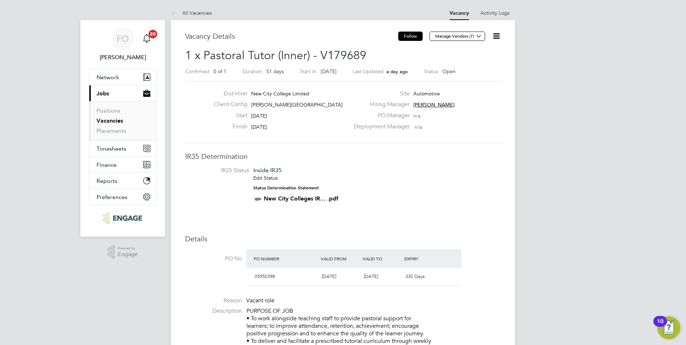
click at [401, 34] on button "Follow" at bounding box center [410, 36] width 24 height 9
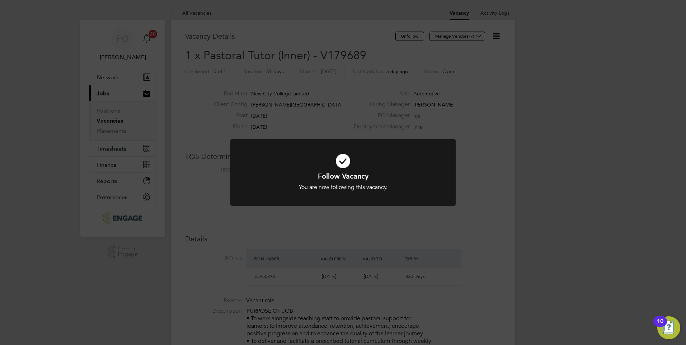
click at [471, 164] on div "Follow Vacancy You are now following this vacancy. Cancel Okay" at bounding box center [343, 172] width 686 height 345
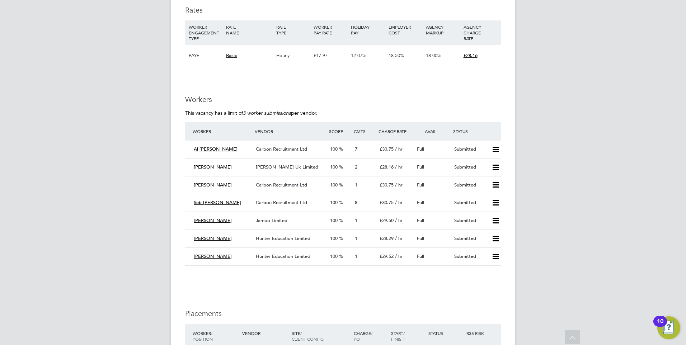
scroll to position [1327, 0]
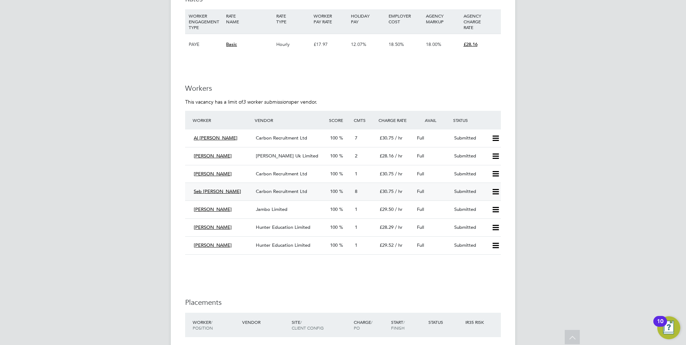
click at [442, 192] on div "Full" at bounding box center [432, 192] width 37 height 12
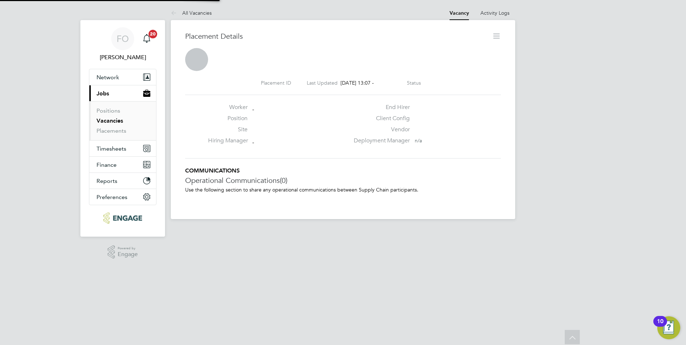
scroll to position [4, 4]
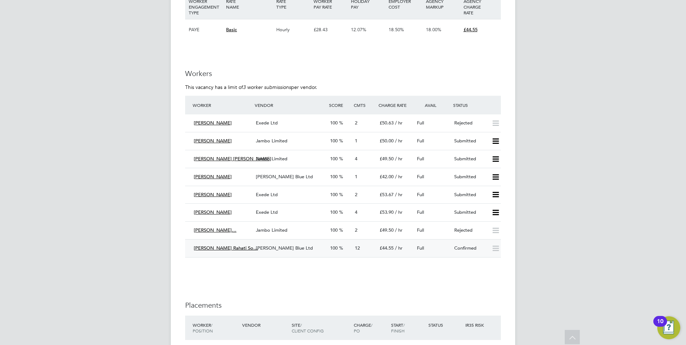
click at [297, 242] on div "[PERSON_NAME] Blue Ltd" at bounding box center [290, 248] width 74 height 12
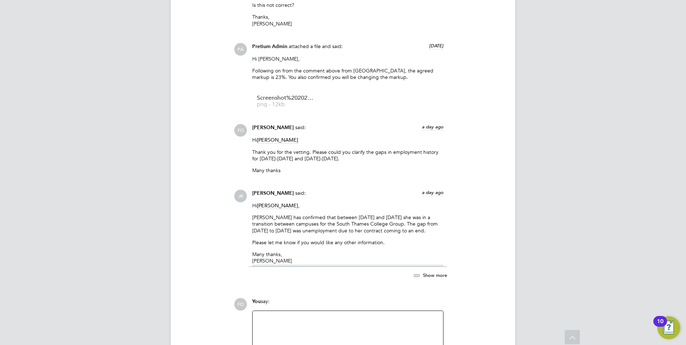
scroll to position [2796, 0]
click at [292, 313] on div at bounding box center [347, 332] width 190 height 39
click at [292, 317] on div at bounding box center [348, 332] width 182 height 31
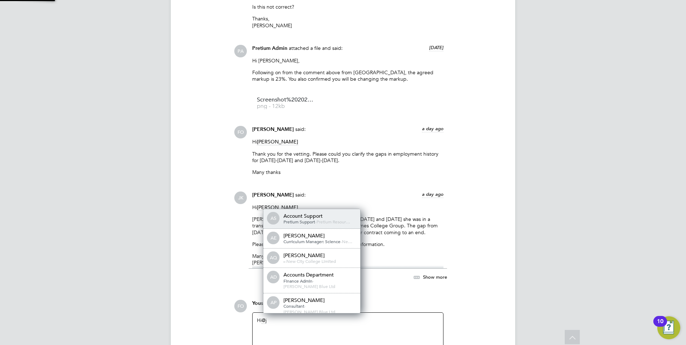
scroll to position [6, 72]
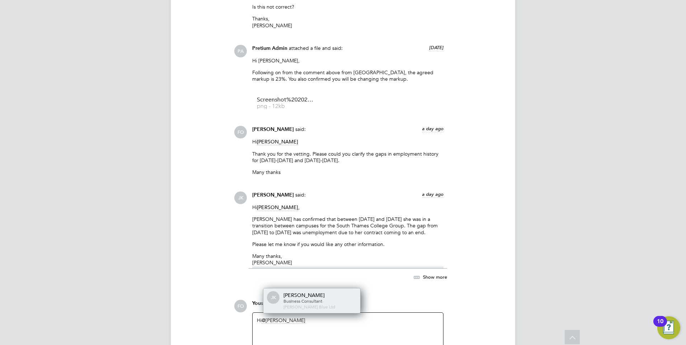
click at [313, 298] on span "Business Consultant" at bounding box center [302, 301] width 39 height 6
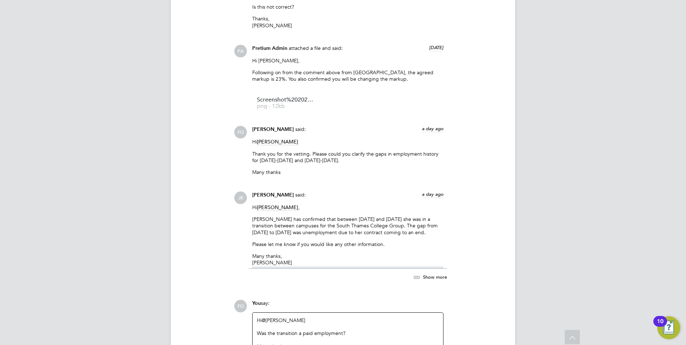
click at [467, 241] on div "JK Joel Kinsella said: a day ago Hi Francesca O'Riordan , Sheida has confirmed …" at bounding box center [367, 240] width 267 height 98
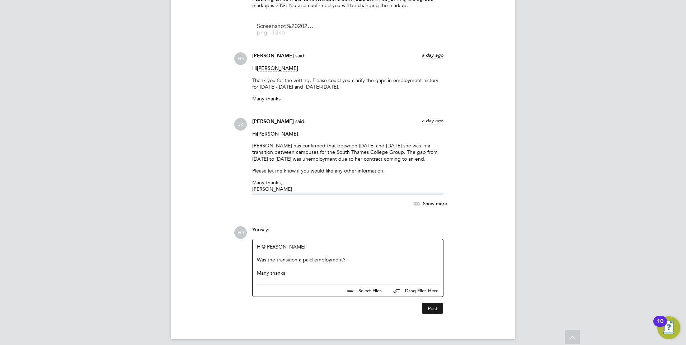
click at [436, 303] on button "Post" at bounding box center [432, 308] width 21 height 11
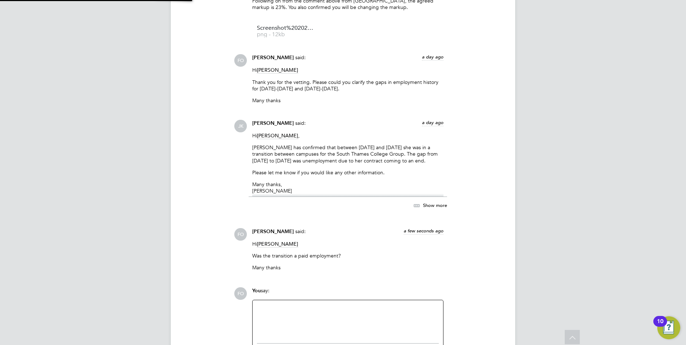
scroll to position [2927, 0]
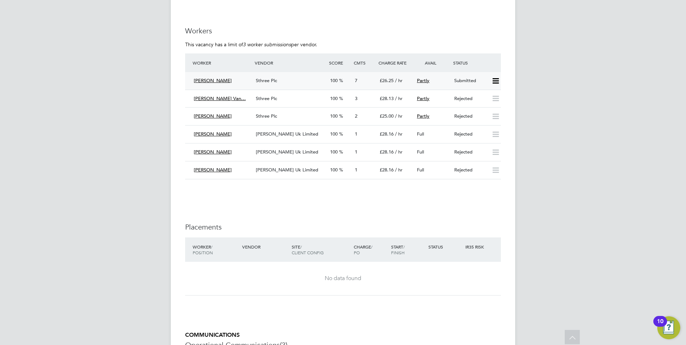
click at [465, 77] on div "Submitted" at bounding box center [469, 81] width 37 height 12
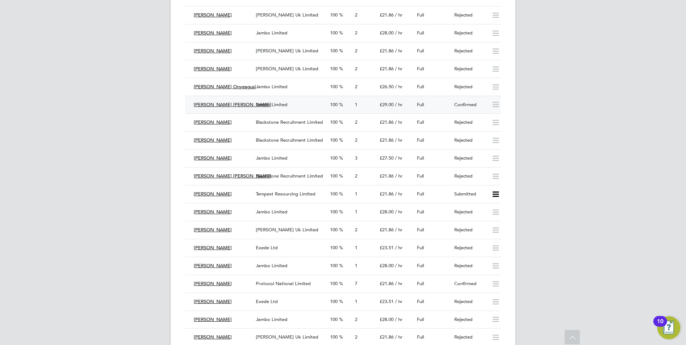
click at [452, 103] on div "Confirmed" at bounding box center [469, 105] width 37 height 12
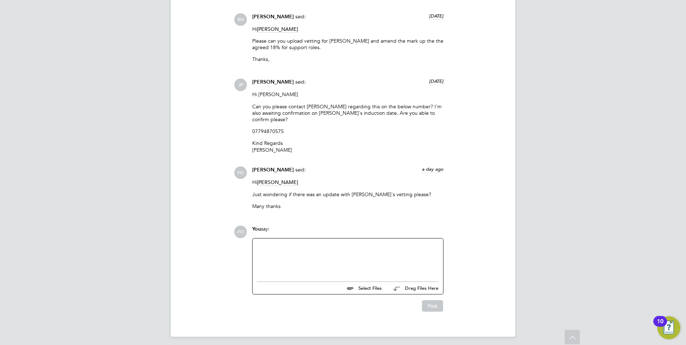
click at [366, 256] on div at bounding box center [348, 258] width 182 height 31
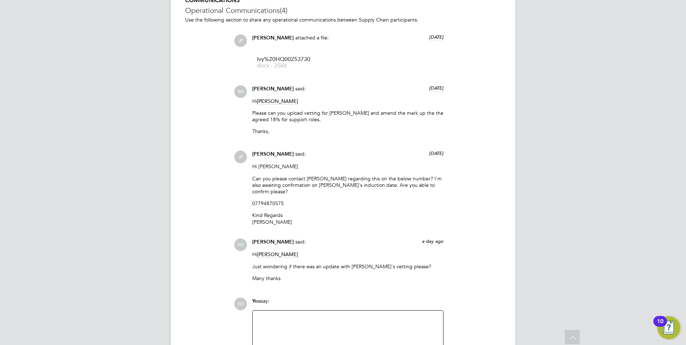
scroll to position [1072, 0]
click at [297, 67] on span "docx - 35kb" at bounding box center [285, 65] width 57 height 5
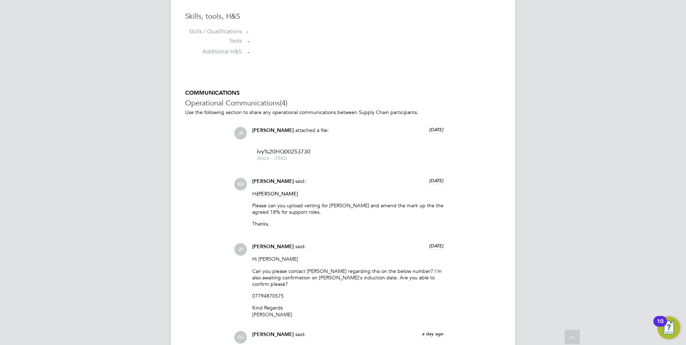
scroll to position [785, 0]
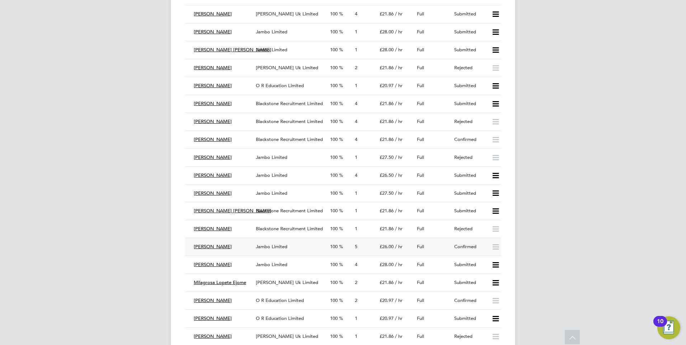
click at [438, 246] on div "Full" at bounding box center [432, 247] width 37 height 12
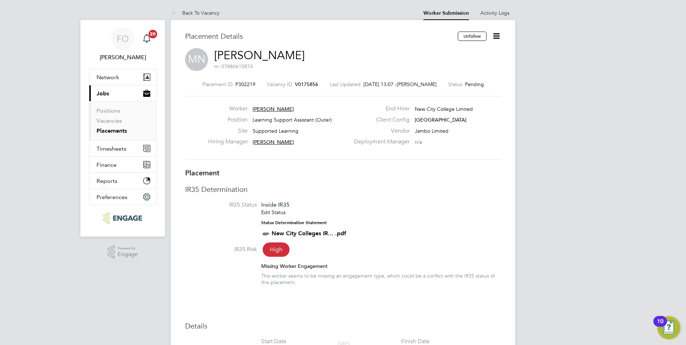
click at [114, 130] on link "Placements" at bounding box center [111, 130] width 30 height 7
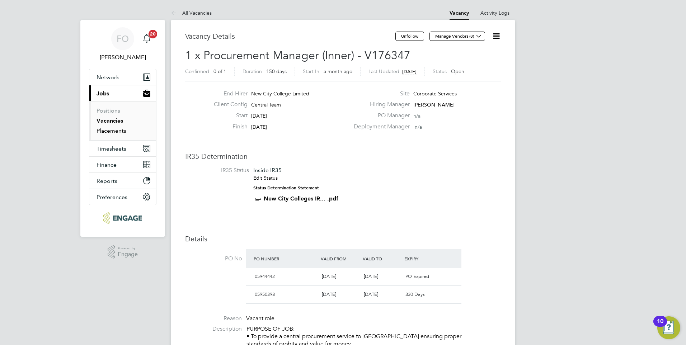
click at [115, 130] on link "Placements" at bounding box center [111, 130] width 30 height 7
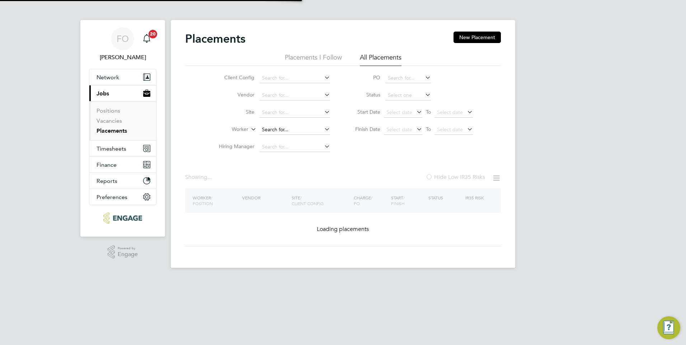
click at [272, 125] on input at bounding box center [294, 130] width 71 height 10
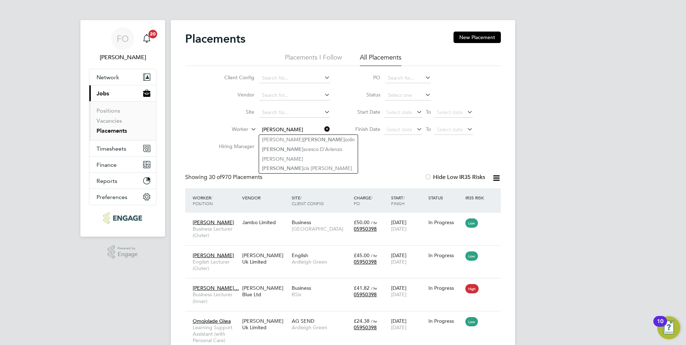
type input "fran"
click at [122, 118] on li "Vacancies" at bounding box center [123, 122] width 54 height 10
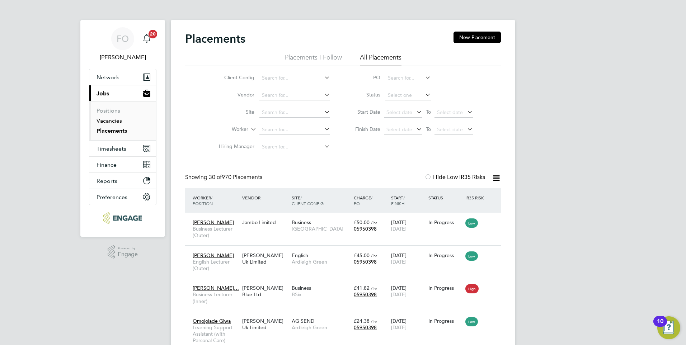
click at [118, 119] on link "Vacancies" at bounding box center [108, 120] width 25 height 7
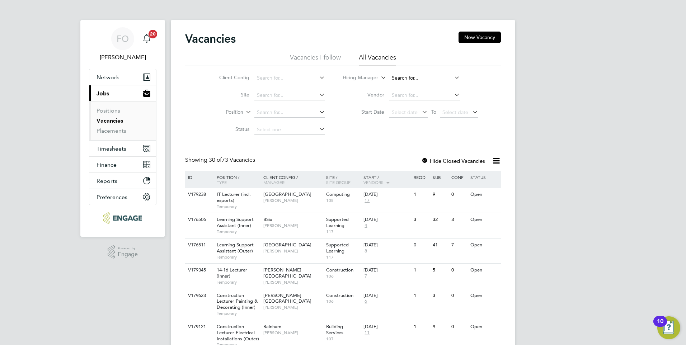
click at [433, 76] on input at bounding box center [424, 78] width 71 height 10
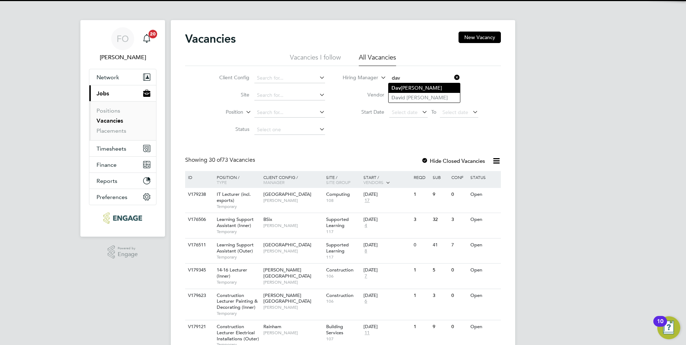
click at [432, 87] on li "Dav inia Wynne" at bounding box center [423, 88] width 71 height 10
type input "Davinia Wynne"
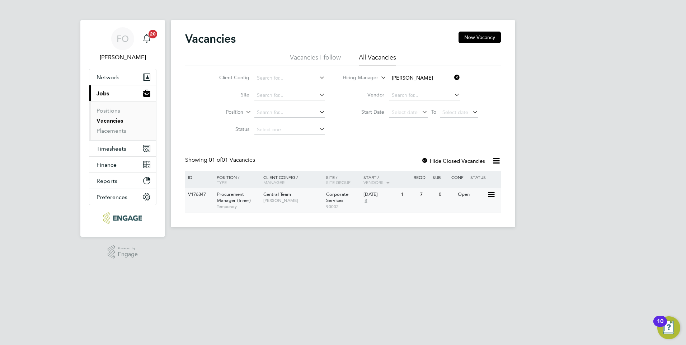
click at [305, 202] on span "Davinia Wynne" at bounding box center [292, 201] width 59 height 6
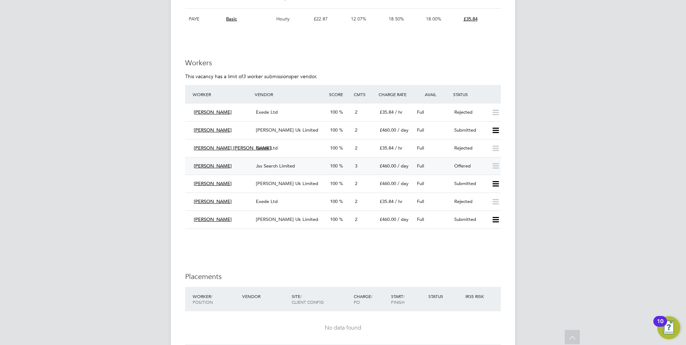
click at [446, 167] on div "Full" at bounding box center [432, 166] width 37 height 12
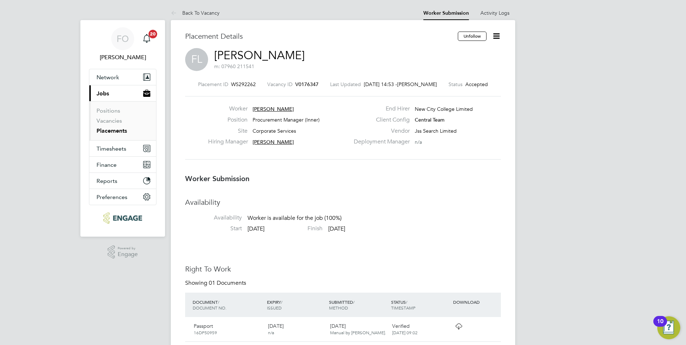
click at [303, 84] on span "V0176347" at bounding box center [306, 84] width 23 height 6
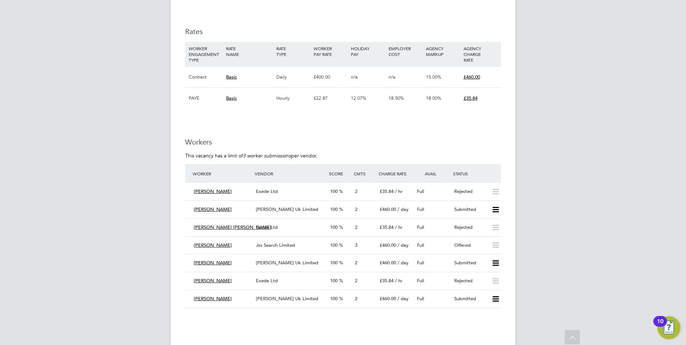
scroll to position [1176, 0]
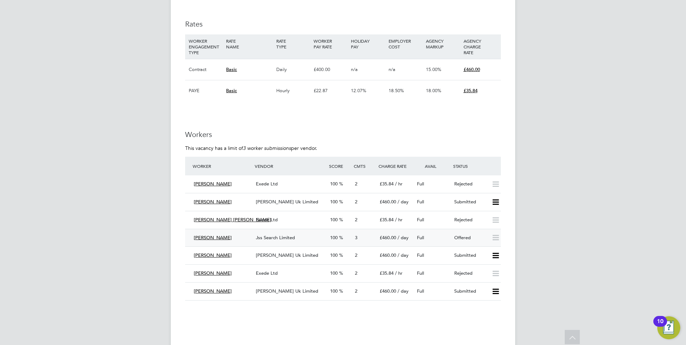
click at [323, 238] on div "Jss Search Limited" at bounding box center [290, 238] width 74 height 12
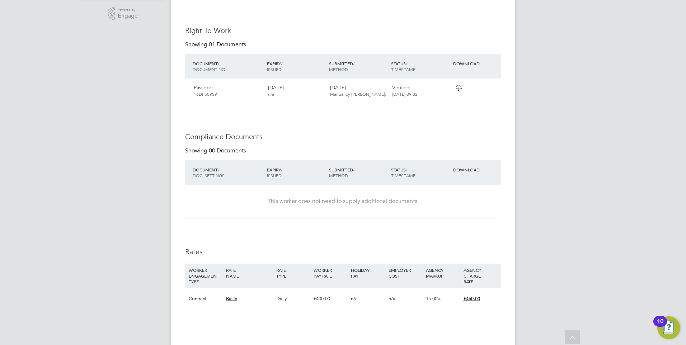
scroll to position [251, 0]
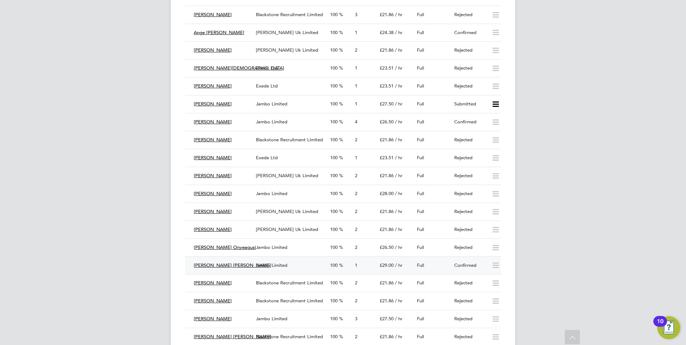
click at [455, 266] on div "Confirmed" at bounding box center [469, 266] width 37 height 12
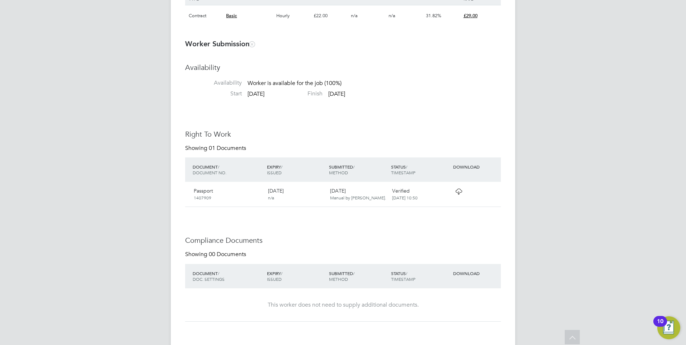
scroll to position [606, 0]
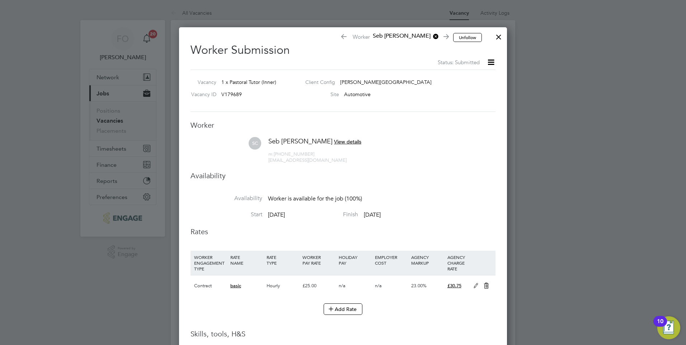
click at [499, 39] on div at bounding box center [498, 35] width 13 height 13
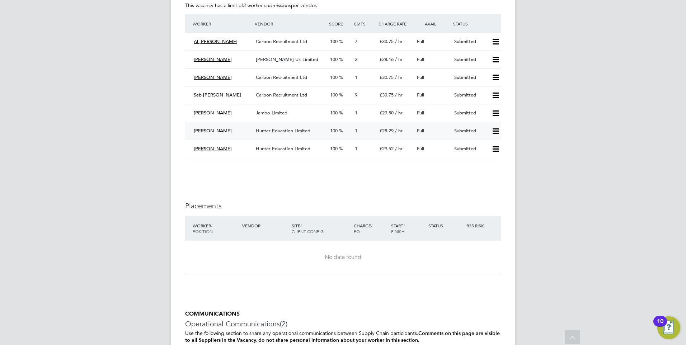
scroll to position [1396, 0]
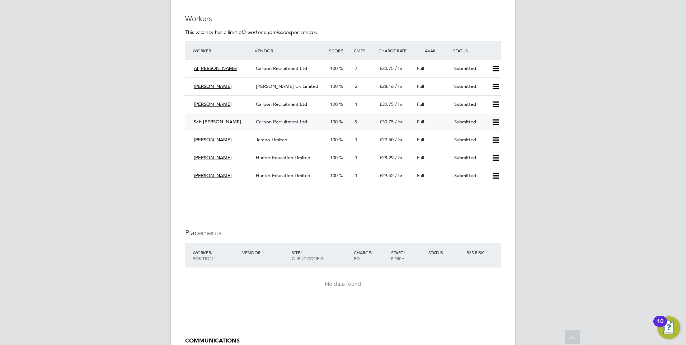
click at [439, 120] on div "Full" at bounding box center [432, 122] width 37 height 12
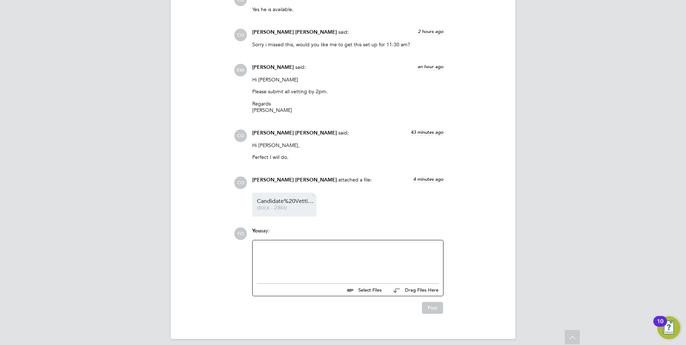
scroll to position [913, 0]
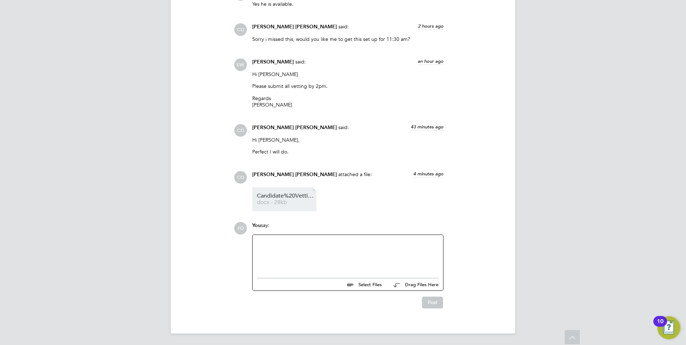
click at [282, 197] on span "Candidate%20Vetting%20Form-%20Seb" at bounding box center [285, 195] width 57 height 5
click at [304, 247] on div at bounding box center [348, 254] width 182 height 31
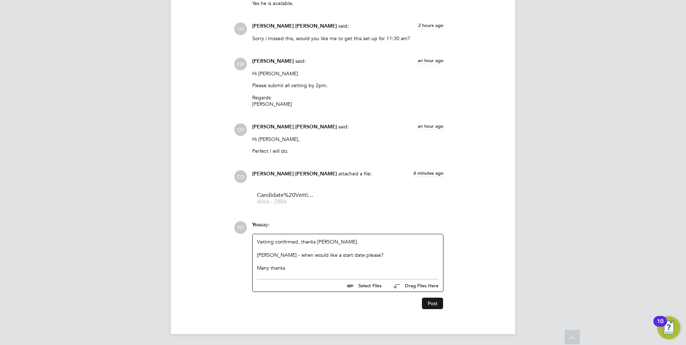
click at [437, 304] on button "Post" at bounding box center [432, 303] width 21 height 11
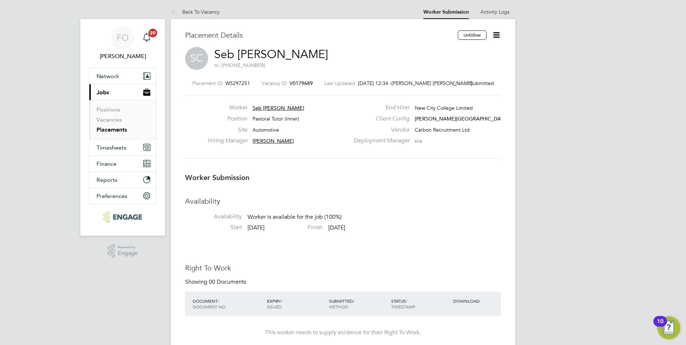
scroll to position [0, 0]
click at [495, 36] on icon at bounding box center [496, 36] width 9 height 9
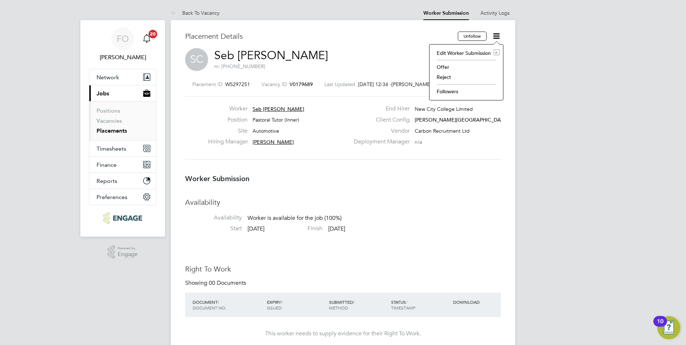
click at [470, 63] on li "Offer" at bounding box center [466, 67] width 66 height 10
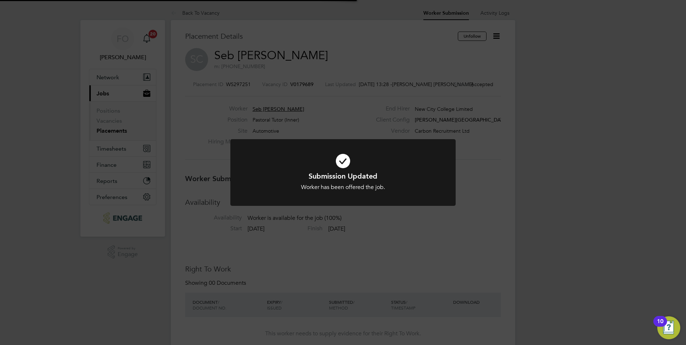
scroll to position [21, 50]
click at [489, 147] on div "Submission Updated Worker has been offered the job. Cancel Okay" at bounding box center [343, 172] width 686 height 345
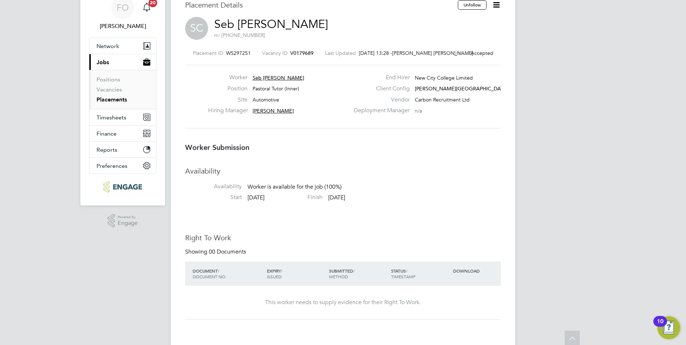
scroll to position [0, 0]
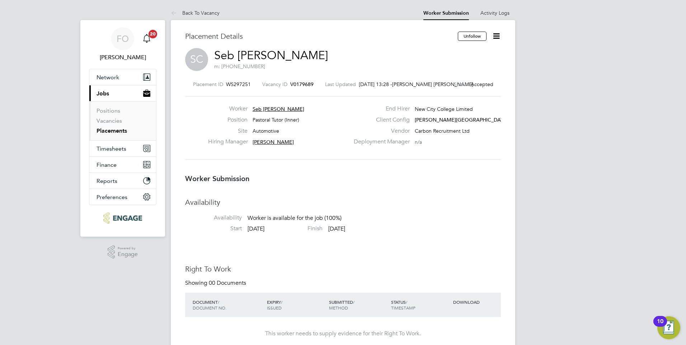
click at [300, 85] on span "V0179689" at bounding box center [301, 84] width 23 height 6
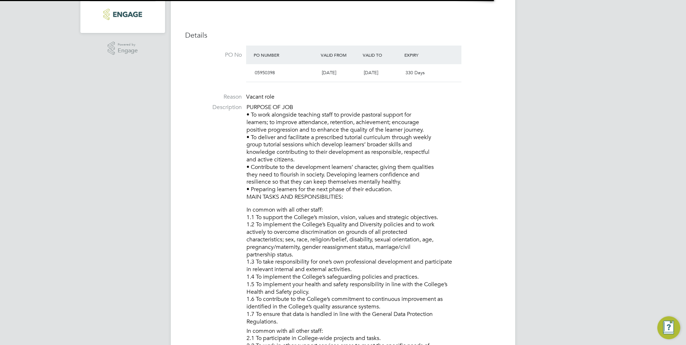
scroll to position [251, 0]
